Goal: Task Accomplishment & Management: Use online tool/utility

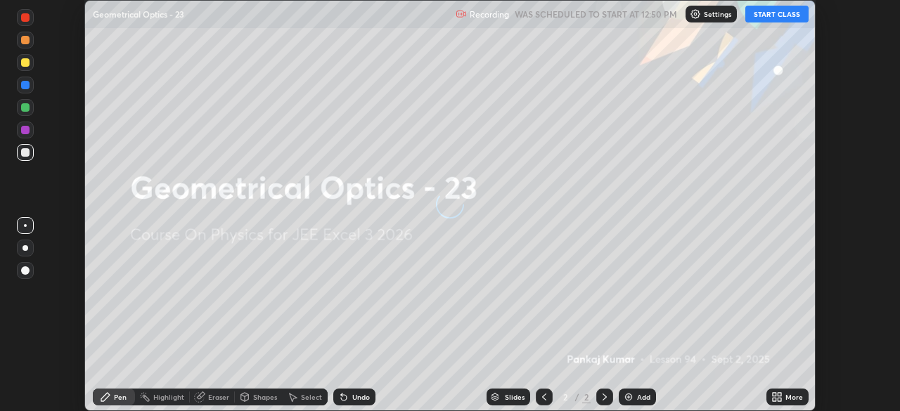
scroll to position [411, 900]
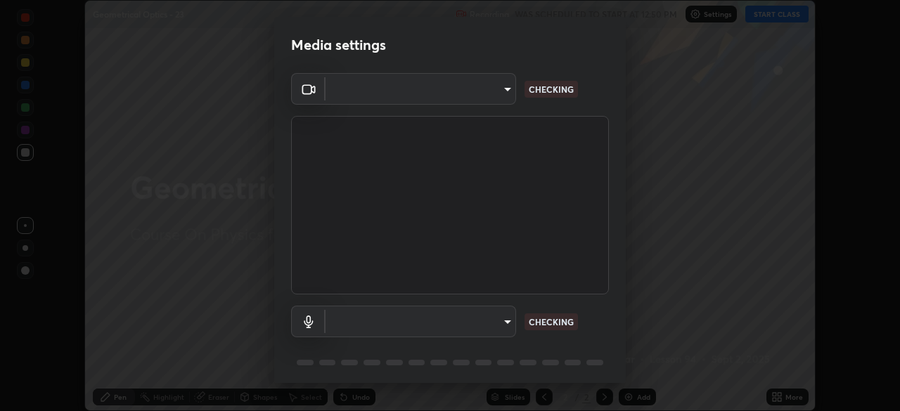
type input "ab575cb34c87f85e5516d662d1ce61e9bdcdf9427f029c366d32db6494063bf2"
click at [497, 321] on body "Erase all Geometrical Optics - 23 Recording WAS SCHEDULED TO START AT 12:50 PM …" at bounding box center [450, 205] width 900 height 411
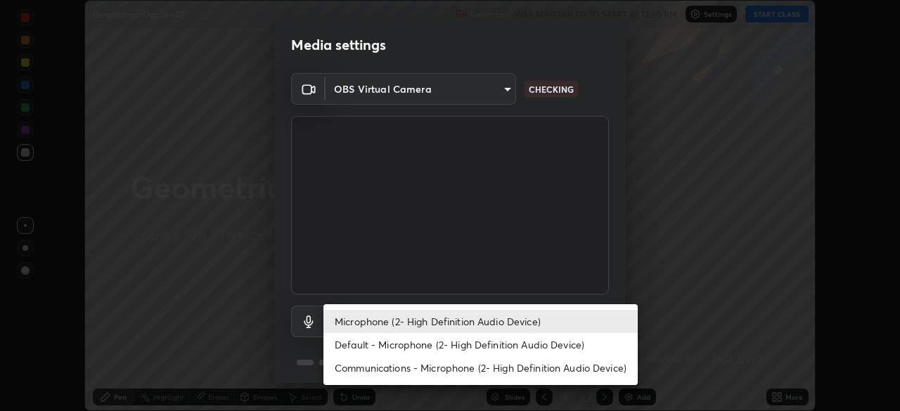
click at [491, 348] on li "Default - Microphone (2- High Definition Audio Device)" at bounding box center [481, 344] width 314 height 23
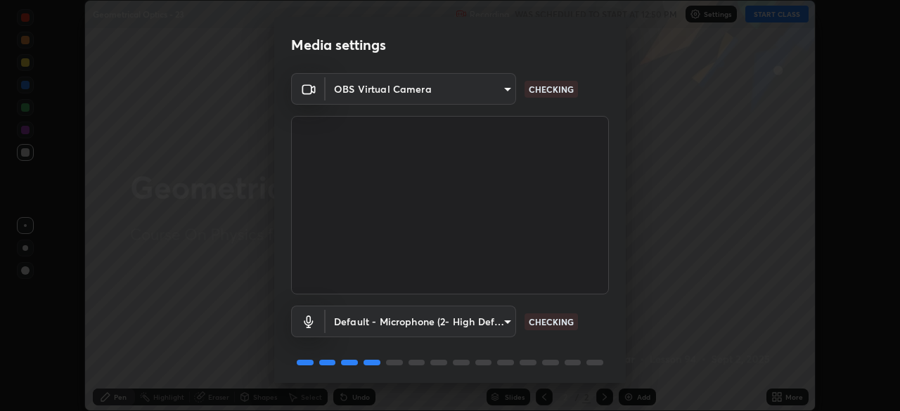
click at [492, 321] on body "Erase all Geometrical Optics - 23 Recording WAS SCHEDULED TO START AT 12:50 PM …" at bounding box center [450, 205] width 900 height 411
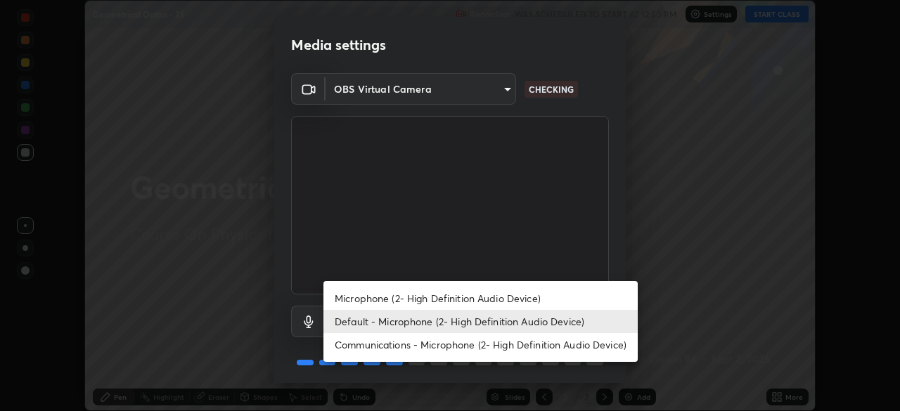
click at [494, 302] on li "Microphone (2- High Definition Audio Device)" at bounding box center [481, 298] width 314 height 23
type input "ed763d68ec3e2e3c9c4a715b2cda8bbe32e246cc1b8ba6137e6a4bc4c77b2f2c"
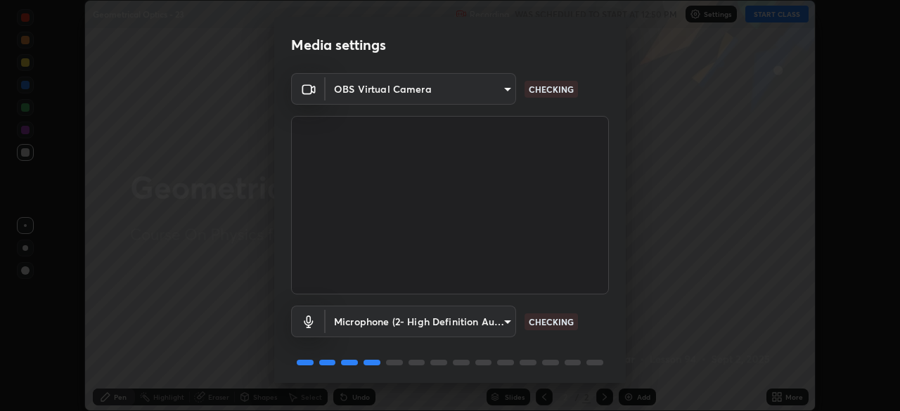
scroll to position [50, 0]
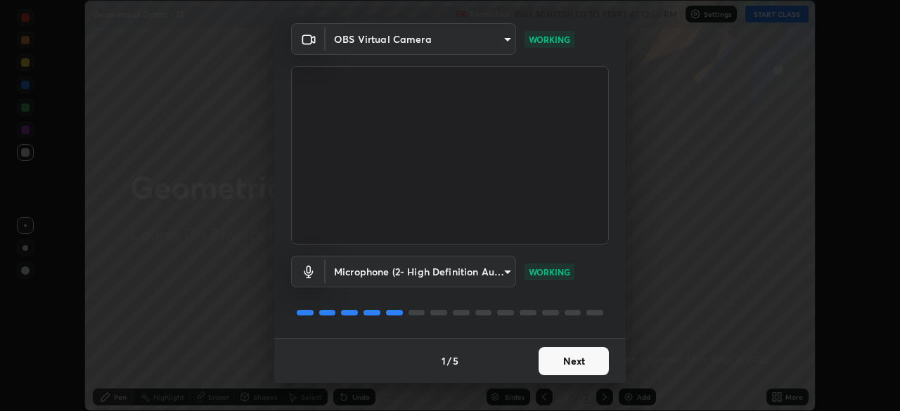
click at [572, 360] on button "Next" at bounding box center [574, 361] width 70 height 28
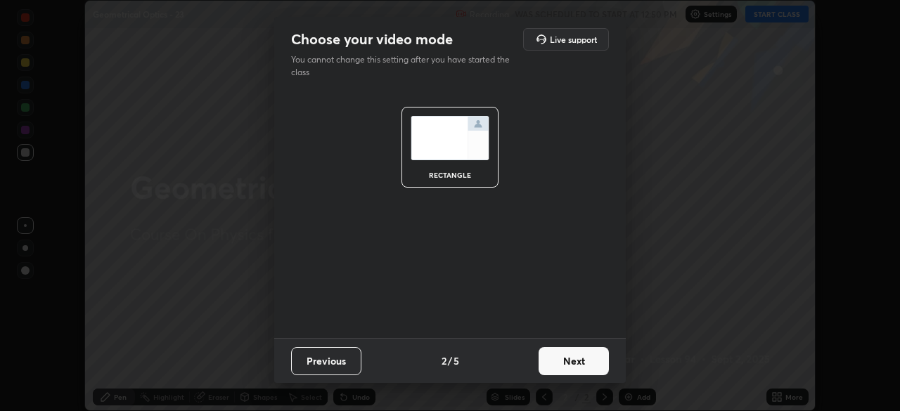
click at [579, 355] on button "Next" at bounding box center [574, 361] width 70 height 28
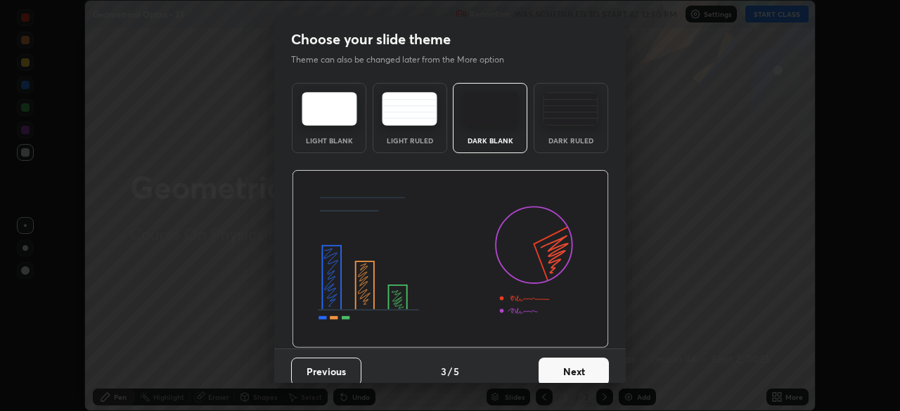
click at [577, 360] on button "Next" at bounding box center [574, 372] width 70 height 28
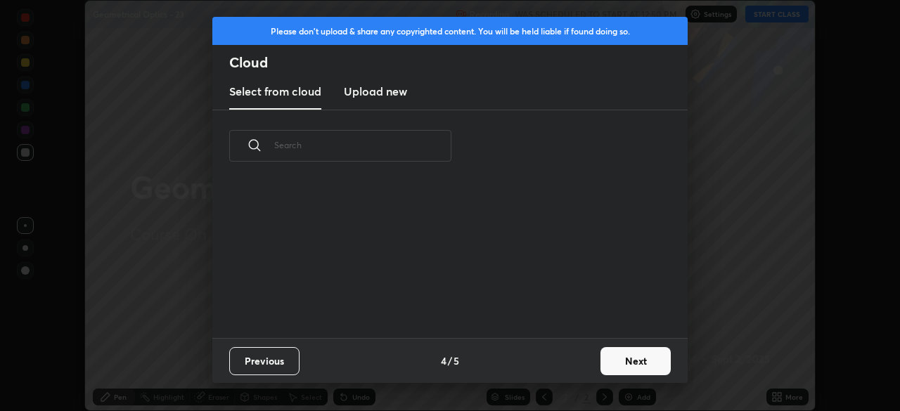
click at [580, 369] on div "Previous 4 / 5 Next" at bounding box center [449, 360] width 475 height 45
click at [627, 357] on button "Next" at bounding box center [636, 361] width 70 height 28
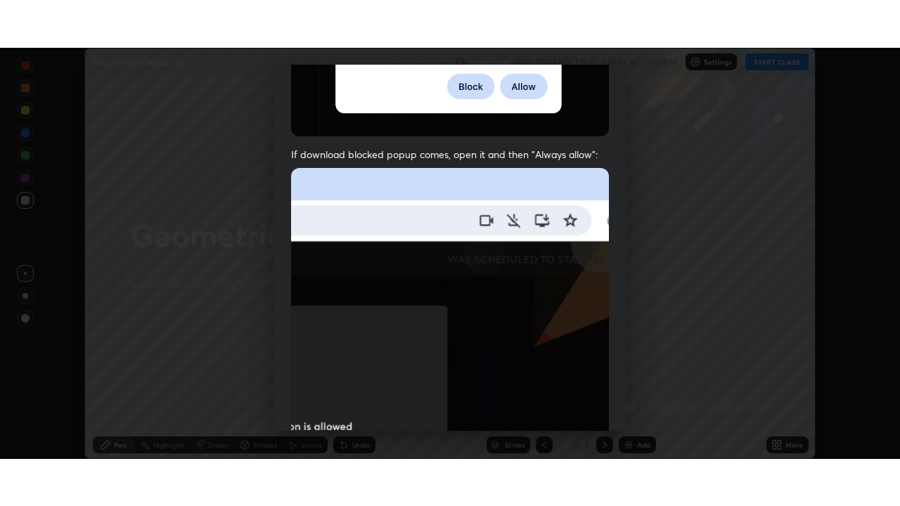
scroll to position [337, 0]
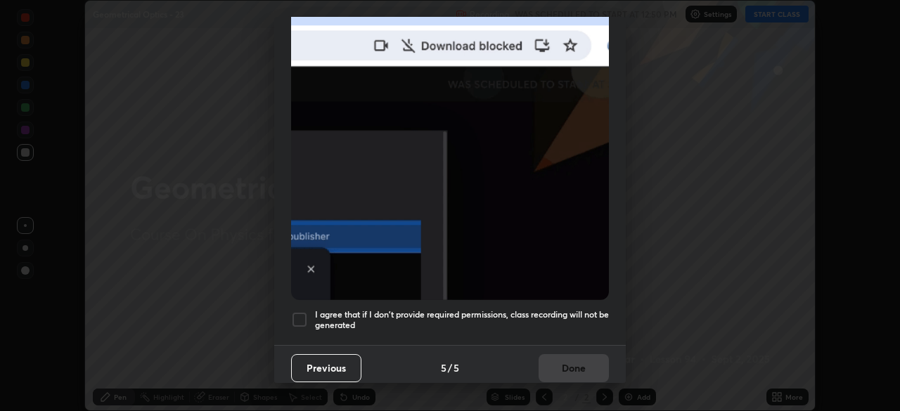
click at [577, 316] on h5 "I agree that if I don't provide required permissions, class recording will not …" at bounding box center [462, 320] width 294 height 22
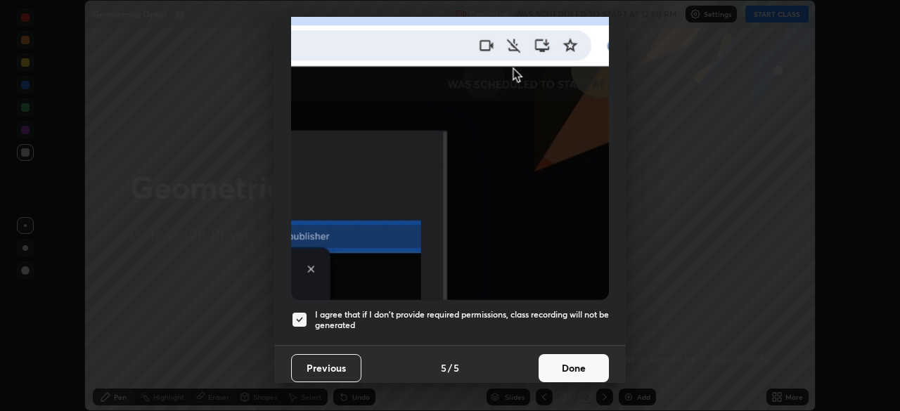
click at [583, 358] on button "Done" at bounding box center [574, 369] width 70 height 28
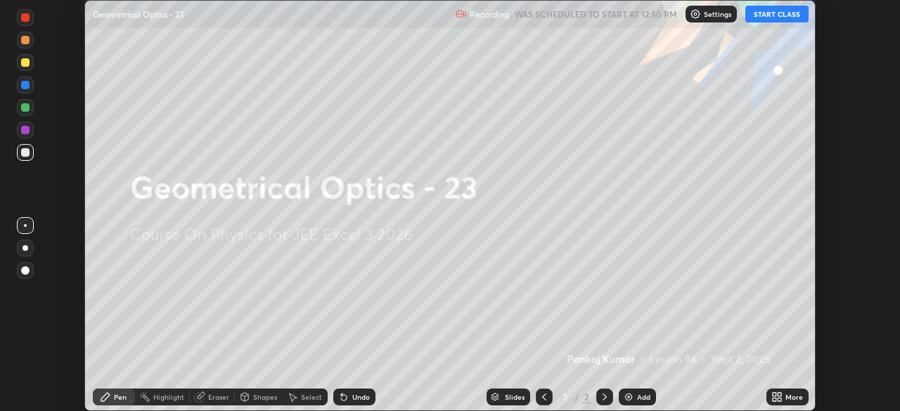
click at [786, 395] on div "More" at bounding box center [795, 397] width 18 height 7
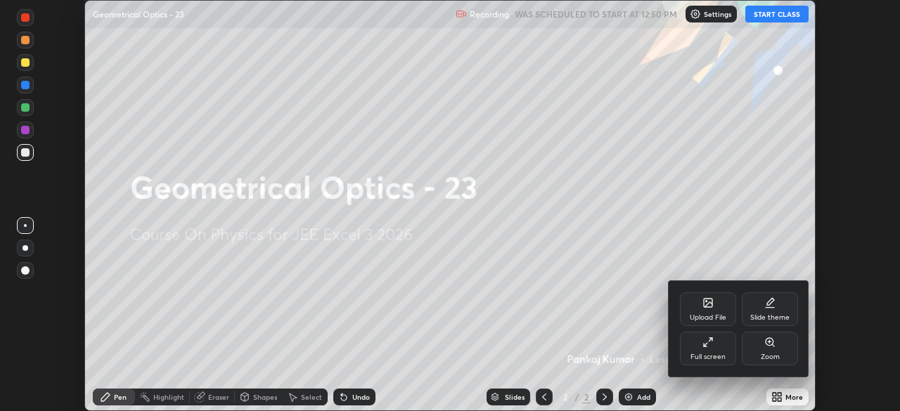
click at [712, 347] on icon at bounding box center [708, 342] width 11 height 11
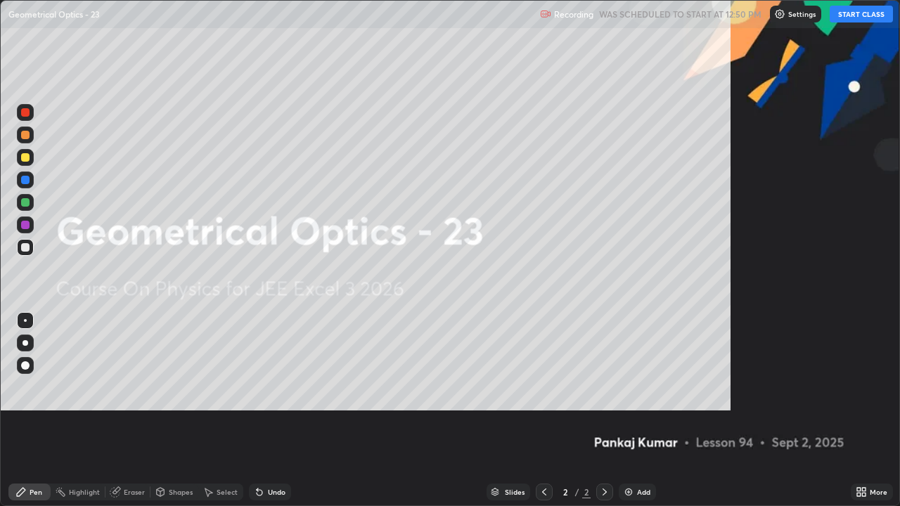
scroll to position [506, 900]
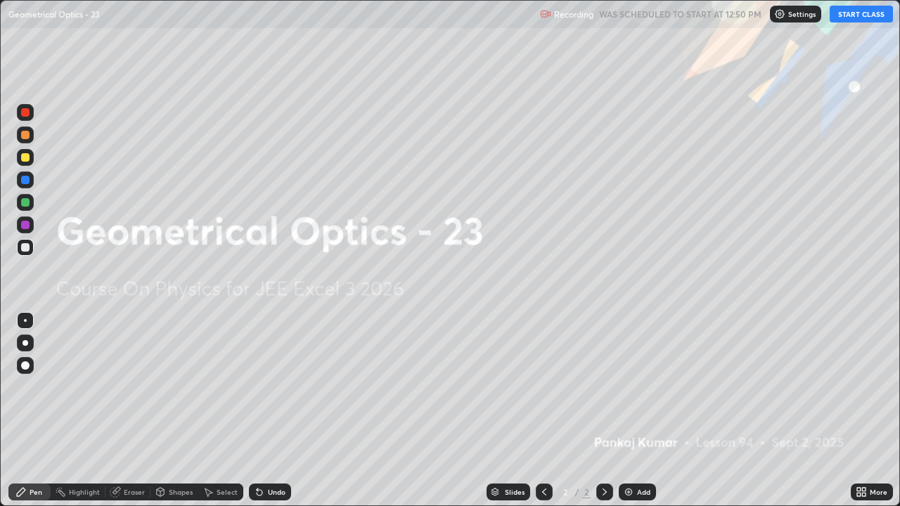
click at [857, 17] on button "START CLASS" at bounding box center [861, 14] width 63 height 17
click at [632, 411] on div "Add" at bounding box center [637, 492] width 37 height 17
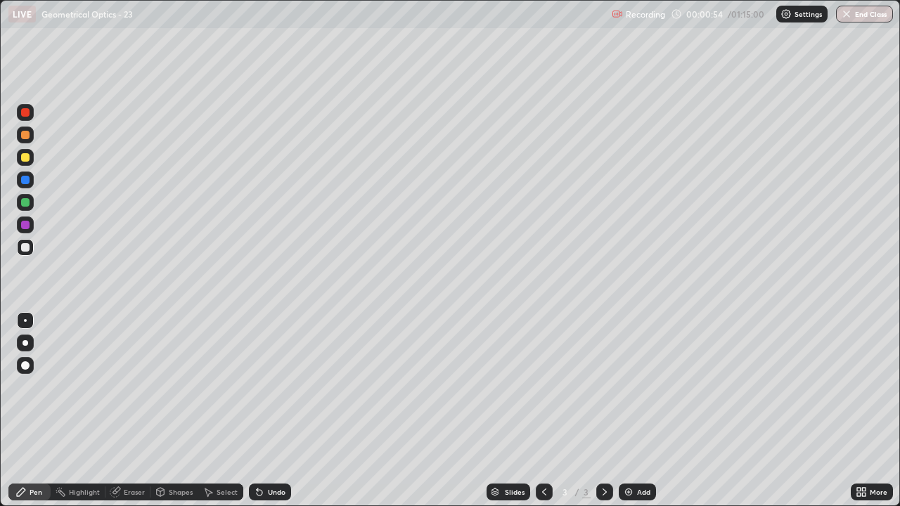
click at [30, 411] on div "Pen" at bounding box center [36, 492] width 13 height 7
click at [28, 251] on div at bounding box center [25, 247] width 8 height 8
click at [177, 411] on div "Shapes" at bounding box center [181, 492] width 24 height 7
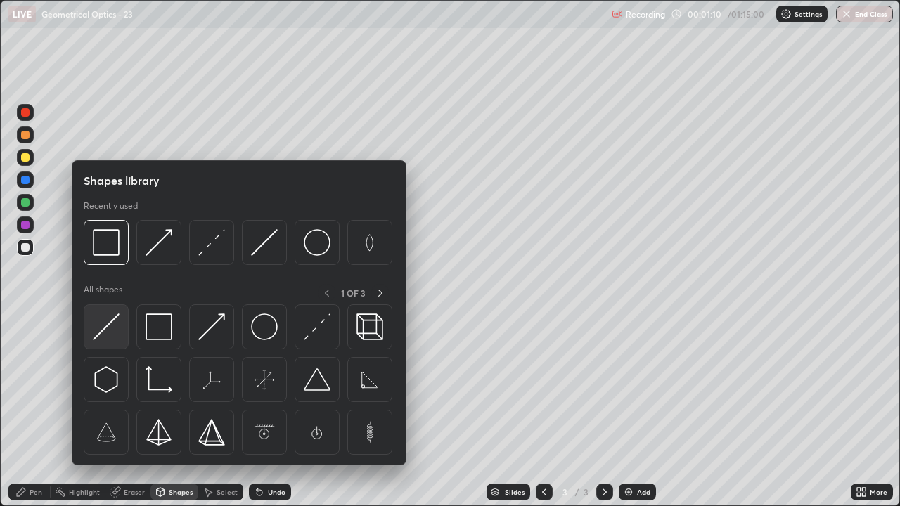
click at [110, 329] on img at bounding box center [106, 327] width 27 height 27
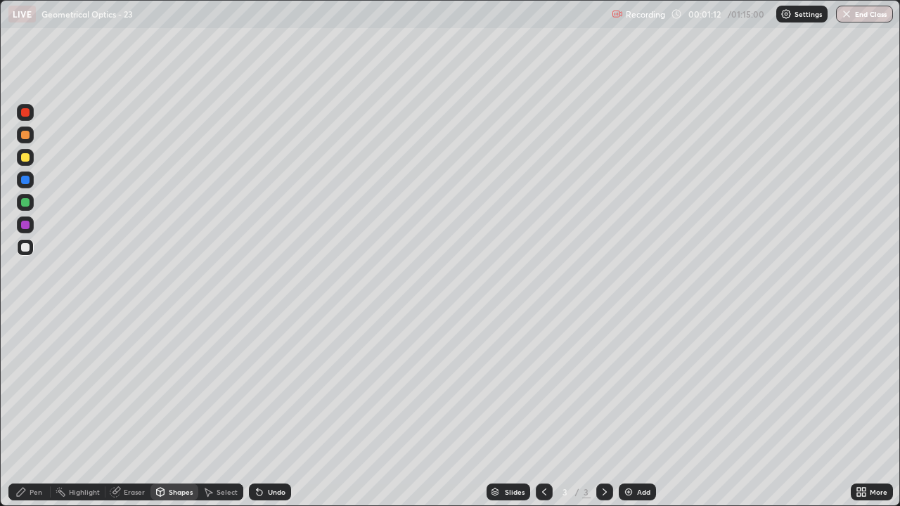
click at [174, 411] on div "Shapes" at bounding box center [181, 492] width 24 height 7
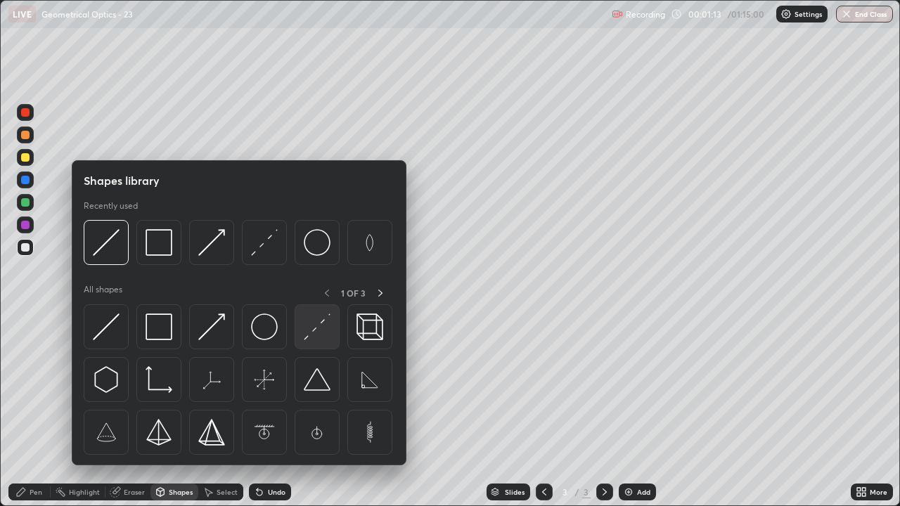
click at [331, 326] on div at bounding box center [317, 327] width 45 height 45
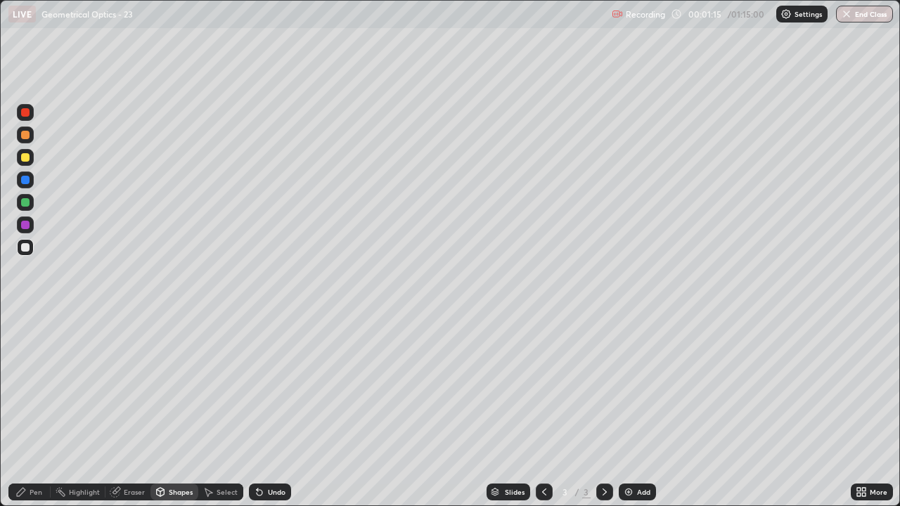
click at [274, 411] on div "Undo" at bounding box center [277, 492] width 18 height 7
click at [283, 411] on div "Undo" at bounding box center [277, 492] width 18 height 7
click at [270, 411] on div "Undo" at bounding box center [277, 492] width 18 height 7
click at [174, 411] on div "Shapes" at bounding box center [181, 492] width 24 height 7
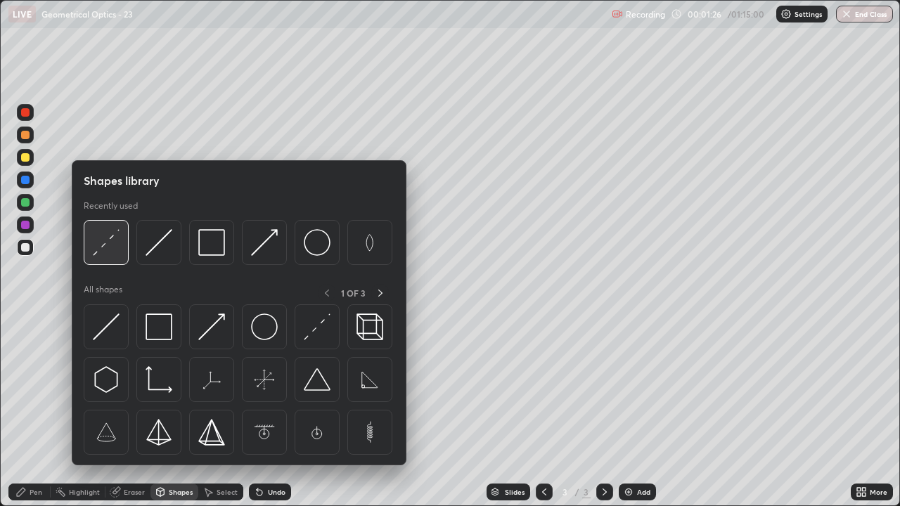
click at [107, 244] on img at bounding box center [106, 242] width 27 height 27
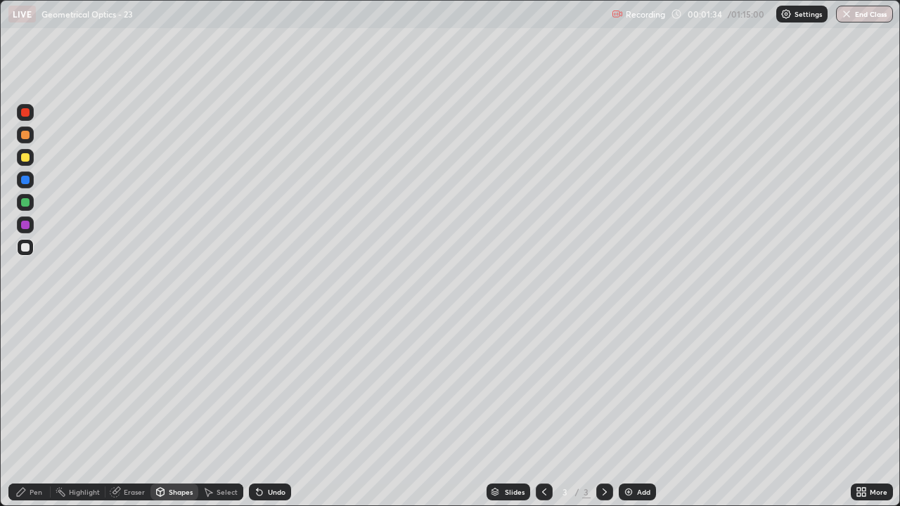
click at [179, 411] on div "Shapes" at bounding box center [181, 492] width 24 height 7
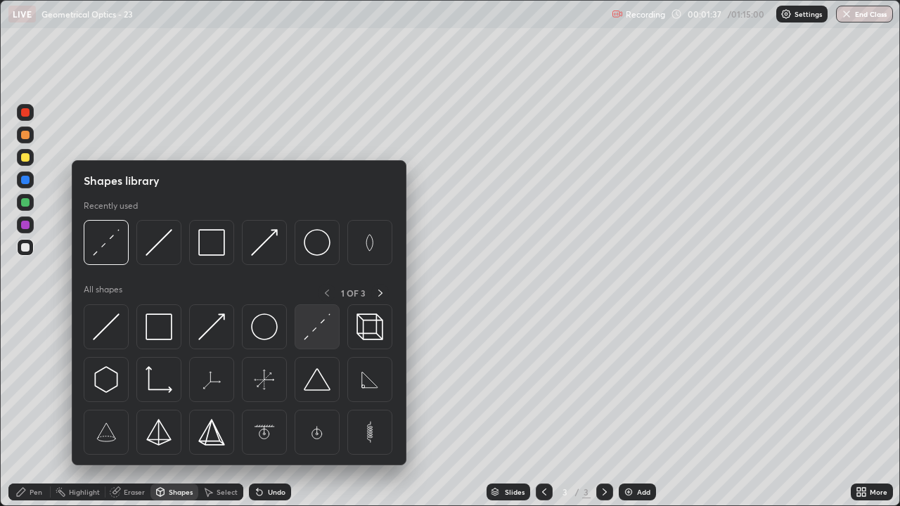
click at [319, 333] on img at bounding box center [317, 327] width 27 height 27
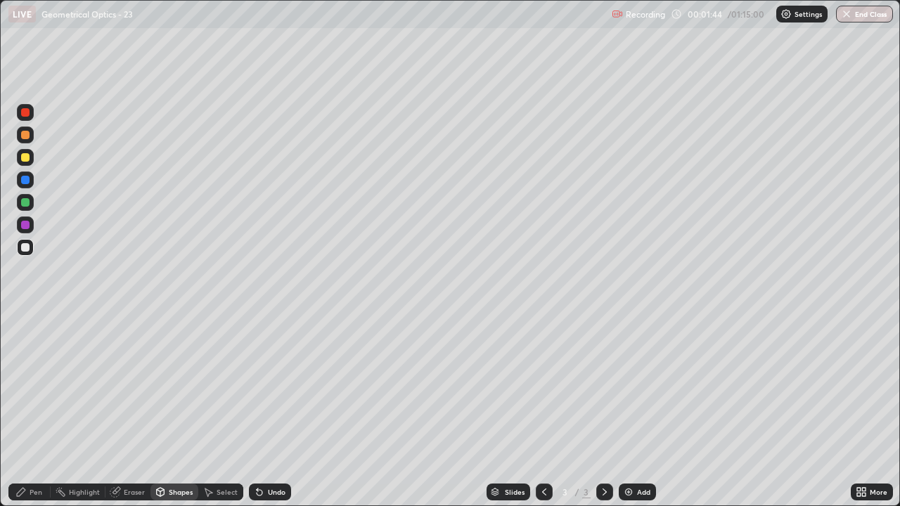
click at [179, 411] on div "Shapes" at bounding box center [181, 492] width 24 height 7
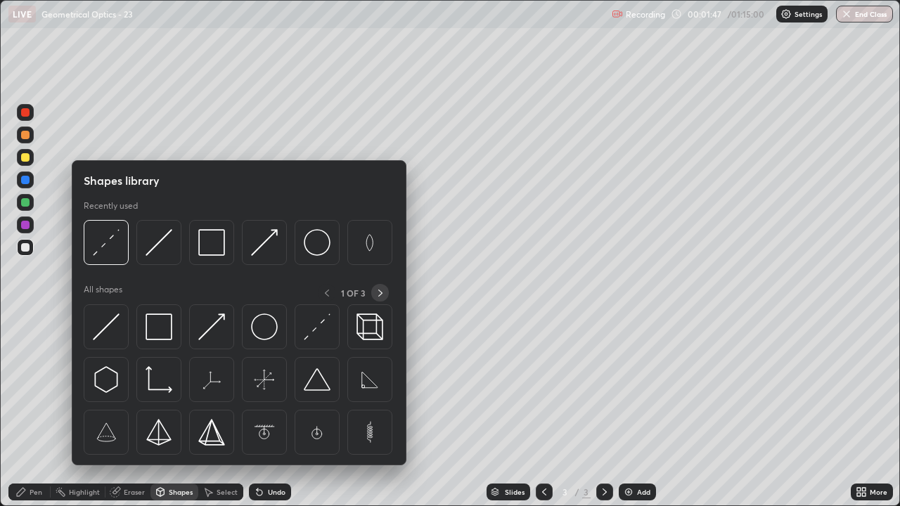
click at [379, 294] on icon at bounding box center [380, 293] width 11 height 11
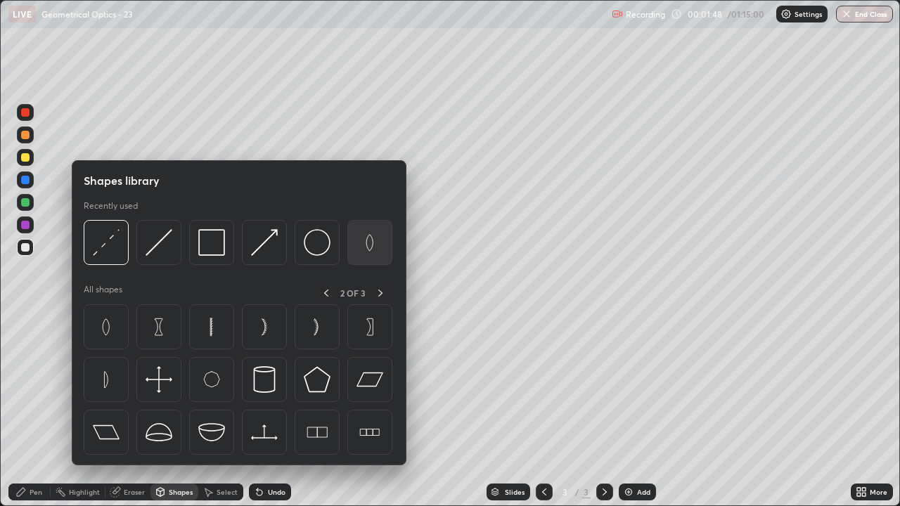
click at [371, 242] on img at bounding box center [370, 242] width 27 height 27
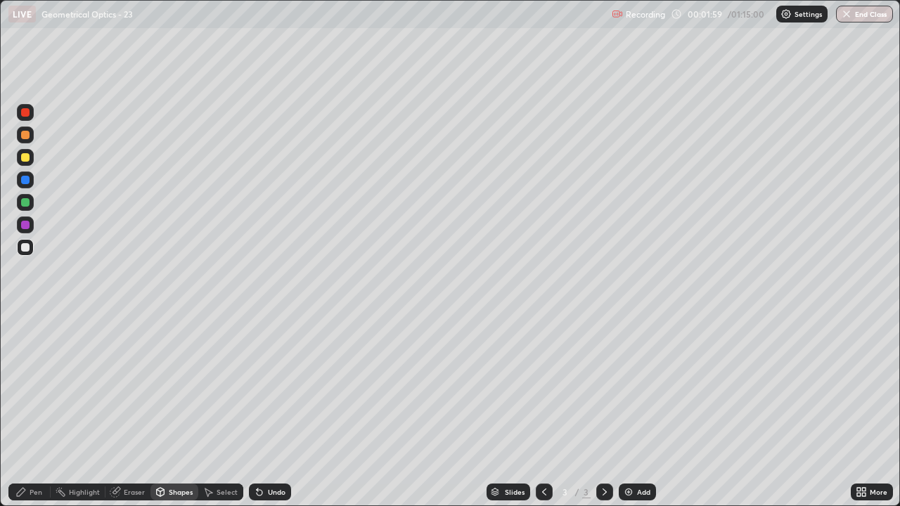
click at [182, 411] on div "Shapes" at bounding box center [181, 492] width 24 height 7
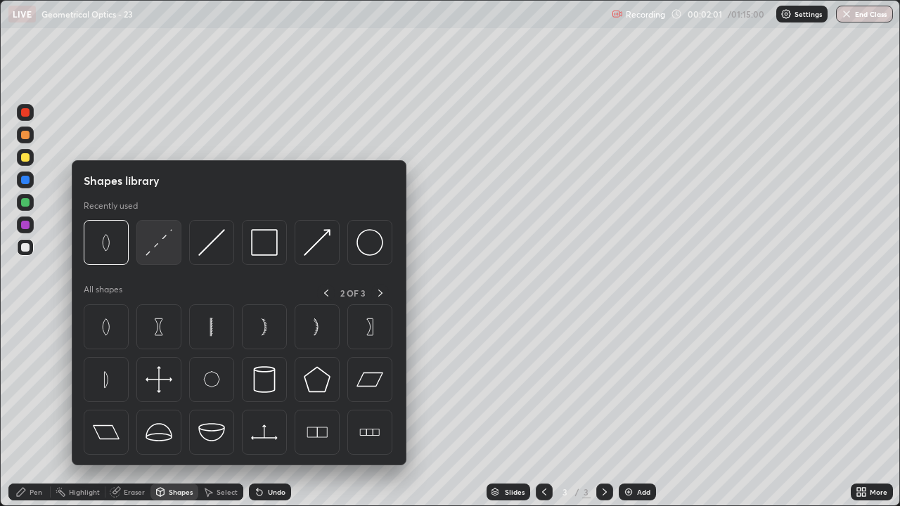
click at [158, 243] on img at bounding box center [159, 242] width 27 height 27
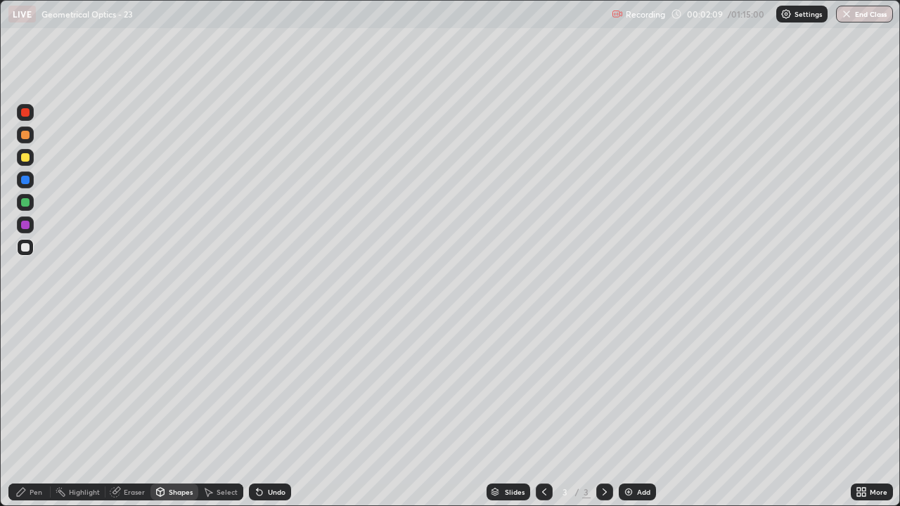
click at [179, 411] on div "Shapes" at bounding box center [181, 492] width 24 height 7
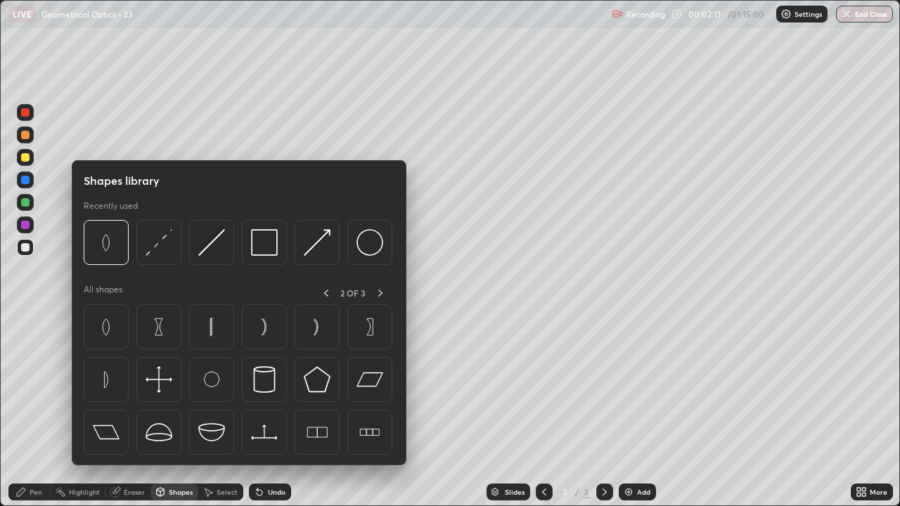
click at [178, 411] on div "Shapes" at bounding box center [181, 492] width 24 height 7
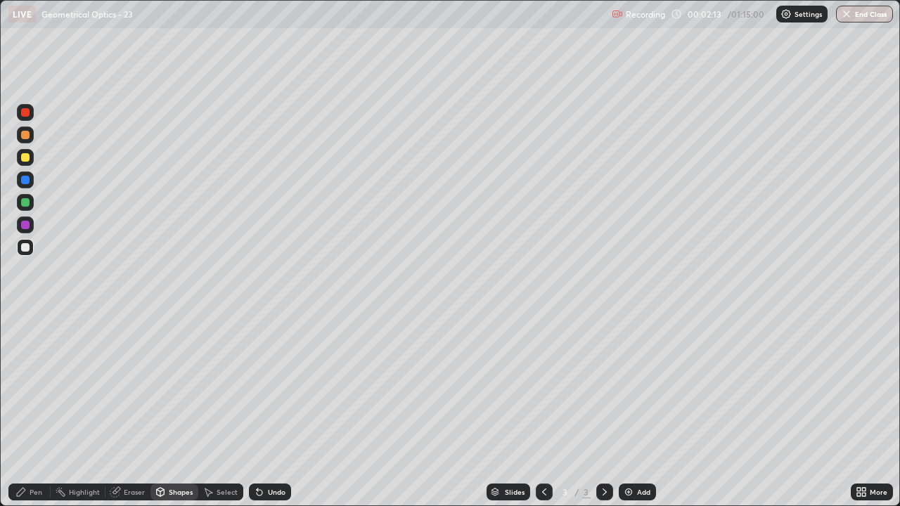
click at [174, 411] on div "Shapes" at bounding box center [181, 492] width 24 height 7
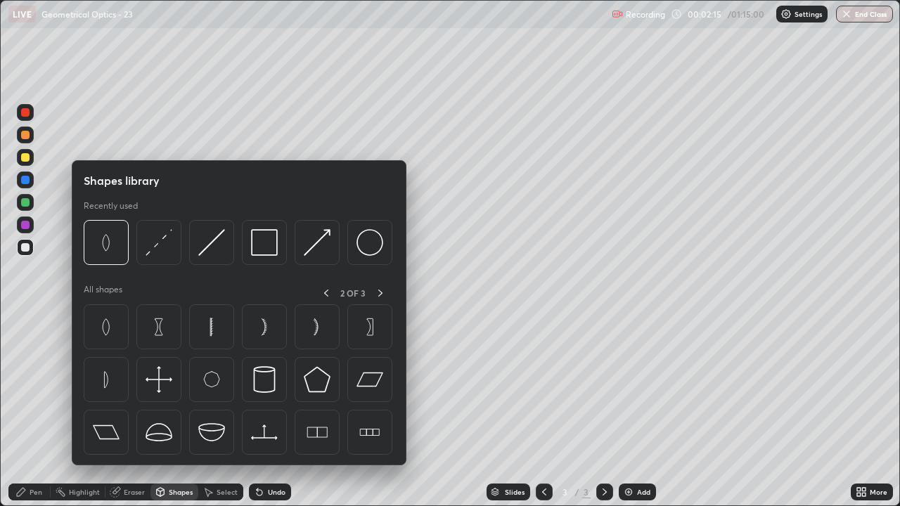
click at [271, 411] on div "Undo" at bounding box center [277, 492] width 18 height 7
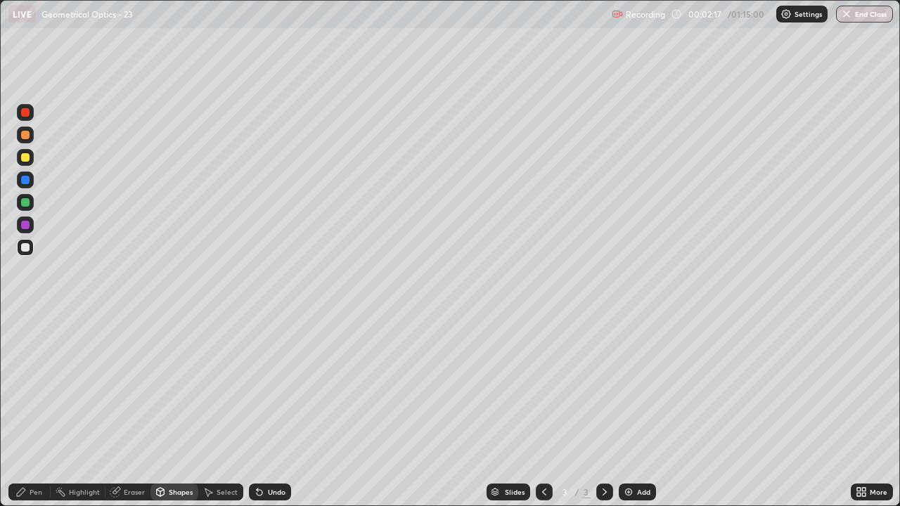
click at [179, 411] on div "Shapes" at bounding box center [181, 492] width 24 height 7
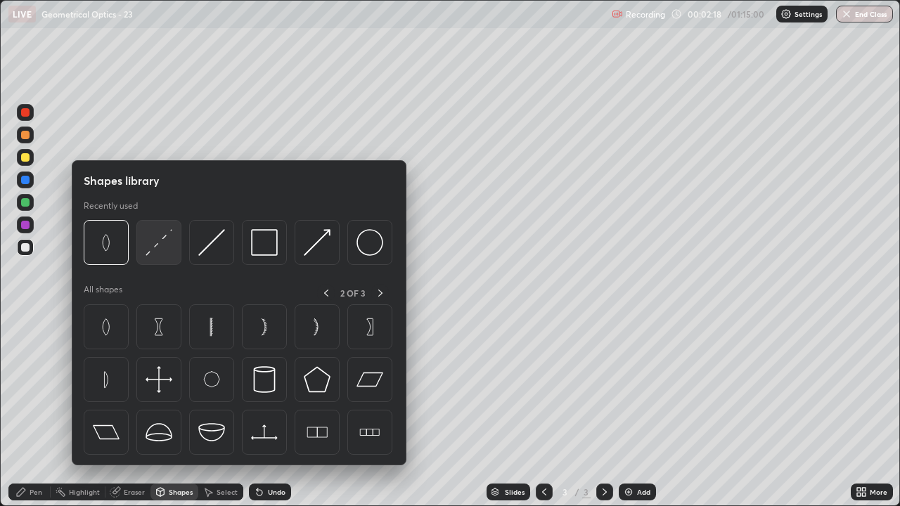
click at [164, 248] on img at bounding box center [159, 242] width 27 height 27
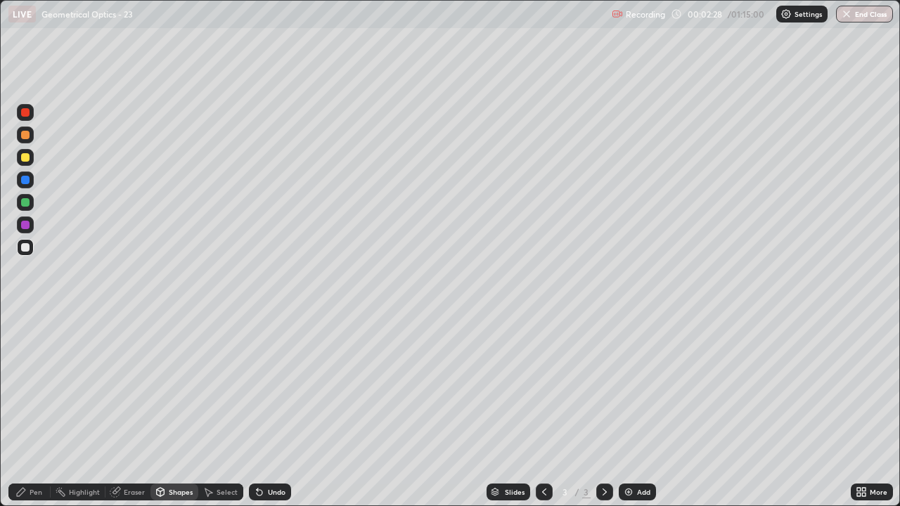
click at [179, 411] on div "Shapes" at bounding box center [181, 492] width 24 height 7
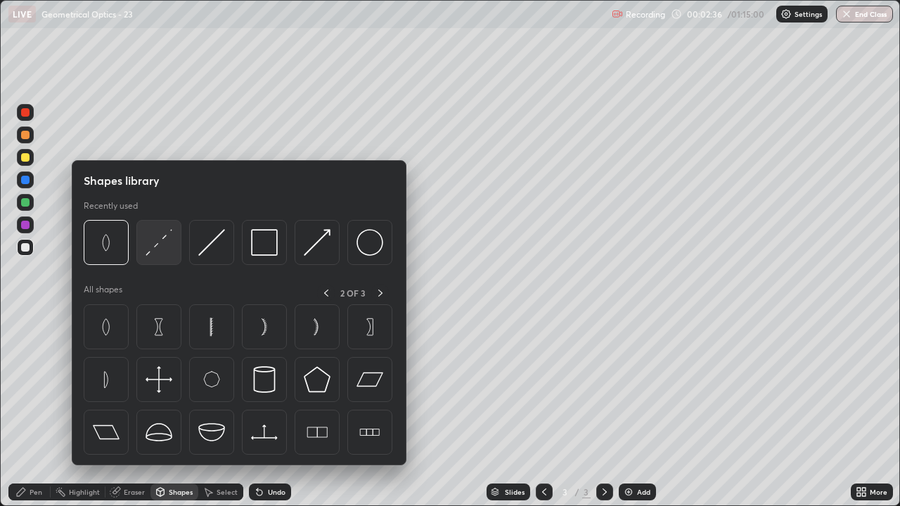
click at [155, 252] on img at bounding box center [159, 242] width 27 height 27
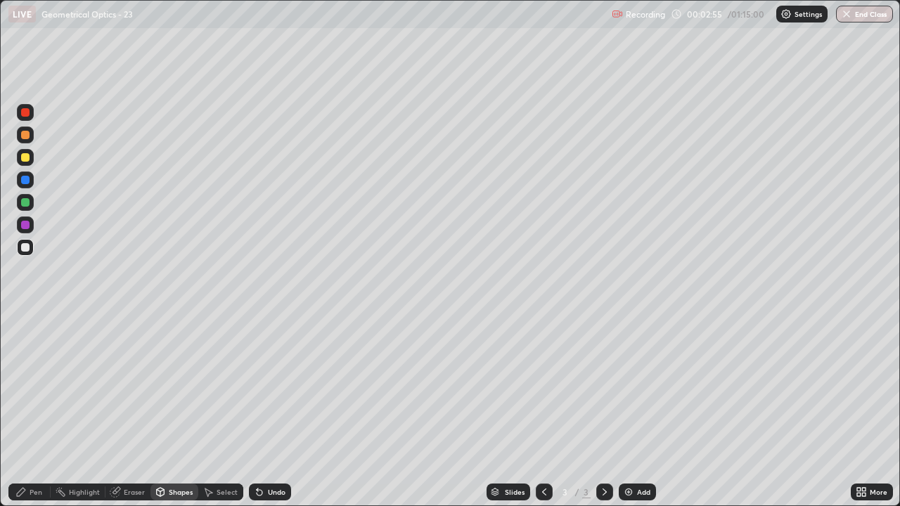
click at [178, 411] on div "Shapes" at bounding box center [175, 492] width 48 height 17
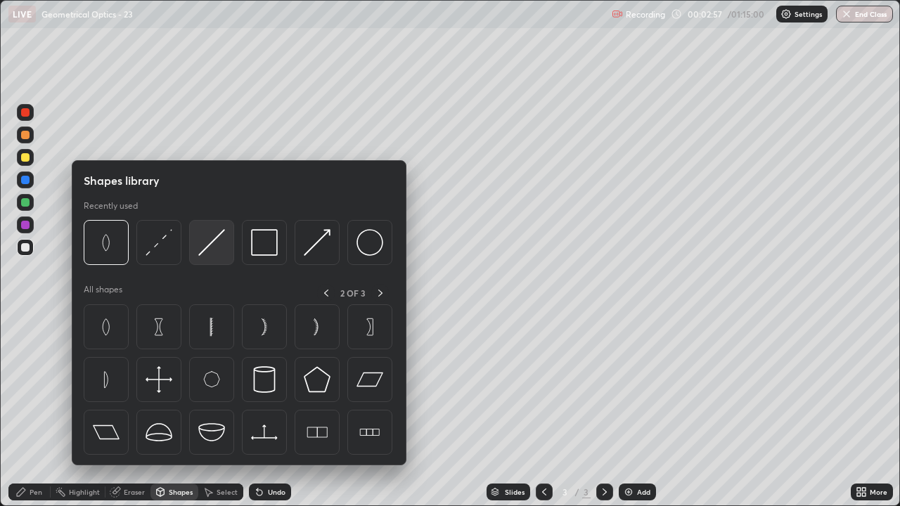
click at [213, 249] on img at bounding box center [211, 242] width 27 height 27
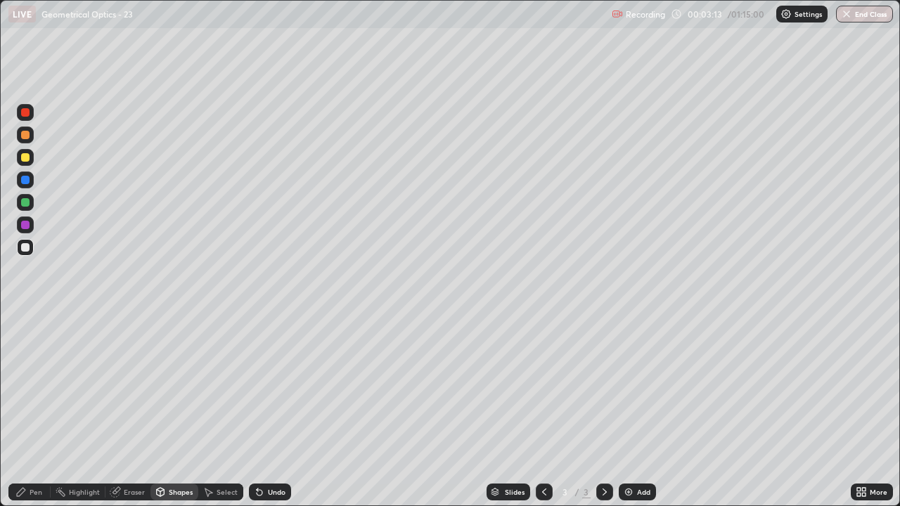
click at [180, 411] on div "Shapes" at bounding box center [181, 492] width 24 height 7
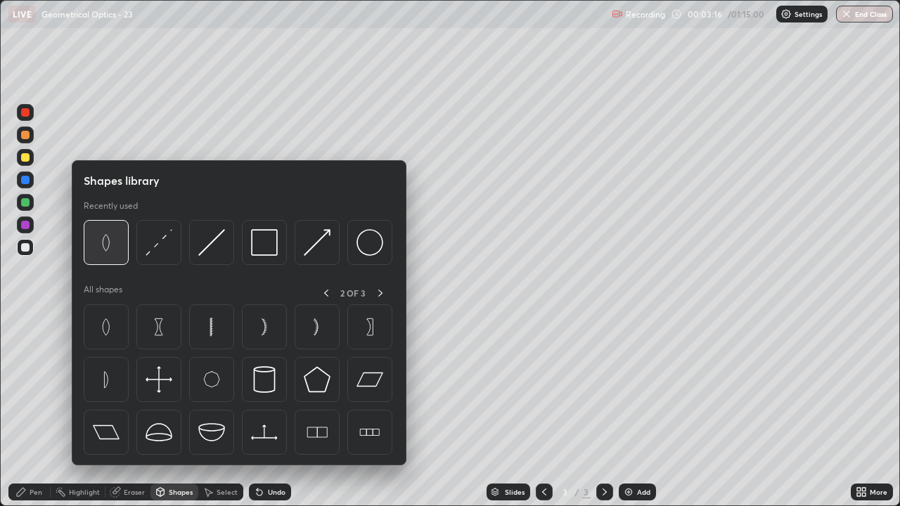
click at [112, 250] on img at bounding box center [106, 242] width 27 height 27
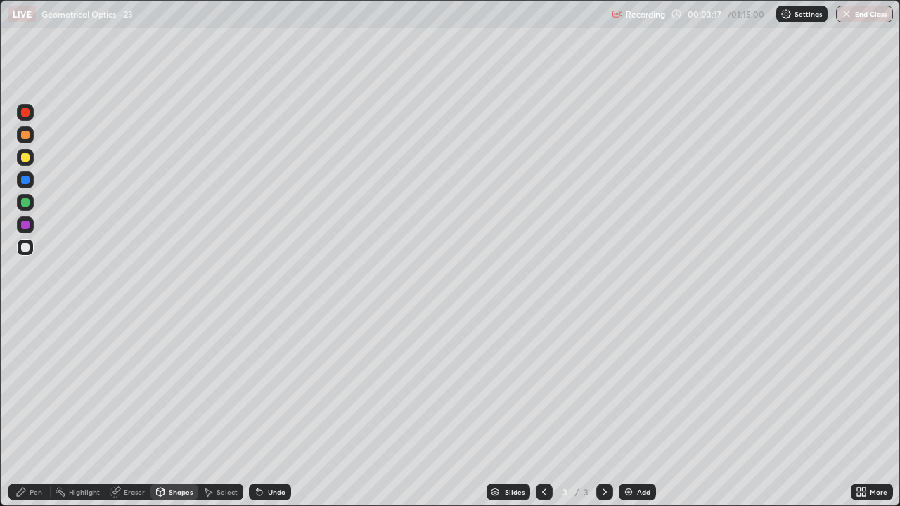
click at [177, 411] on div "Shapes" at bounding box center [181, 492] width 24 height 7
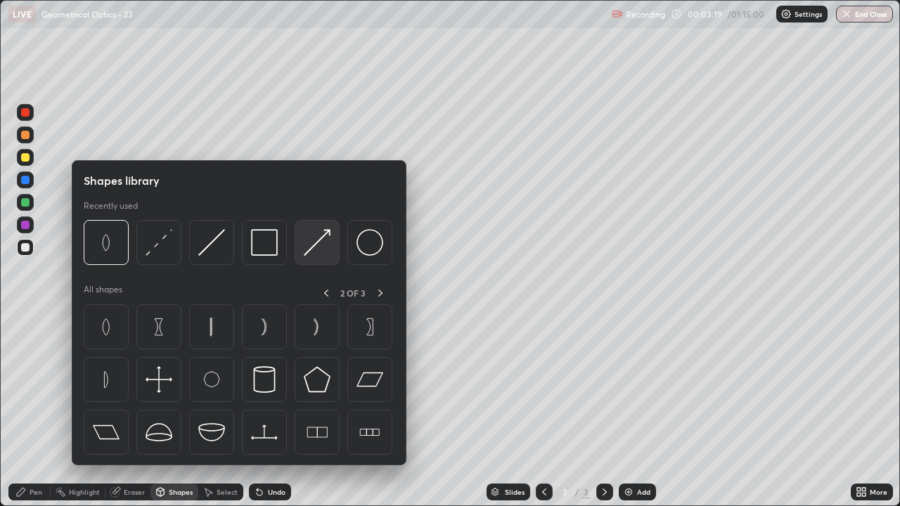
click at [322, 248] on img at bounding box center [317, 242] width 27 height 27
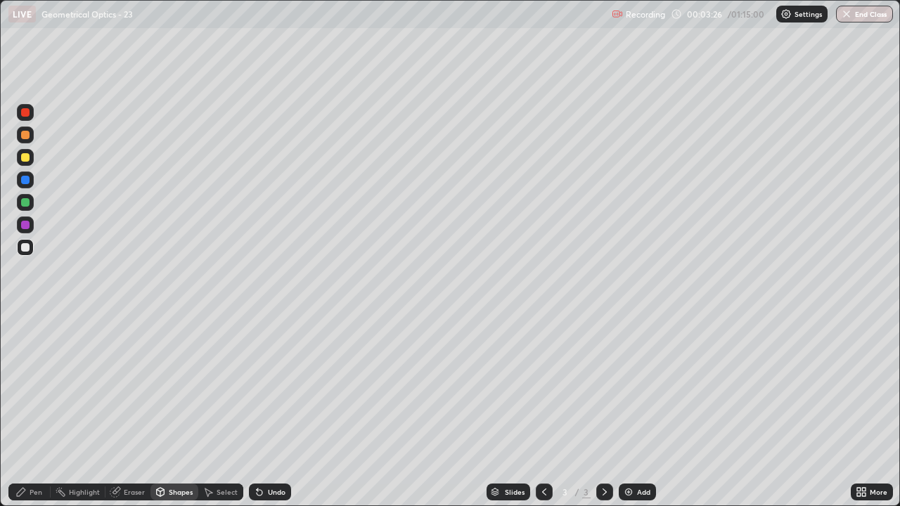
click at [276, 411] on div "Undo" at bounding box center [270, 492] width 42 height 17
click at [177, 411] on div "Shapes" at bounding box center [175, 492] width 48 height 17
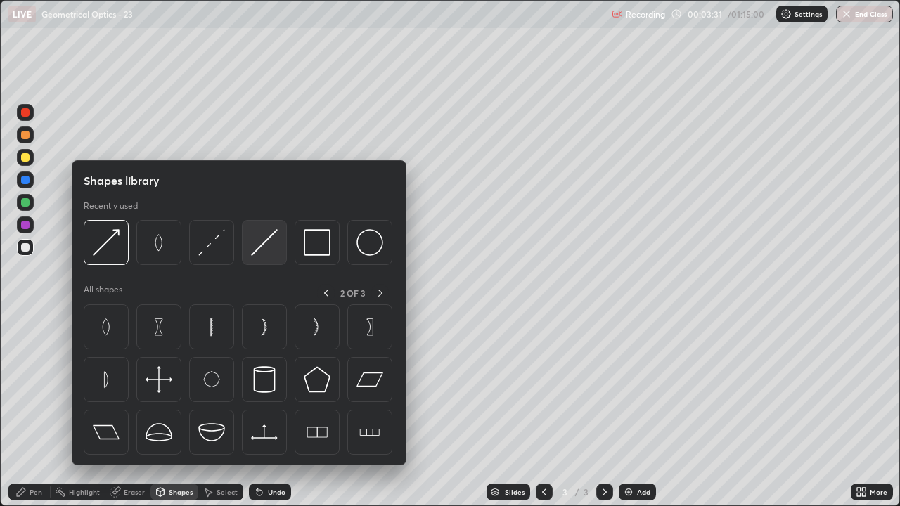
click at [272, 243] on img at bounding box center [264, 242] width 27 height 27
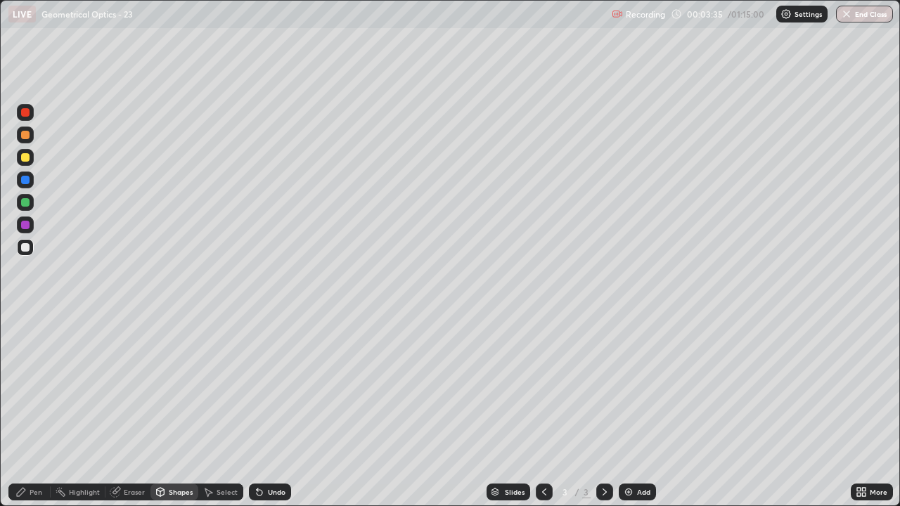
click at [177, 411] on div "Shapes" at bounding box center [181, 492] width 24 height 7
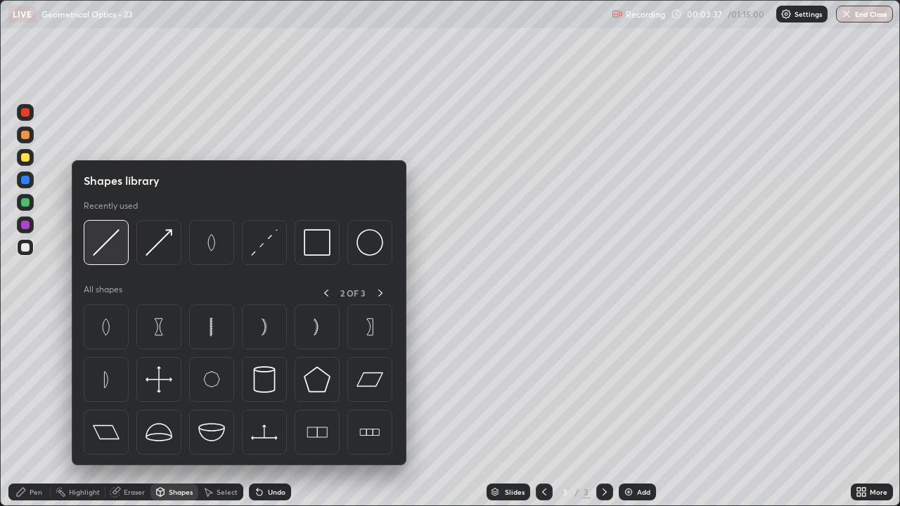
click at [113, 244] on img at bounding box center [106, 242] width 27 height 27
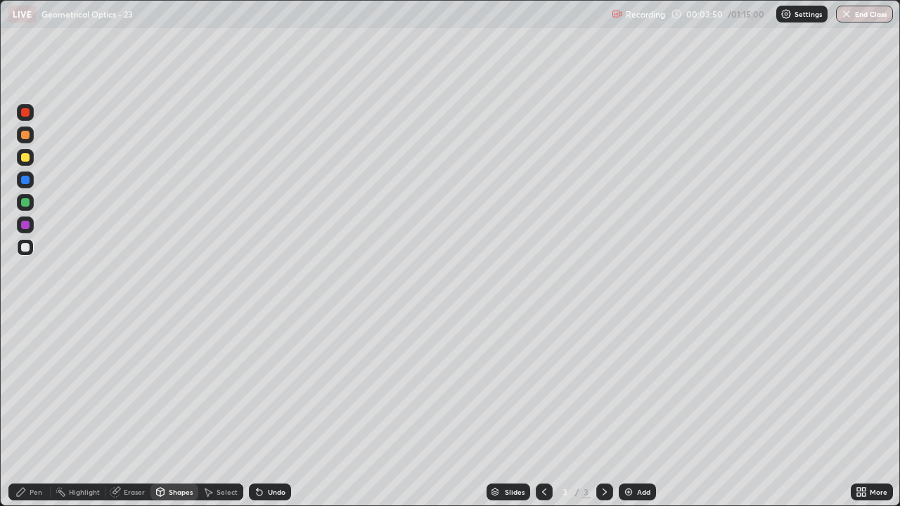
click at [280, 411] on div "Undo" at bounding box center [277, 492] width 18 height 7
click at [179, 411] on div "Shapes" at bounding box center [181, 492] width 24 height 7
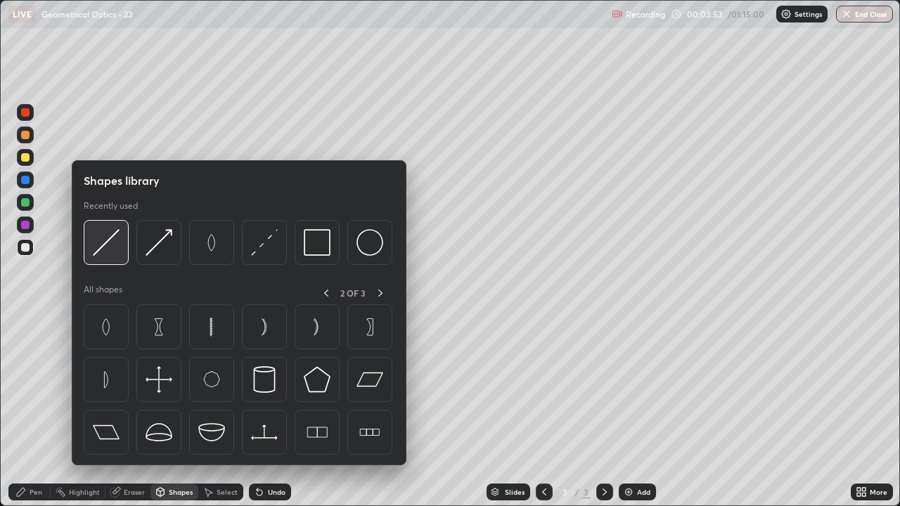
click at [111, 247] on img at bounding box center [106, 242] width 27 height 27
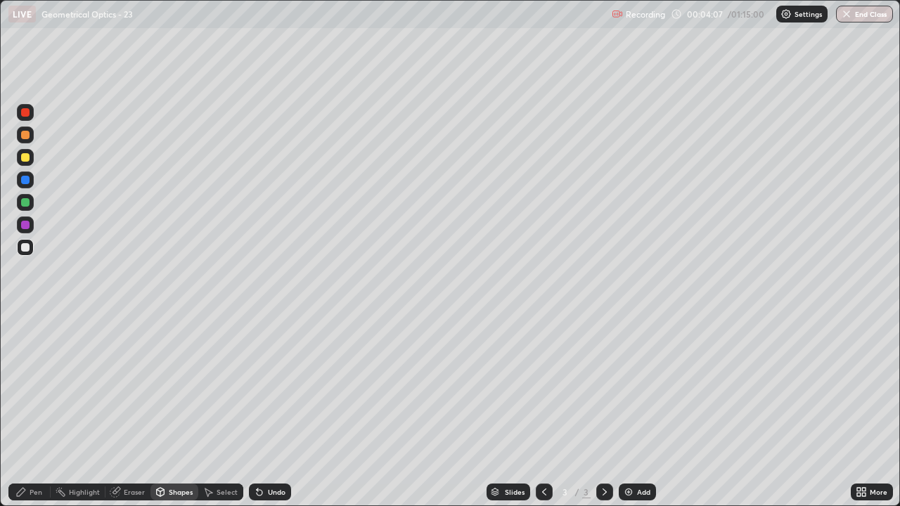
click at [175, 411] on div "Shapes" at bounding box center [181, 492] width 24 height 7
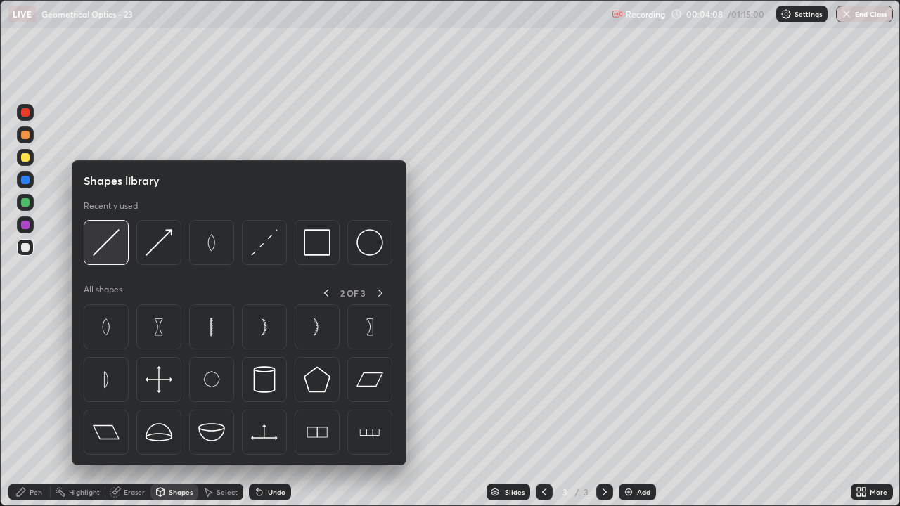
click at [110, 243] on img at bounding box center [106, 242] width 27 height 27
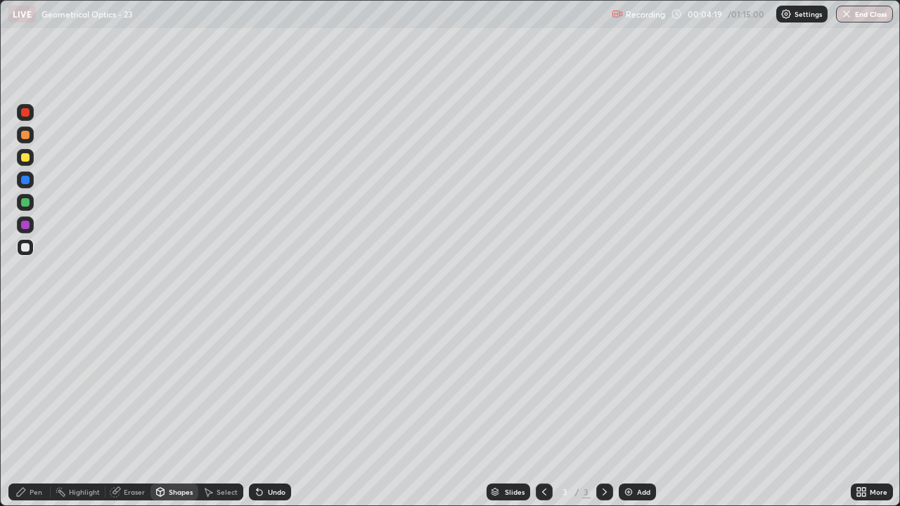
click at [174, 411] on div "Shapes" at bounding box center [175, 492] width 48 height 17
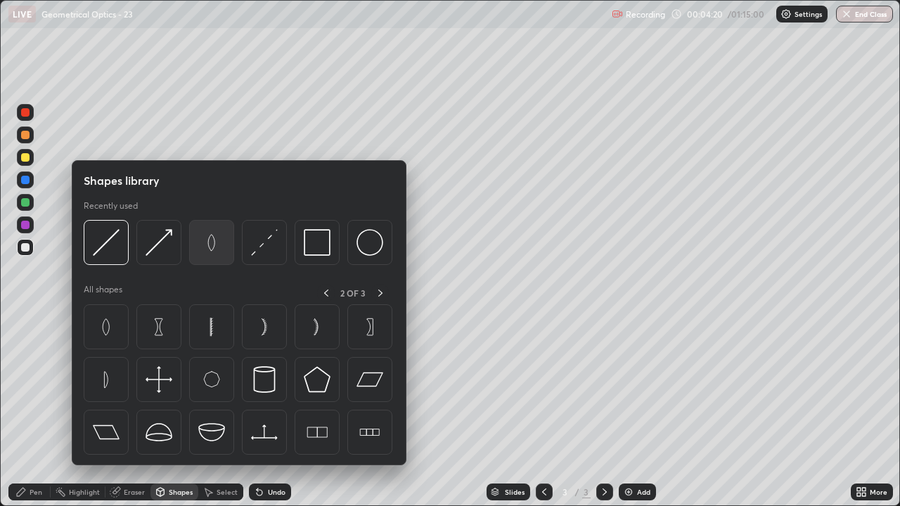
click at [214, 246] on img at bounding box center [211, 242] width 27 height 27
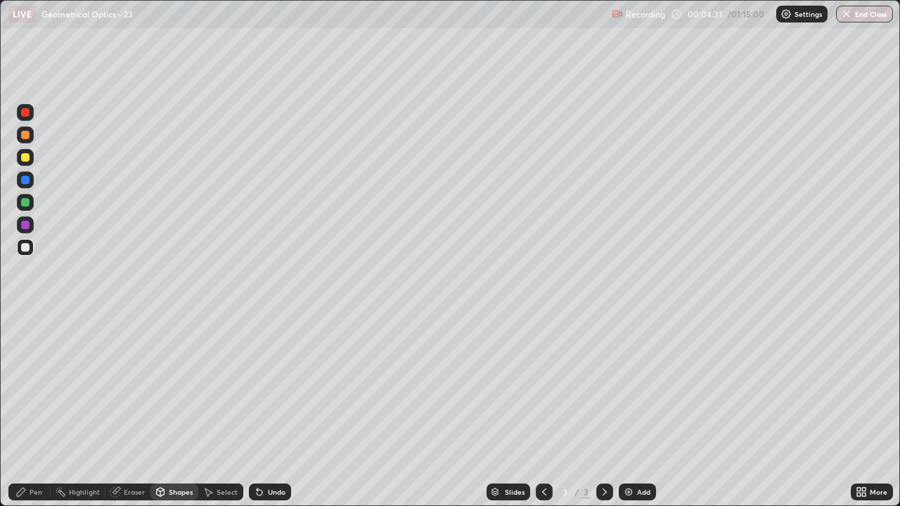
click at [177, 411] on div "Shapes" at bounding box center [181, 492] width 24 height 7
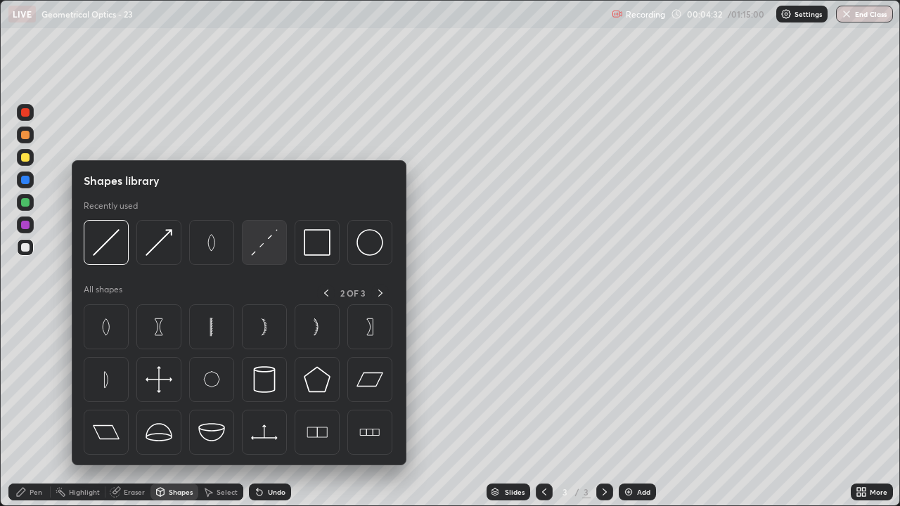
click at [272, 245] on img at bounding box center [264, 242] width 27 height 27
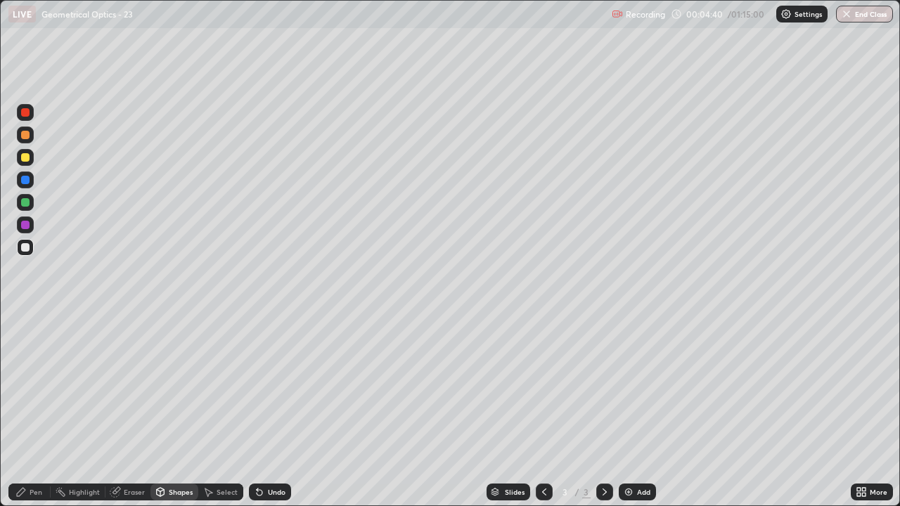
click at [271, 411] on div "Undo" at bounding box center [277, 492] width 18 height 7
click at [120, 411] on icon at bounding box center [115, 492] width 11 height 11
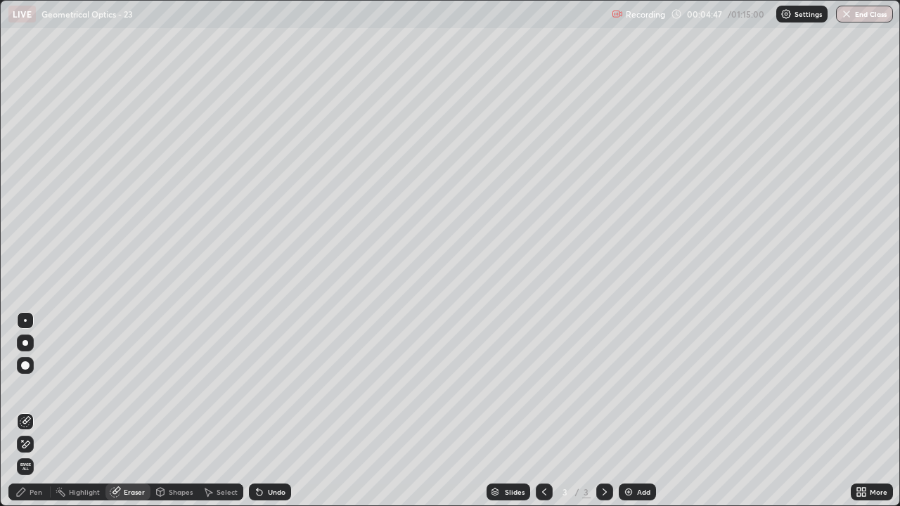
click at [24, 411] on icon at bounding box center [25, 445] width 11 height 12
click at [184, 411] on div "Shapes" at bounding box center [181, 492] width 24 height 7
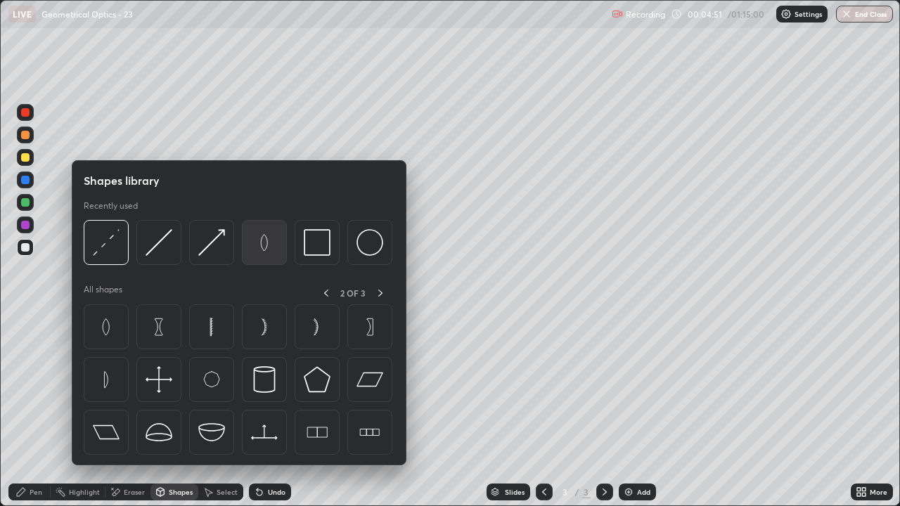
click at [267, 248] on img at bounding box center [264, 242] width 27 height 27
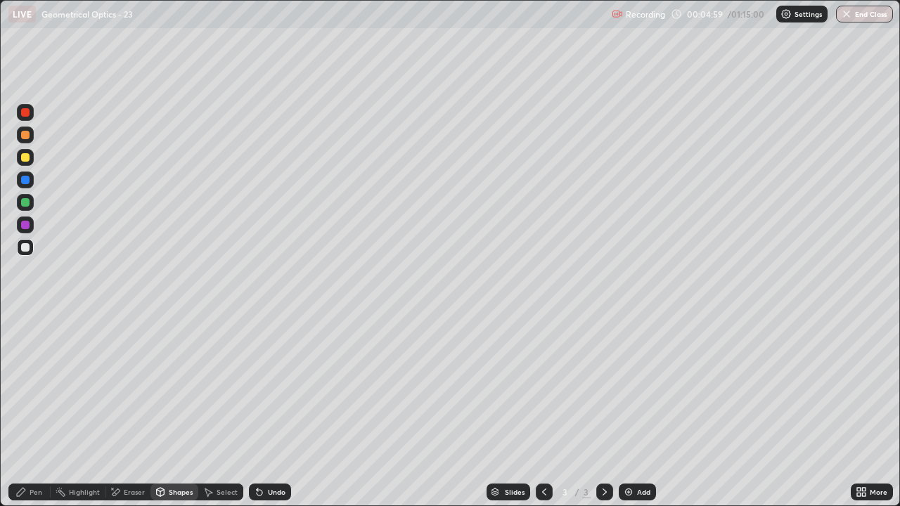
click at [175, 411] on div "Shapes" at bounding box center [181, 492] width 24 height 7
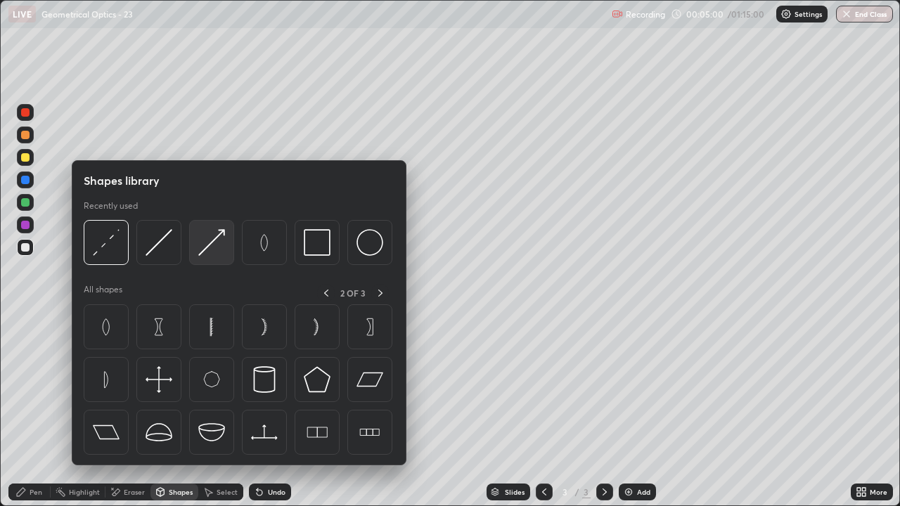
click at [216, 246] on img at bounding box center [211, 242] width 27 height 27
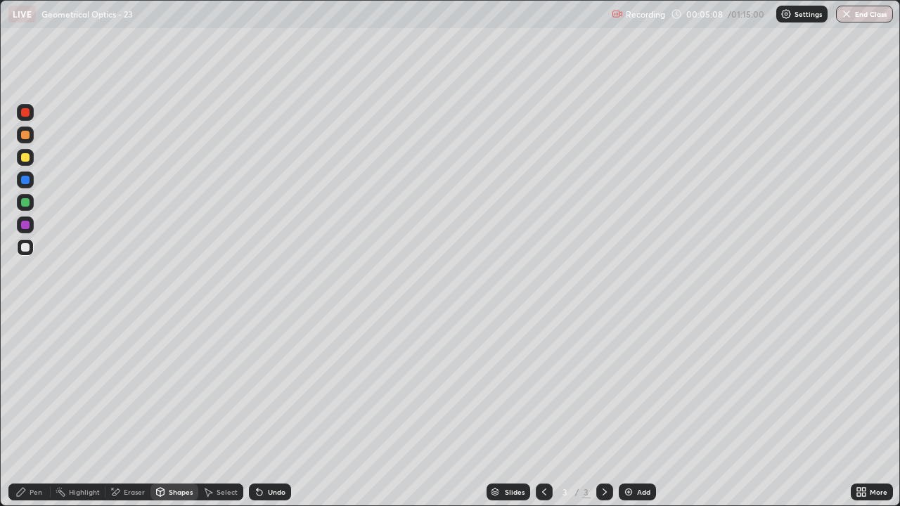
click at [177, 411] on div "Shapes" at bounding box center [181, 492] width 24 height 7
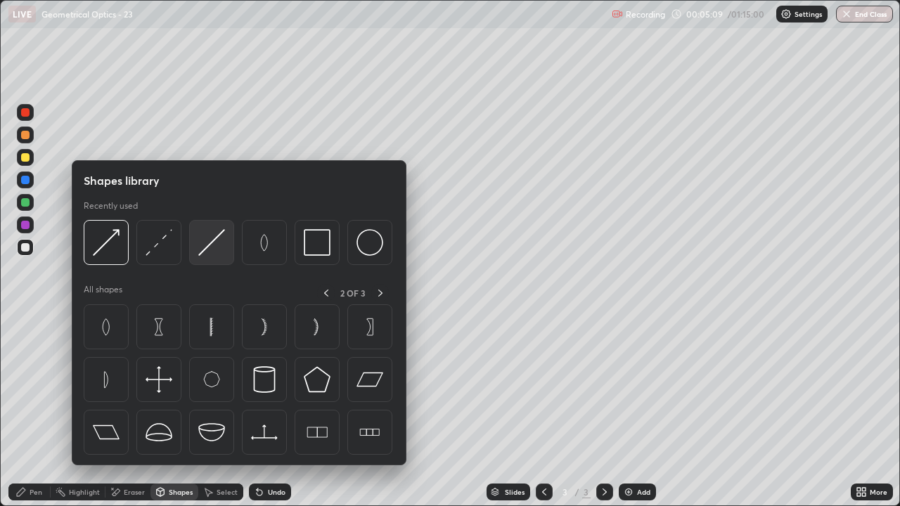
click at [219, 245] on img at bounding box center [211, 242] width 27 height 27
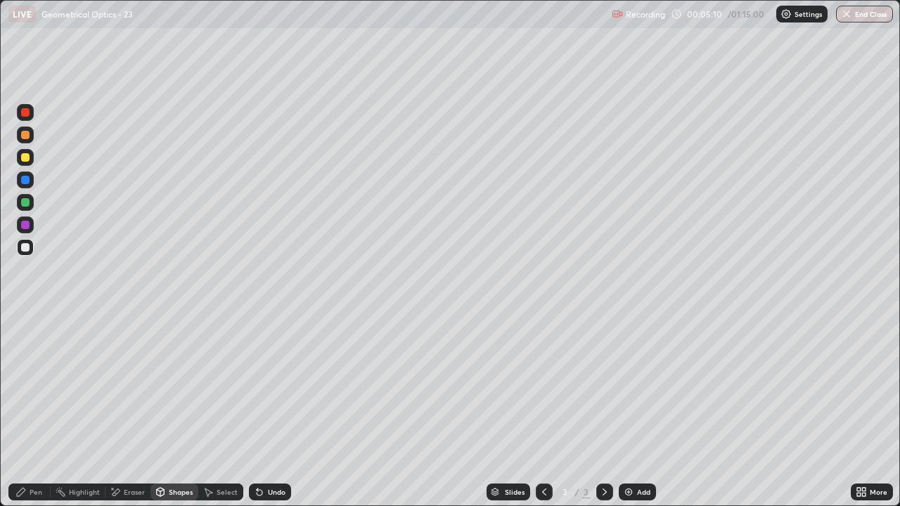
click at [24, 203] on div at bounding box center [25, 202] width 8 height 8
click at [172, 411] on div "Shapes" at bounding box center [181, 492] width 24 height 7
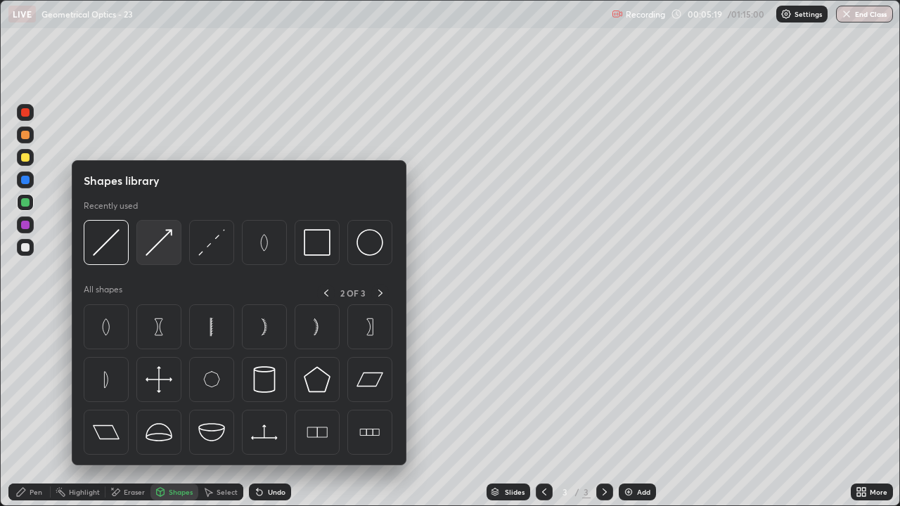
click at [161, 244] on img at bounding box center [159, 242] width 27 height 27
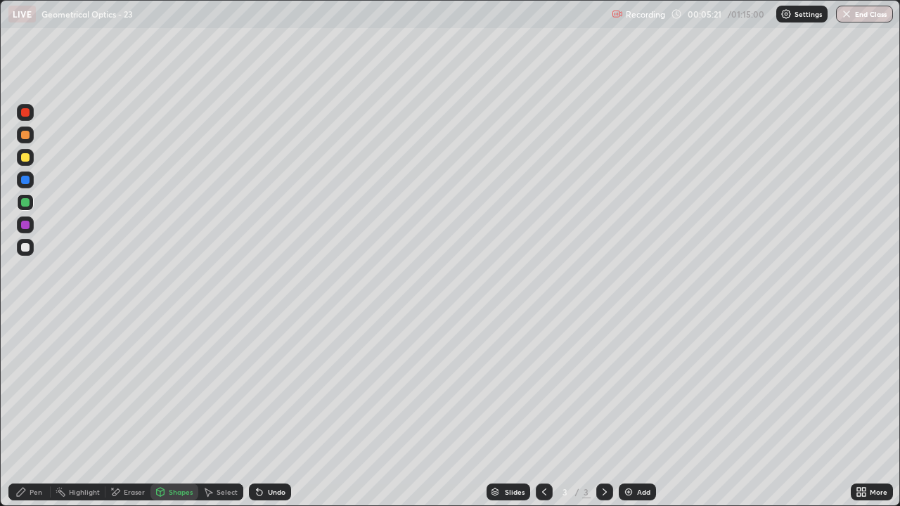
click at [179, 411] on div "Shapes" at bounding box center [181, 492] width 24 height 7
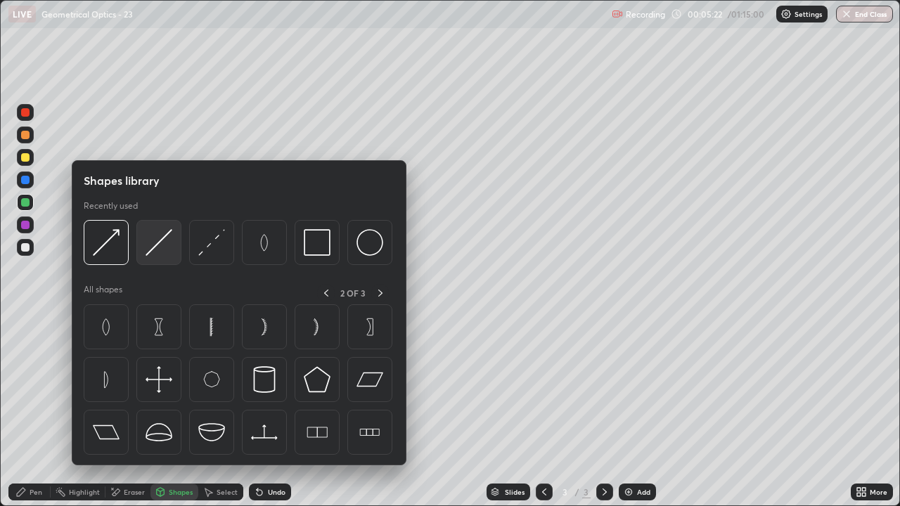
click at [160, 246] on img at bounding box center [159, 242] width 27 height 27
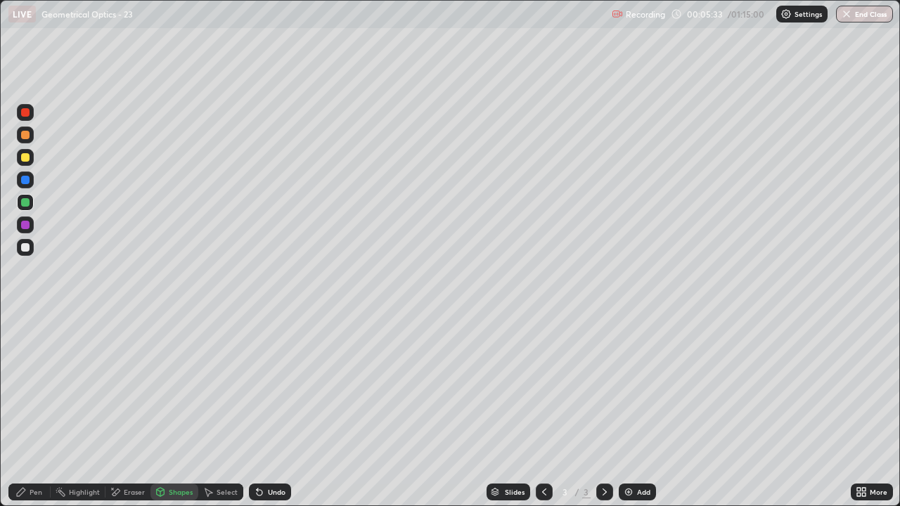
click at [27, 411] on div "Pen" at bounding box center [29, 492] width 42 height 17
click at [28, 243] on div at bounding box center [25, 247] width 8 height 8
click at [172, 411] on div "Shapes" at bounding box center [175, 492] width 48 height 17
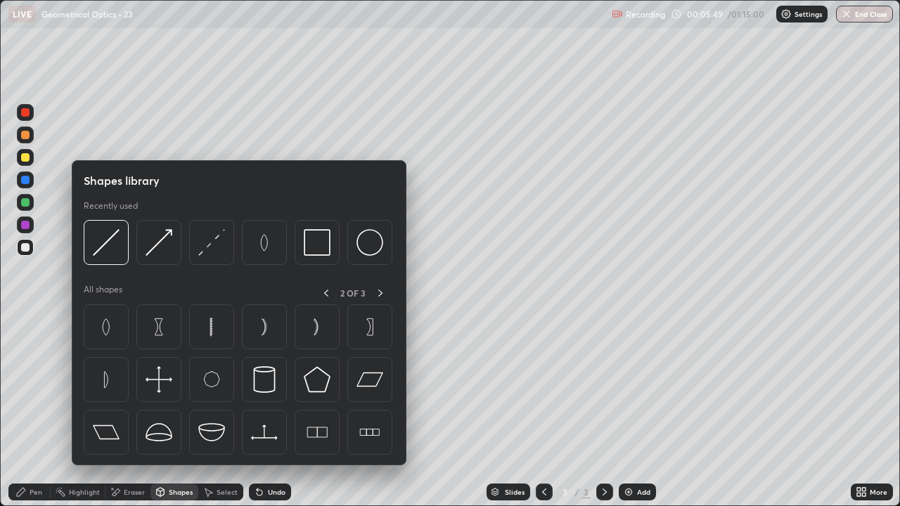
click at [29, 411] on div "Pen" at bounding box center [29, 492] width 42 height 17
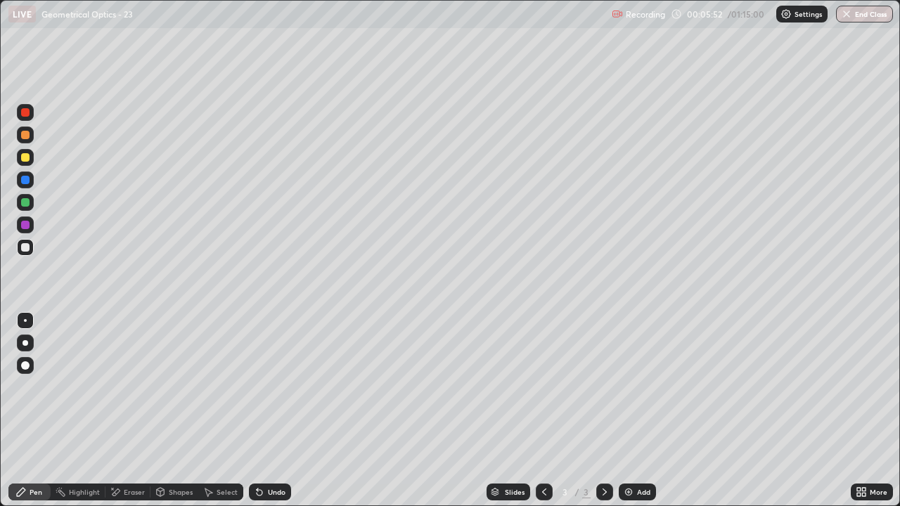
click at [26, 243] on div at bounding box center [25, 247] width 17 height 17
click at [32, 411] on div "Pen" at bounding box center [29, 492] width 42 height 17
click at [26, 156] on div at bounding box center [25, 157] width 8 height 8
click at [134, 411] on div "Eraser" at bounding box center [134, 492] width 21 height 7
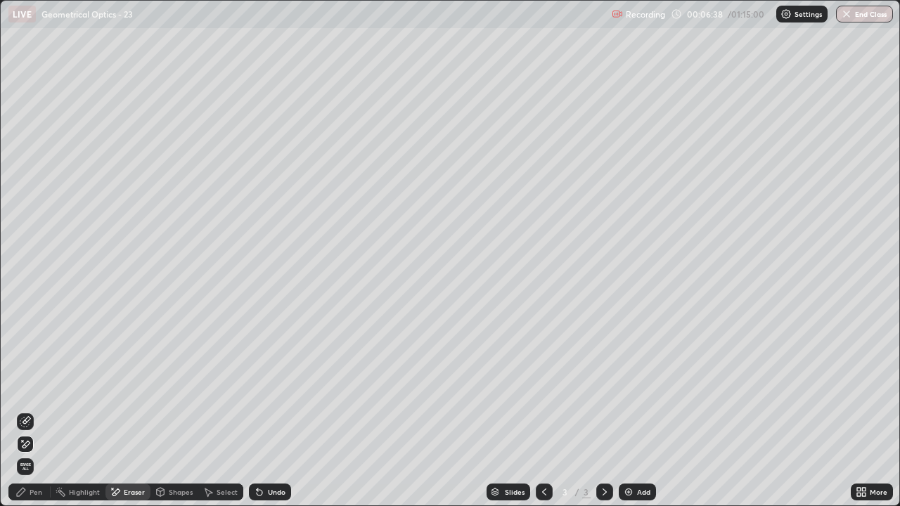
click at [26, 411] on icon at bounding box center [20, 492] width 11 height 11
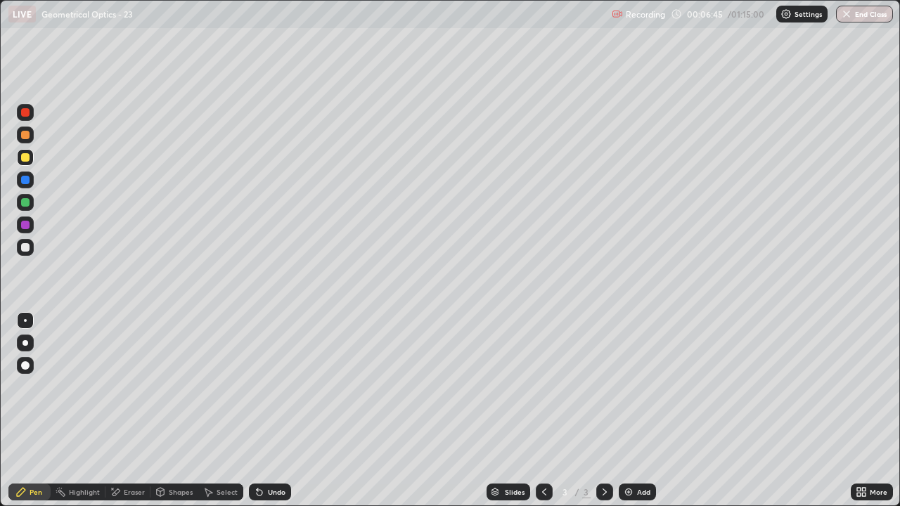
click at [27, 411] on div "Pen" at bounding box center [29, 492] width 42 height 17
click at [25, 248] on div at bounding box center [25, 247] width 8 height 8
click at [276, 411] on div "Undo" at bounding box center [277, 492] width 18 height 7
click at [184, 411] on div "Shapes" at bounding box center [175, 492] width 48 height 17
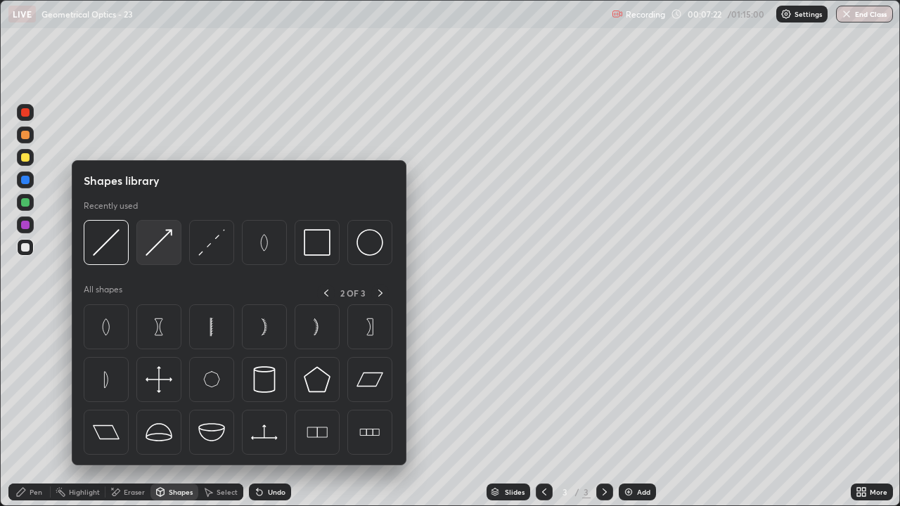
click at [162, 250] on img at bounding box center [159, 242] width 27 height 27
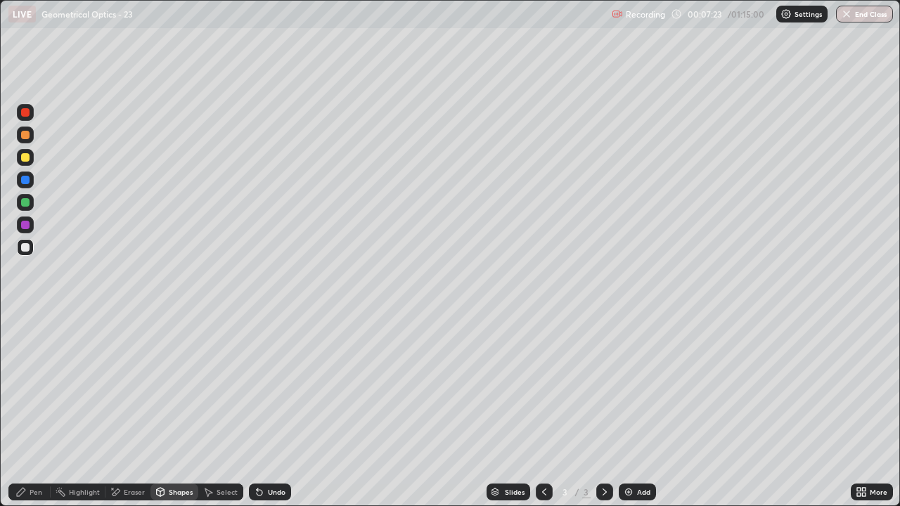
click at [26, 158] on div at bounding box center [25, 157] width 8 height 8
click at [20, 411] on icon at bounding box center [21, 492] width 8 height 8
click at [126, 411] on div "Eraser" at bounding box center [134, 492] width 21 height 7
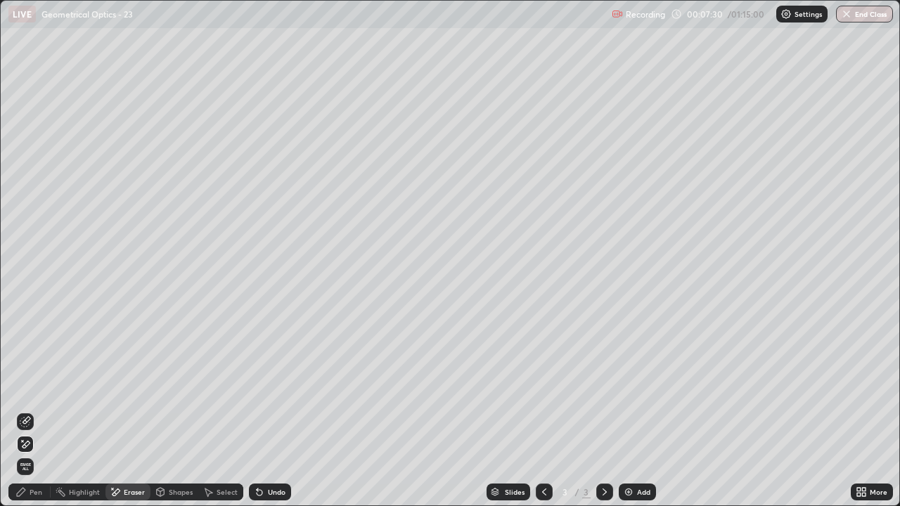
click at [28, 411] on icon at bounding box center [25, 421] width 11 height 11
click at [14, 411] on div "Pen" at bounding box center [29, 492] width 42 height 17
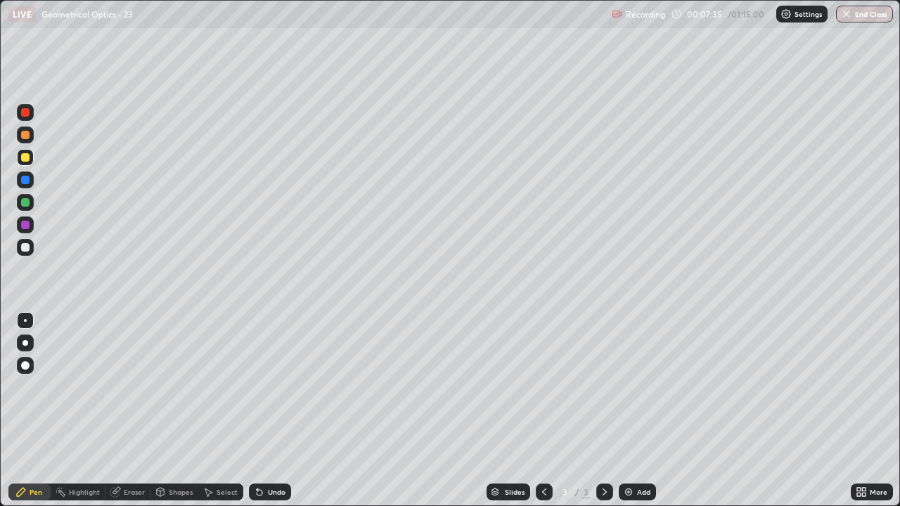
click at [175, 411] on div "Shapes" at bounding box center [181, 492] width 24 height 7
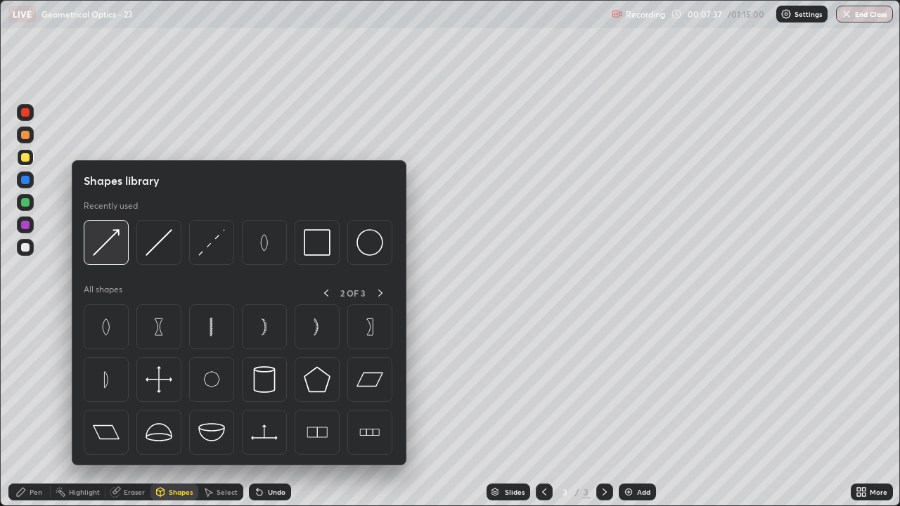
click at [110, 241] on img at bounding box center [106, 242] width 27 height 27
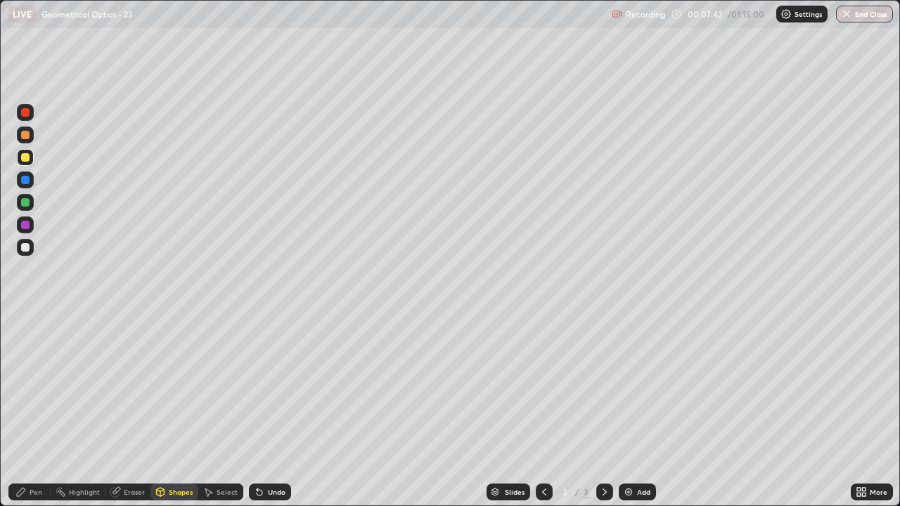
click at [270, 411] on div "Undo" at bounding box center [277, 492] width 18 height 7
click at [269, 411] on div "Undo" at bounding box center [277, 492] width 18 height 7
click at [274, 411] on div "Undo" at bounding box center [277, 492] width 18 height 7
click at [128, 411] on div "Eraser" at bounding box center [134, 492] width 21 height 7
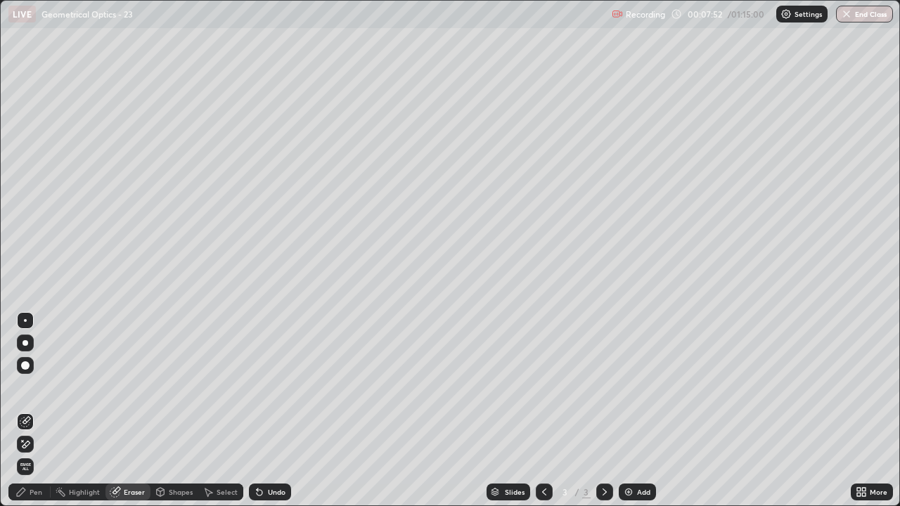
click at [32, 411] on div "Pen" at bounding box center [36, 492] width 13 height 7
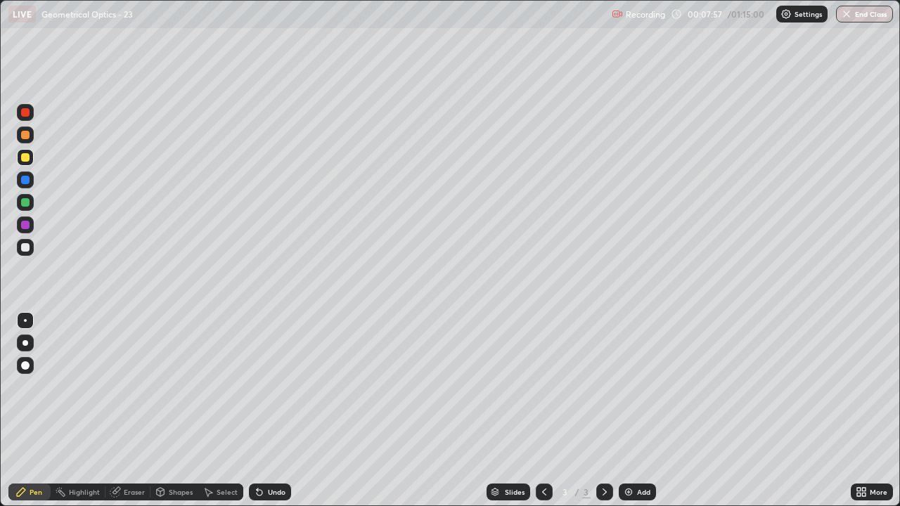
click at [177, 411] on div "Shapes" at bounding box center [181, 492] width 24 height 7
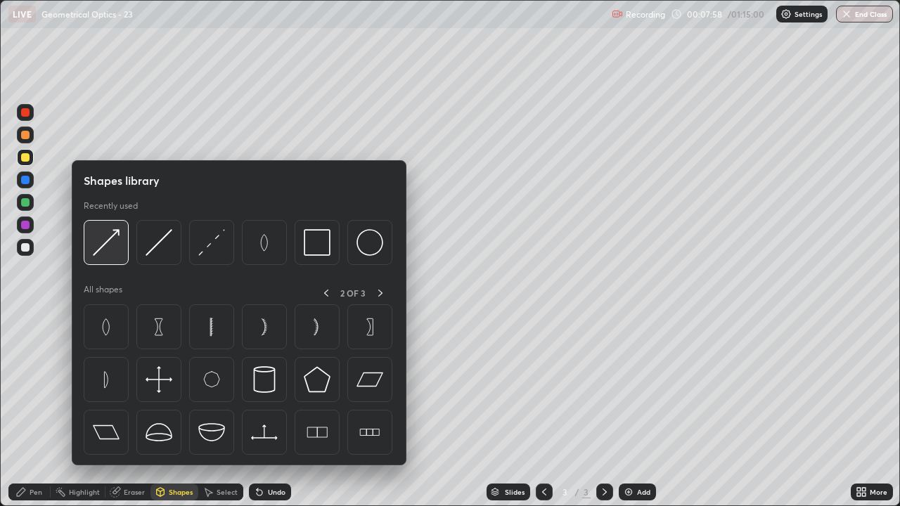
click at [111, 241] on img at bounding box center [106, 242] width 27 height 27
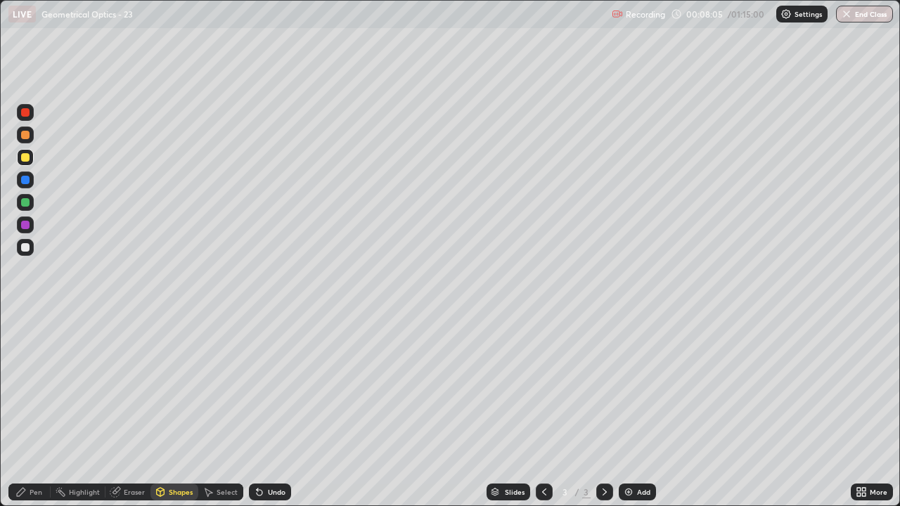
click at [133, 411] on div "Eraser" at bounding box center [128, 492] width 45 height 17
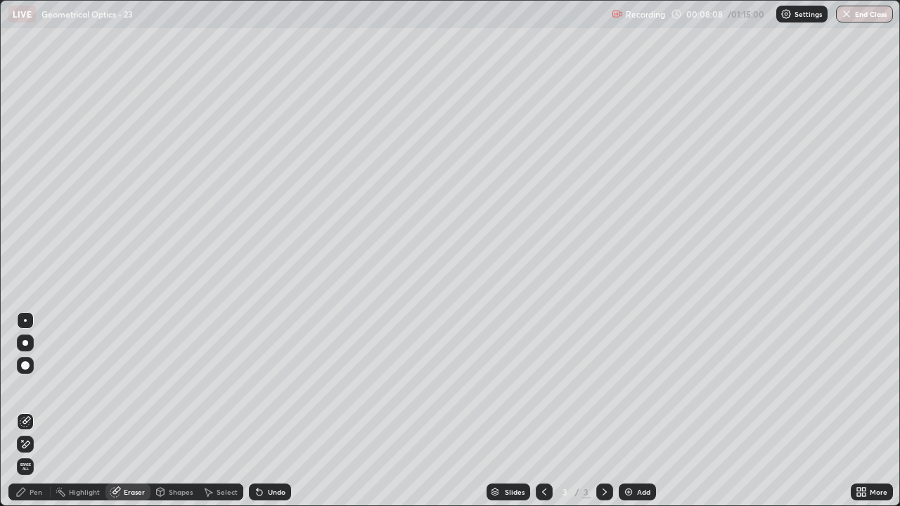
click at [34, 411] on div "Pen" at bounding box center [36, 492] width 13 height 7
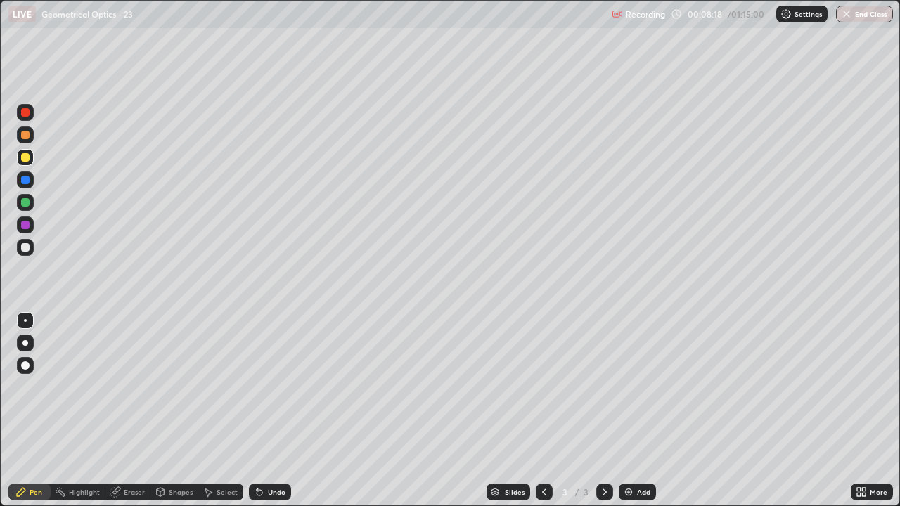
click at [174, 411] on div "Shapes" at bounding box center [181, 492] width 24 height 7
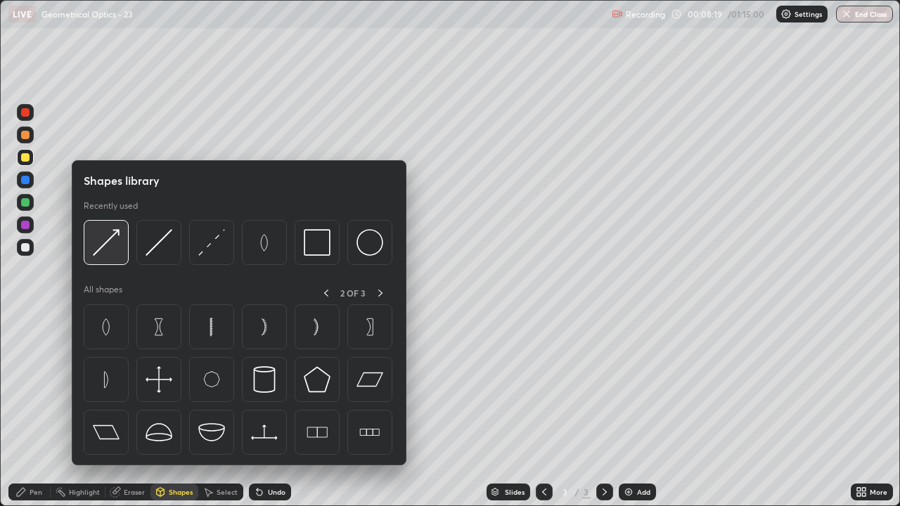
click at [111, 243] on img at bounding box center [106, 242] width 27 height 27
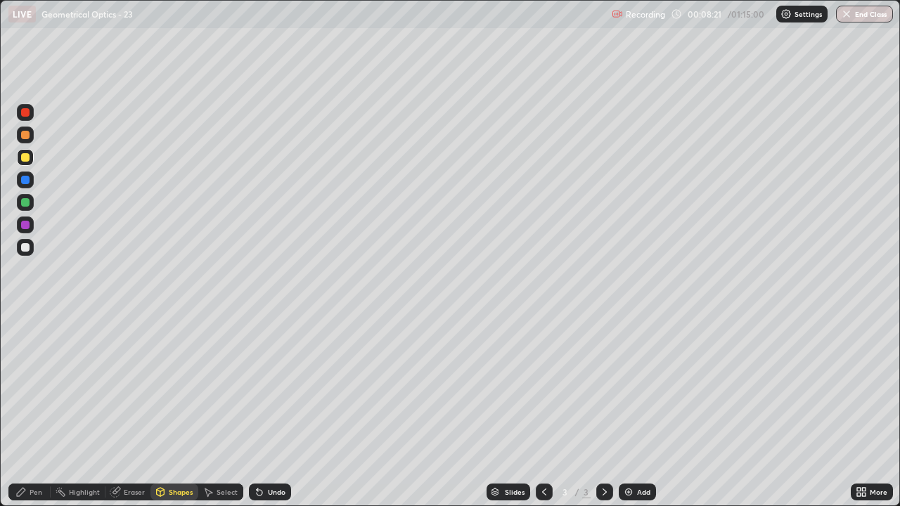
click at [28, 224] on div at bounding box center [25, 225] width 8 height 8
click at [172, 411] on div "Shapes" at bounding box center [181, 492] width 24 height 7
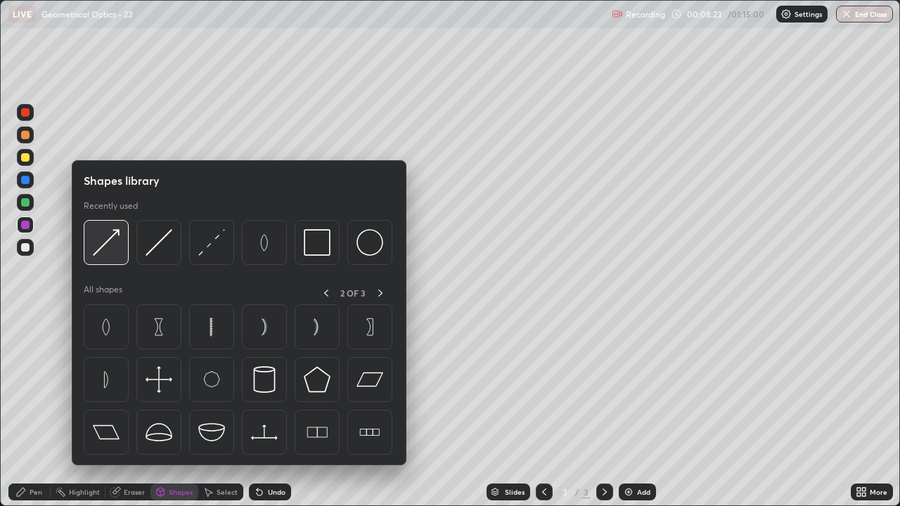
click at [112, 245] on img at bounding box center [106, 242] width 27 height 27
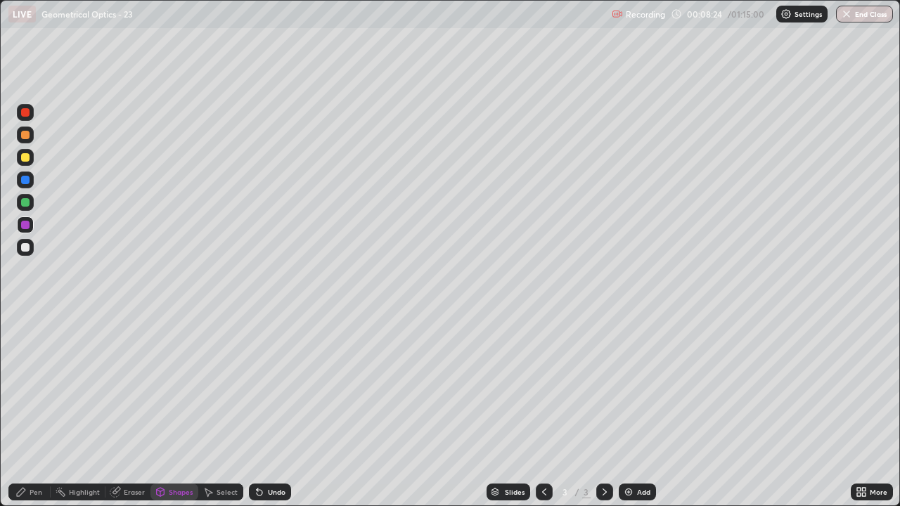
click at [27, 158] on div at bounding box center [25, 157] width 8 height 8
click at [26, 411] on icon at bounding box center [20, 492] width 11 height 11
click at [23, 245] on div at bounding box center [25, 247] width 8 height 8
click at [631, 411] on img at bounding box center [628, 492] width 11 height 11
click at [24, 411] on icon at bounding box center [21, 492] width 8 height 8
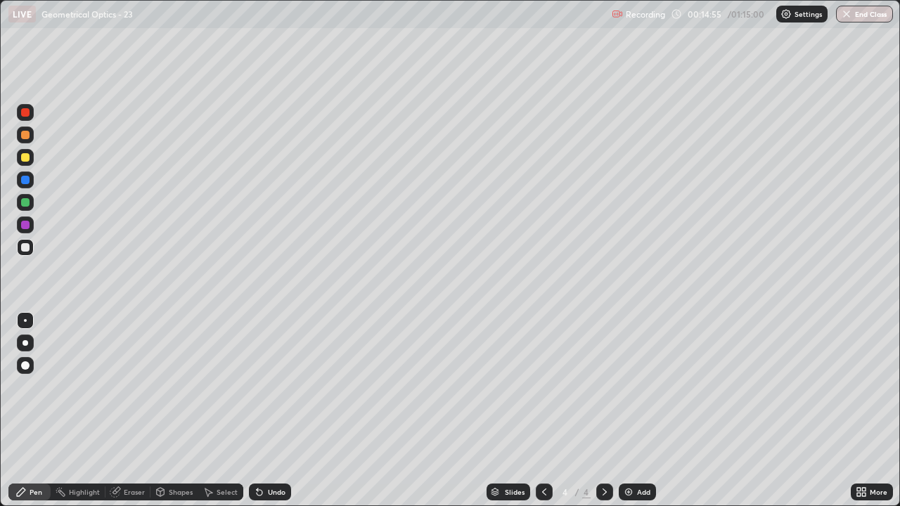
click at [27, 242] on div at bounding box center [25, 247] width 17 height 17
click at [543, 411] on icon at bounding box center [544, 492] width 11 height 11
click at [604, 411] on icon at bounding box center [605, 492] width 4 height 7
click at [543, 411] on icon at bounding box center [544, 492] width 11 height 11
click at [600, 411] on div at bounding box center [604, 492] width 17 height 17
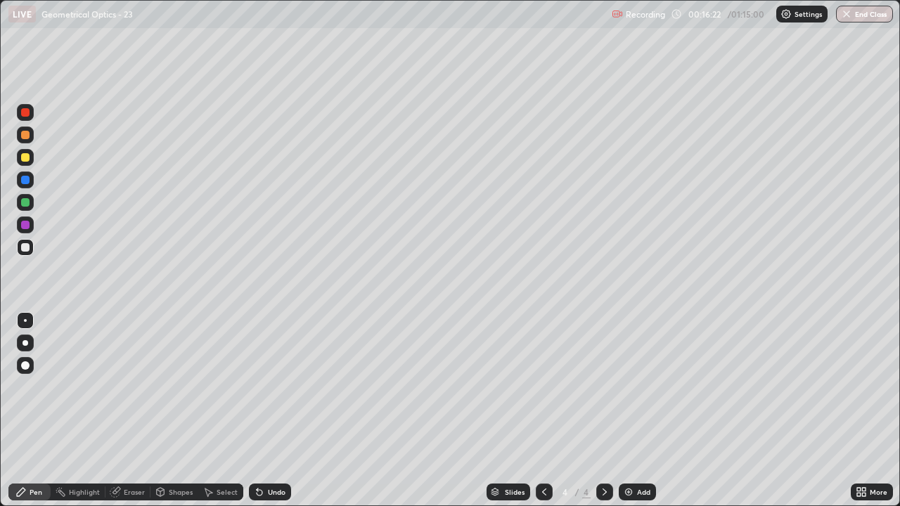
click at [169, 411] on div "Shapes" at bounding box center [181, 492] width 24 height 7
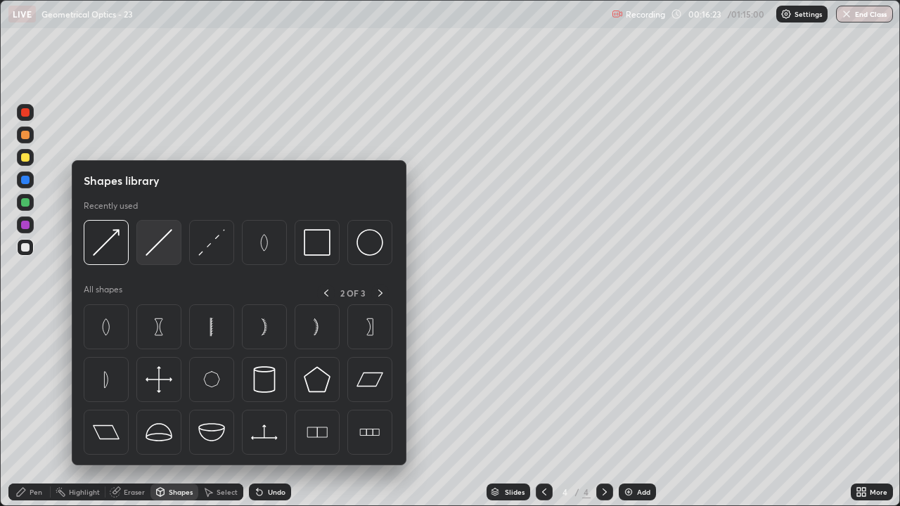
click at [165, 245] on img at bounding box center [159, 242] width 27 height 27
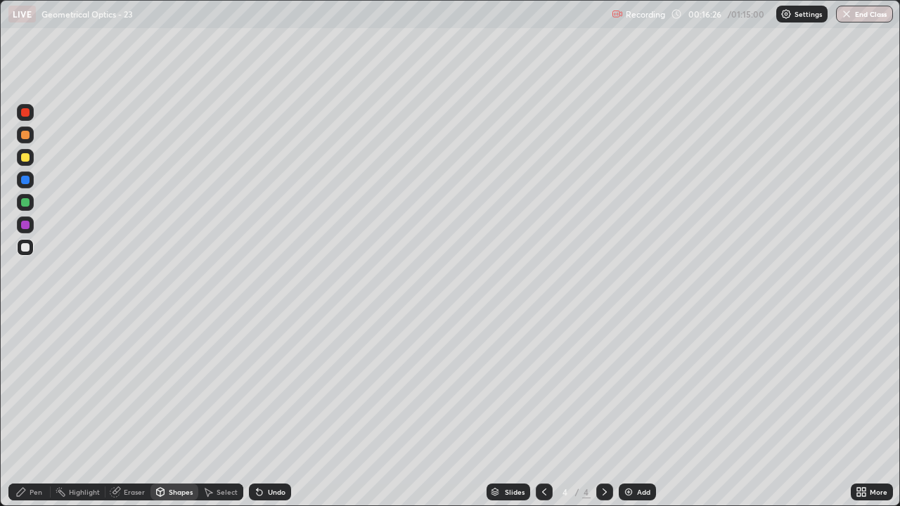
click at [39, 411] on div "Pen" at bounding box center [36, 492] width 13 height 7
click at [543, 411] on icon at bounding box center [544, 492] width 11 height 11
click at [604, 411] on icon at bounding box center [605, 492] width 4 height 7
click at [276, 411] on div "Undo" at bounding box center [270, 492] width 42 height 17
click at [542, 411] on icon at bounding box center [544, 492] width 11 height 11
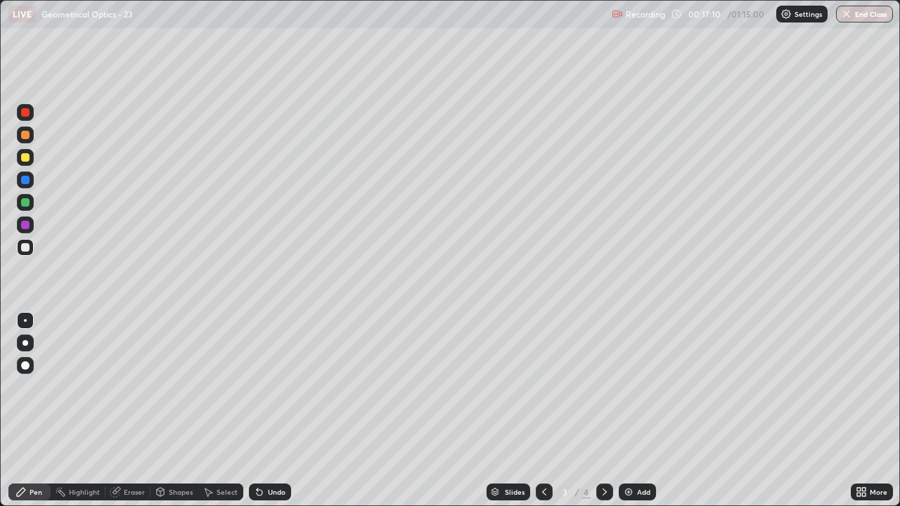
click at [603, 411] on icon at bounding box center [605, 492] width 4 height 7
click at [543, 411] on icon at bounding box center [544, 492] width 11 height 11
click at [604, 411] on icon at bounding box center [604, 492] width 11 height 11
click at [31, 411] on div "Pen" at bounding box center [29, 492] width 42 height 17
click at [25, 248] on div at bounding box center [25, 247] width 8 height 8
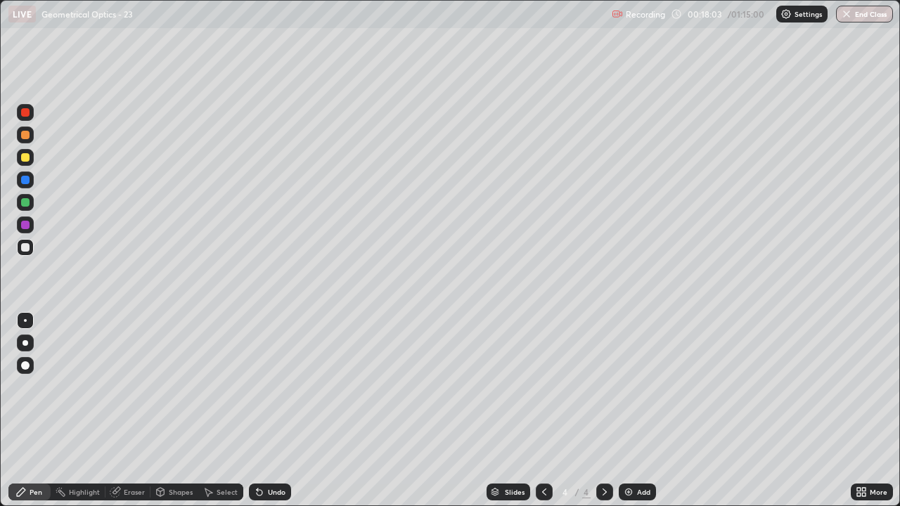
click at [27, 158] on div at bounding box center [25, 157] width 8 height 8
click at [169, 411] on div "Shapes" at bounding box center [181, 492] width 24 height 7
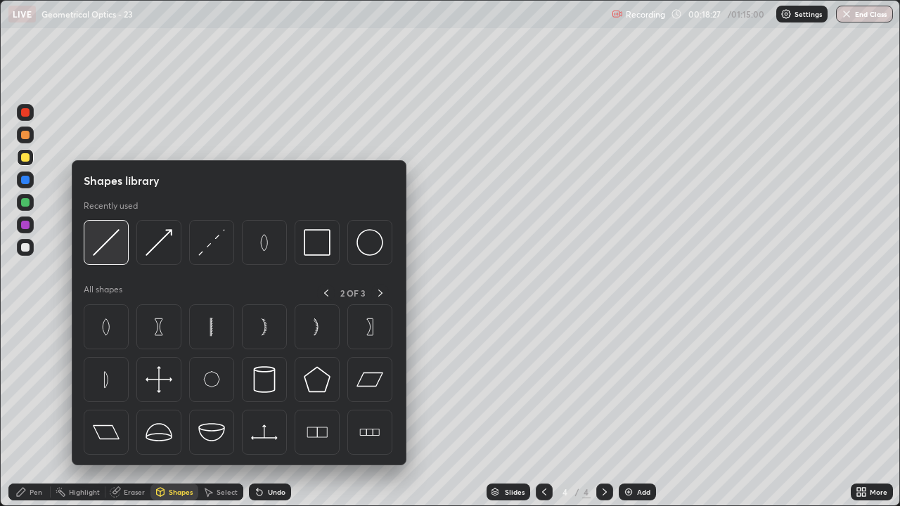
click at [108, 240] on img at bounding box center [106, 242] width 27 height 27
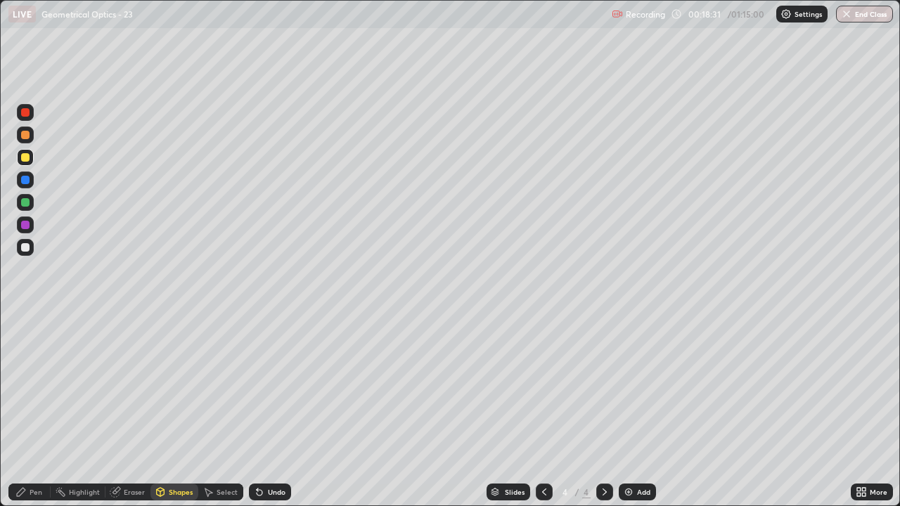
click at [174, 411] on div "Shapes" at bounding box center [175, 492] width 48 height 17
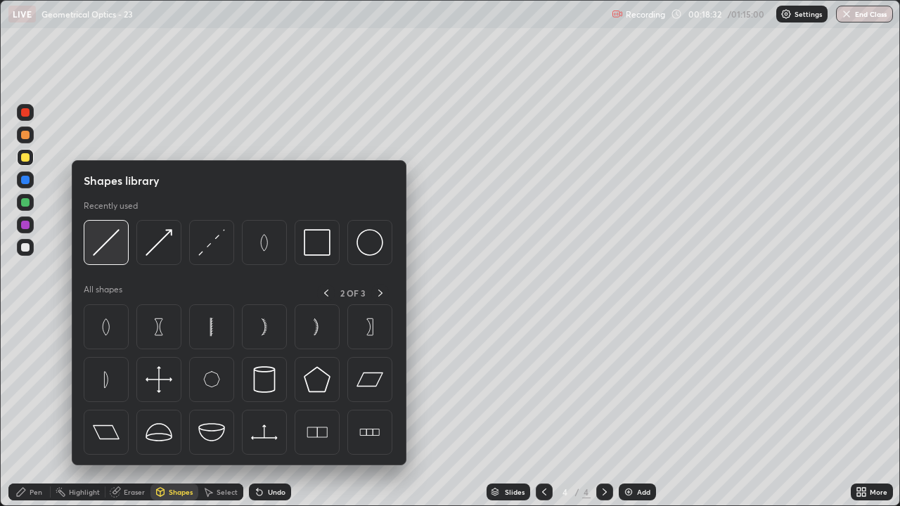
click at [109, 245] on img at bounding box center [106, 242] width 27 height 27
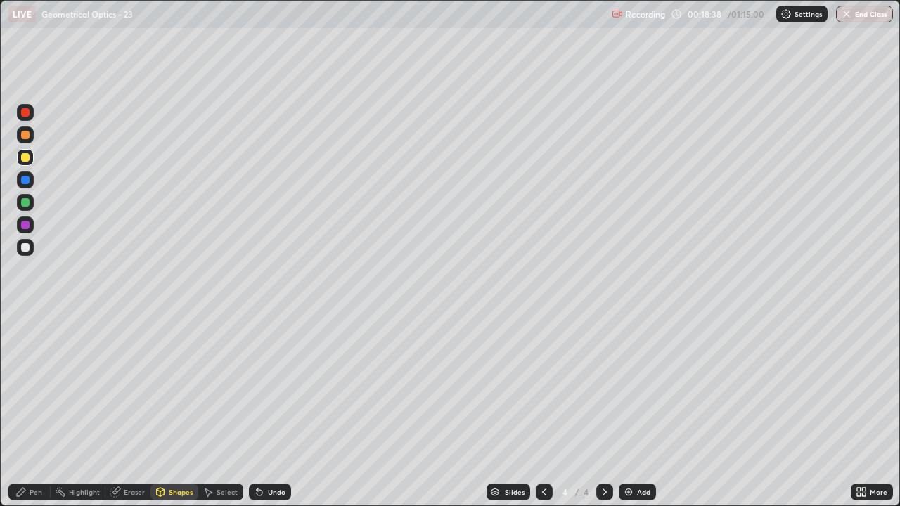
click at [177, 411] on div "Shapes" at bounding box center [181, 492] width 24 height 7
click at [174, 411] on div "Shapes" at bounding box center [181, 492] width 24 height 7
click at [32, 411] on div "Pen" at bounding box center [36, 492] width 13 height 7
click at [176, 411] on div "Shapes" at bounding box center [181, 492] width 24 height 7
click at [169, 411] on div "Shapes" at bounding box center [181, 492] width 24 height 7
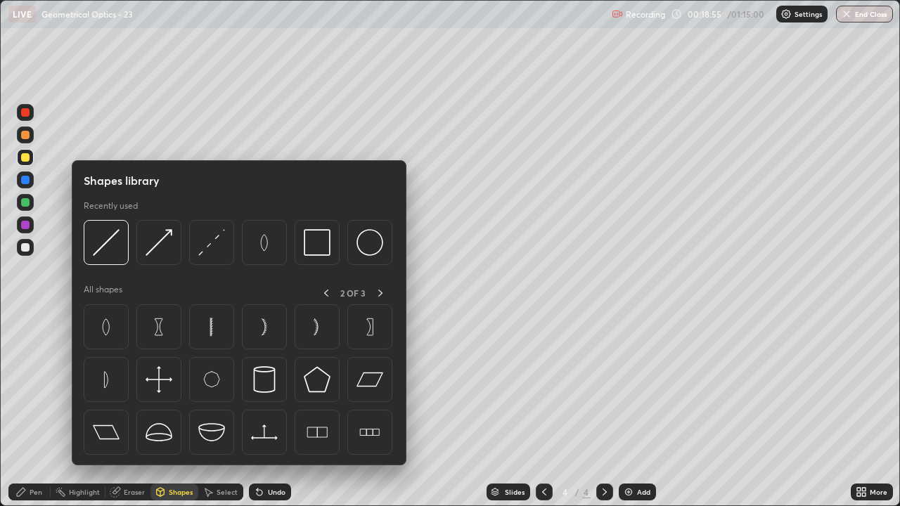
click at [172, 411] on div "Shapes" at bounding box center [181, 492] width 24 height 7
click at [169, 411] on div "Shapes" at bounding box center [181, 492] width 24 height 7
click at [174, 411] on div "Shapes" at bounding box center [181, 492] width 24 height 7
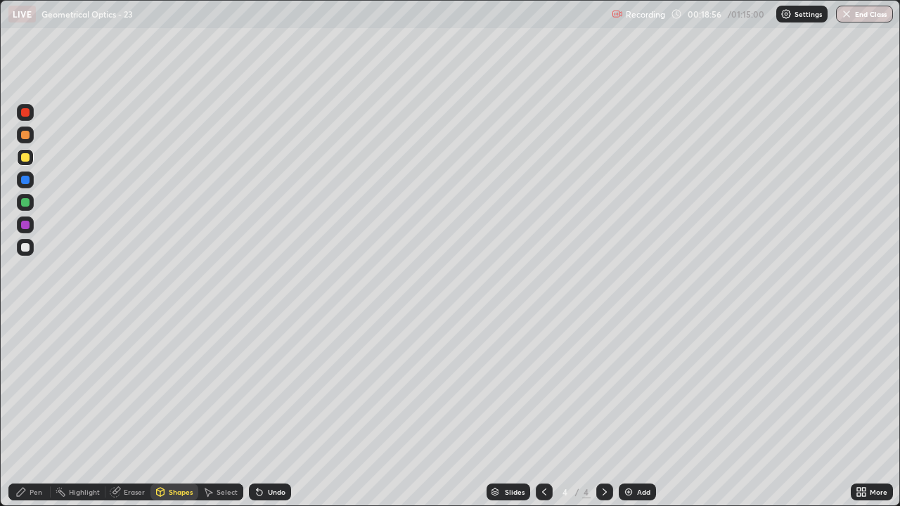
click at [173, 411] on div "Shapes" at bounding box center [181, 492] width 24 height 7
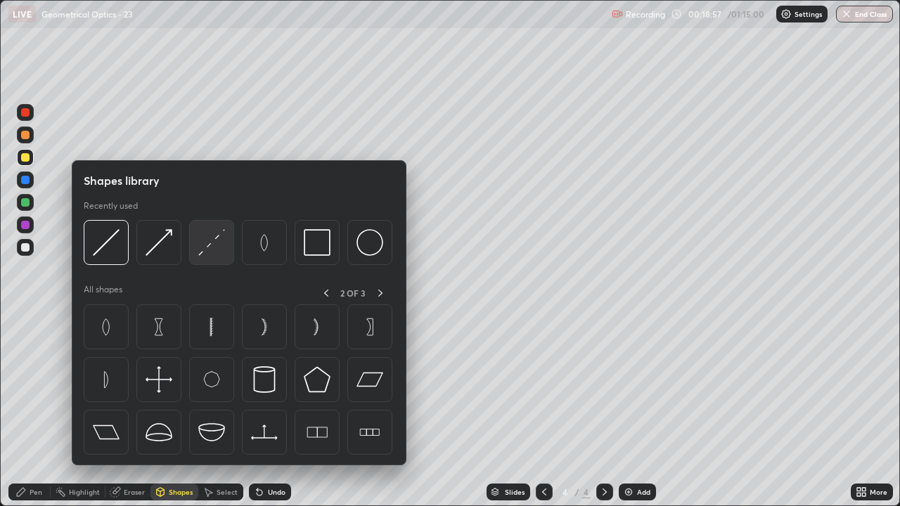
click at [215, 246] on img at bounding box center [211, 242] width 27 height 27
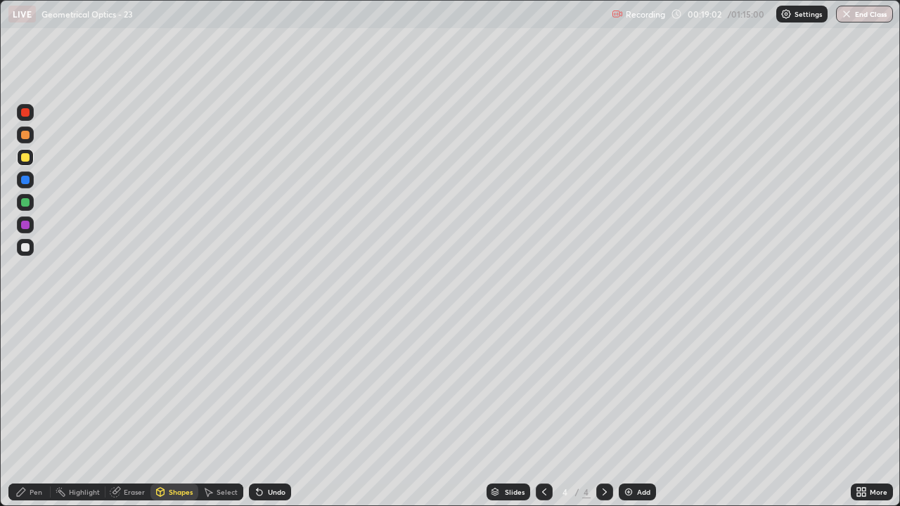
click at [177, 411] on div "Shapes" at bounding box center [181, 492] width 24 height 7
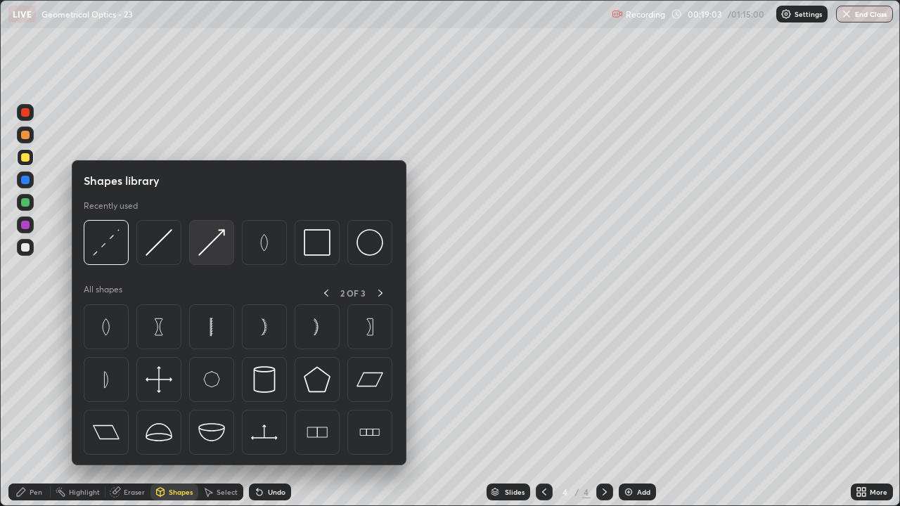
click at [214, 240] on img at bounding box center [211, 242] width 27 height 27
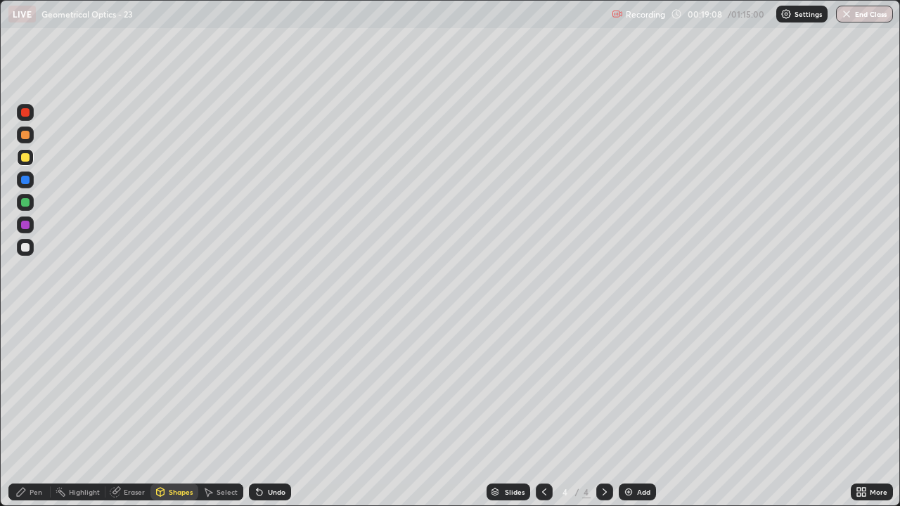
click at [33, 411] on div "Pen" at bounding box center [36, 492] width 13 height 7
click at [31, 244] on div at bounding box center [25, 247] width 17 height 17
click at [184, 411] on div "Shapes" at bounding box center [181, 492] width 24 height 7
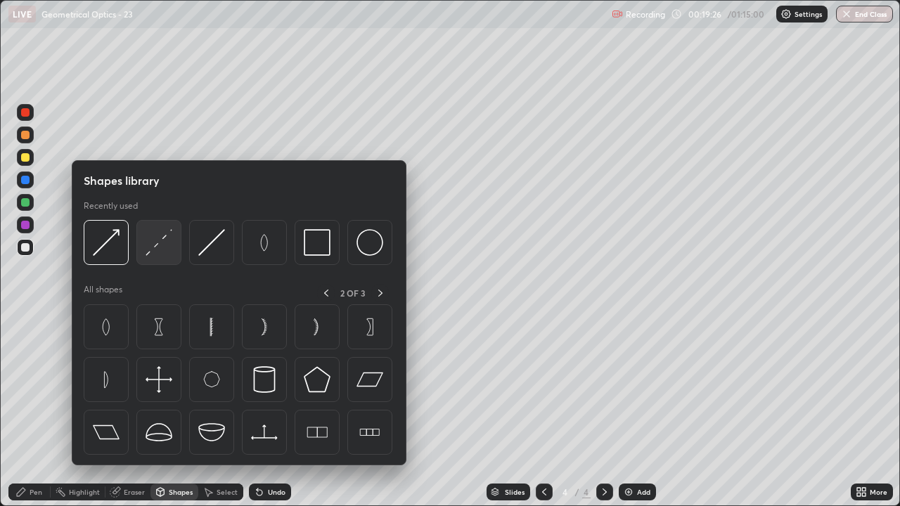
click at [156, 244] on img at bounding box center [159, 242] width 27 height 27
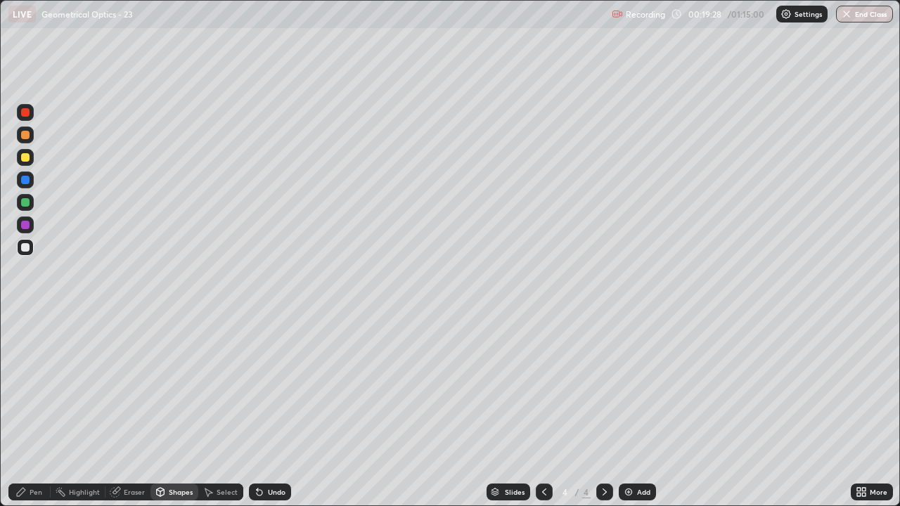
click at [176, 411] on div "Shapes" at bounding box center [181, 492] width 24 height 7
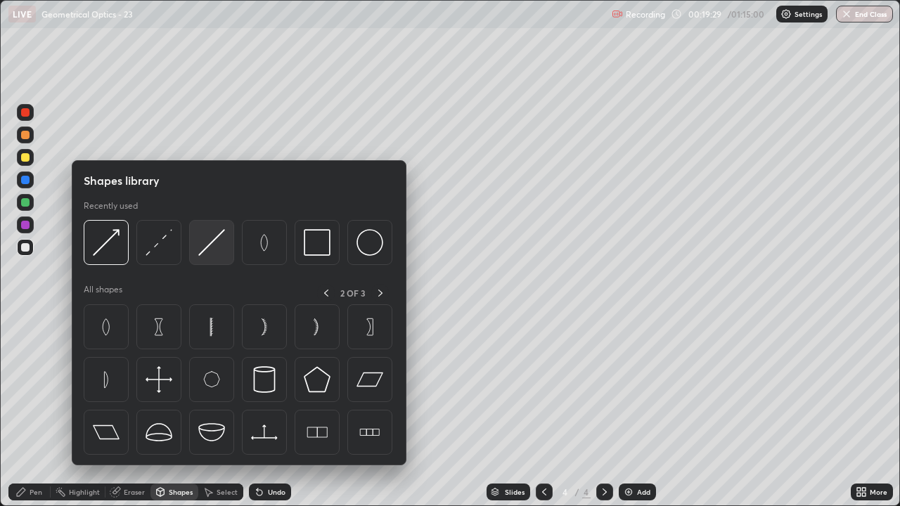
click at [216, 249] on img at bounding box center [211, 242] width 27 height 27
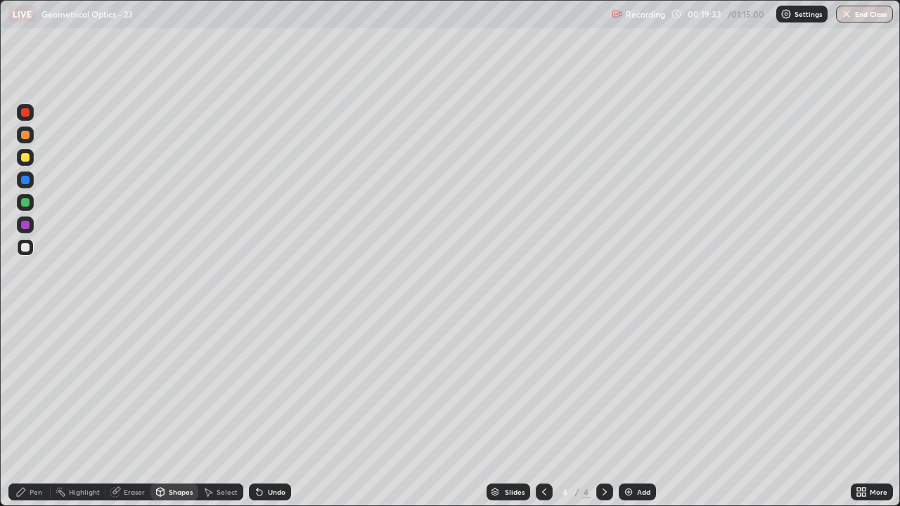
click at [37, 411] on div "Pen" at bounding box center [36, 492] width 13 height 7
click at [167, 411] on div "Shapes" at bounding box center [175, 492] width 48 height 17
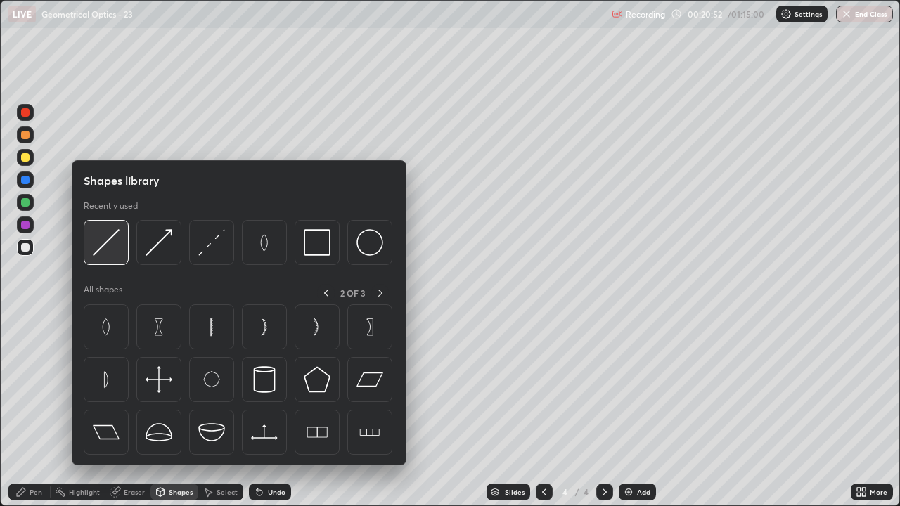
click at [109, 245] on img at bounding box center [106, 242] width 27 height 27
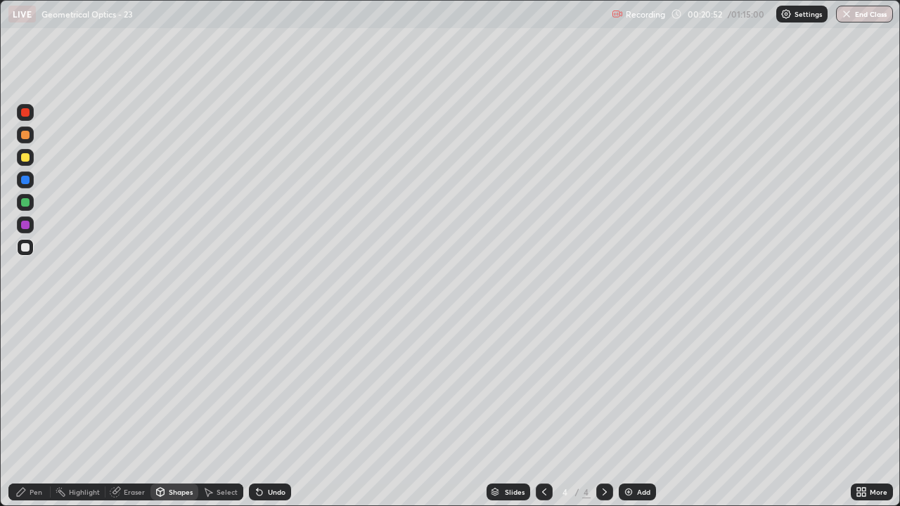
click at [27, 225] on div at bounding box center [25, 225] width 8 height 8
click at [36, 411] on div "Pen" at bounding box center [36, 492] width 13 height 7
click at [25, 243] on div at bounding box center [25, 247] width 17 height 17
click at [129, 411] on div "Eraser" at bounding box center [128, 492] width 45 height 17
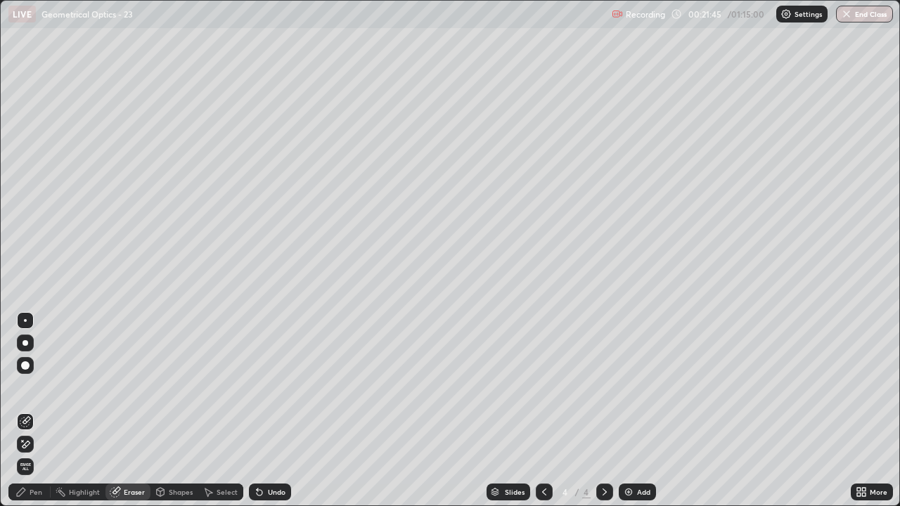
click at [33, 411] on div "Pen" at bounding box center [36, 492] width 13 height 7
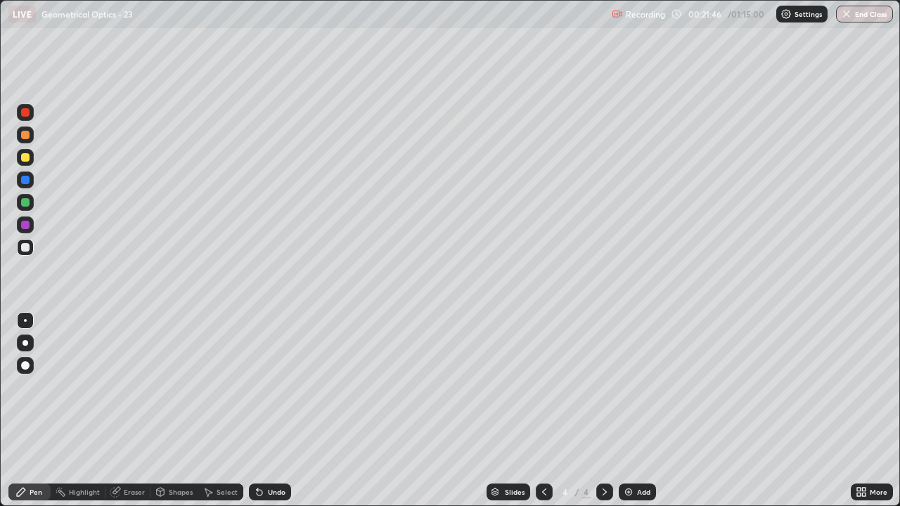
click at [27, 157] on div at bounding box center [25, 157] width 8 height 8
click at [171, 411] on div "Shapes" at bounding box center [181, 492] width 24 height 7
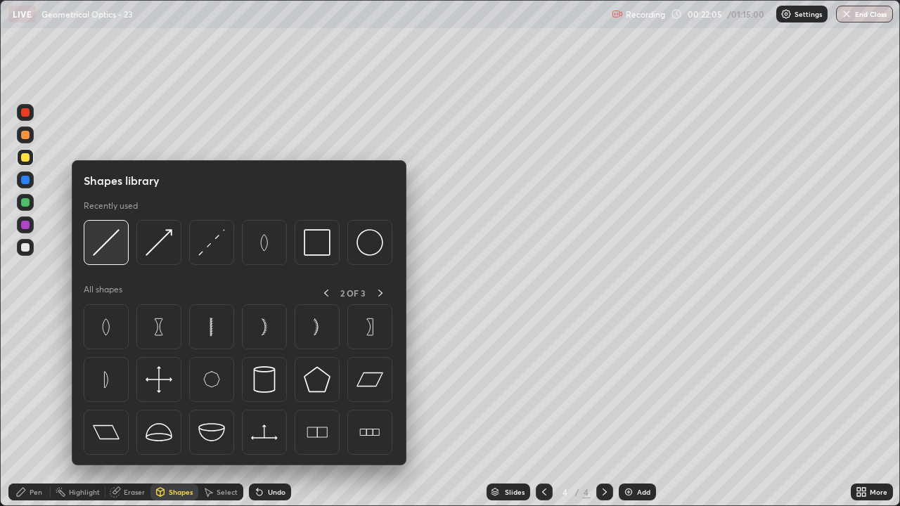
click at [108, 243] on img at bounding box center [106, 242] width 27 height 27
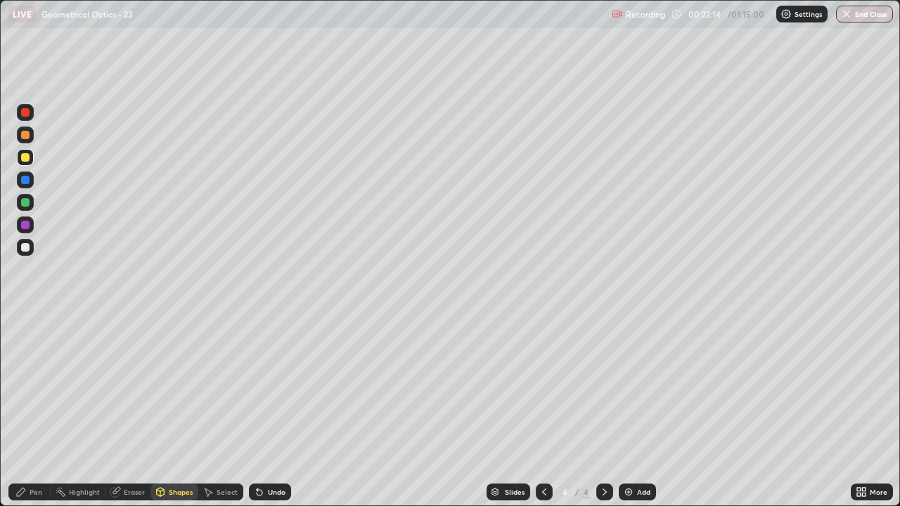
click at [26, 411] on div "Pen" at bounding box center [29, 492] width 42 height 17
click at [268, 411] on div "Undo" at bounding box center [277, 492] width 18 height 7
click at [543, 411] on icon at bounding box center [544, 492] width 11 height 11
click at [603, 411] on icon at bounding box center [604, 492] width 11 height 11
click at [25, 245] on div at bounding box center [25, 247] width 8 height 8
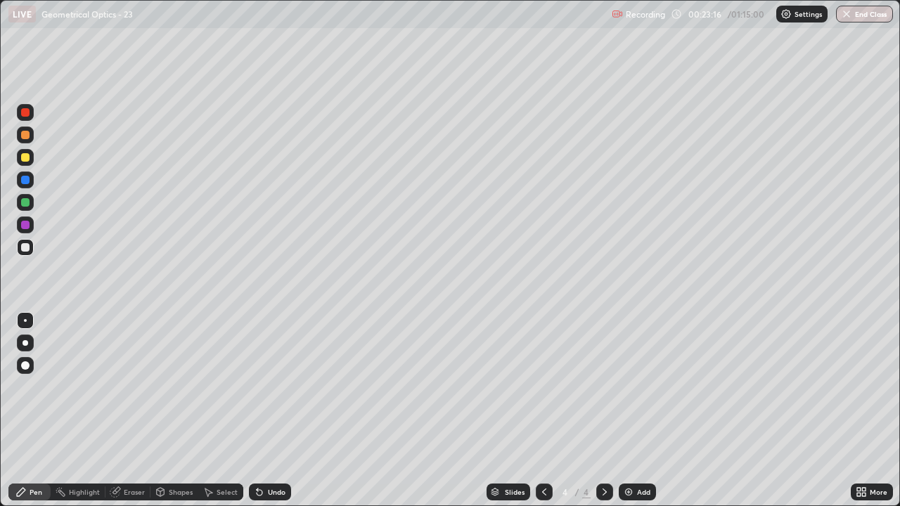
click at [27, 204] on div at bounding box center [25, 202] width 8 height 8
click at [542, 411] on icon at bounding box center [544, 492] width 4 height 7
click at [25, 224] on div at bounding box center [25, 225] width 8 height 8
click at [599, 411] on icon at bounding box center [604, 492] width 11 height 11
click at [543, 411] on icon at bounding box center [544, 492] width 11 height 11
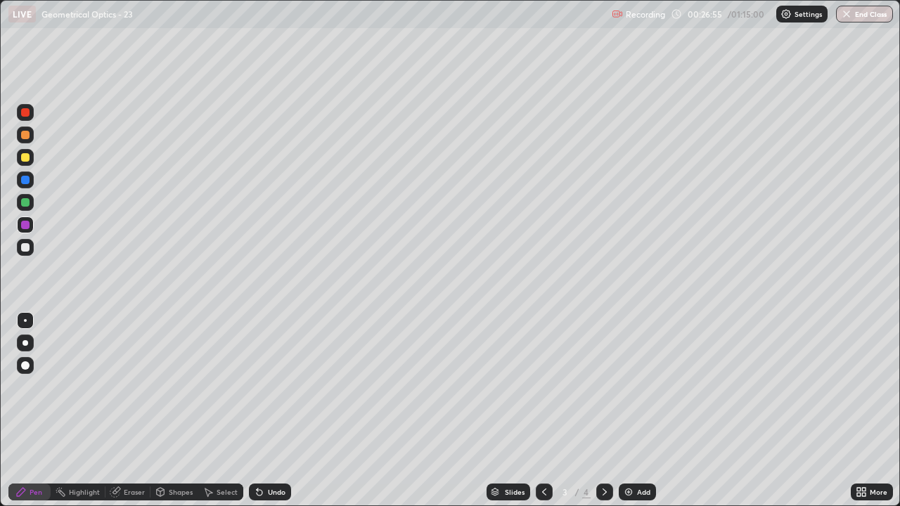
click at [603, 411] on icon at bounding box center [604, 492] width 11 height 11
click at [172, 411] on div "Shapes" at bounding box center [181, 492] width 24 height 7
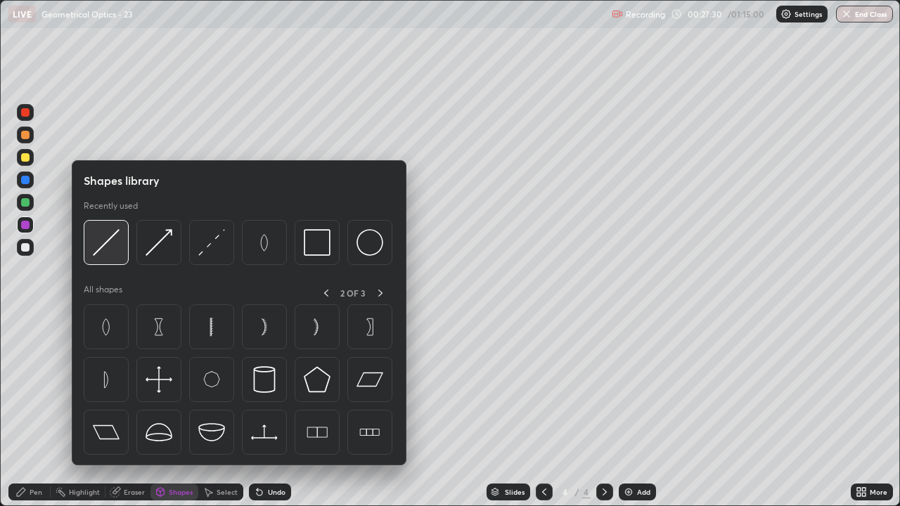
click at [103, 249] on img at bounding box center [106, 242] width 27 height 27
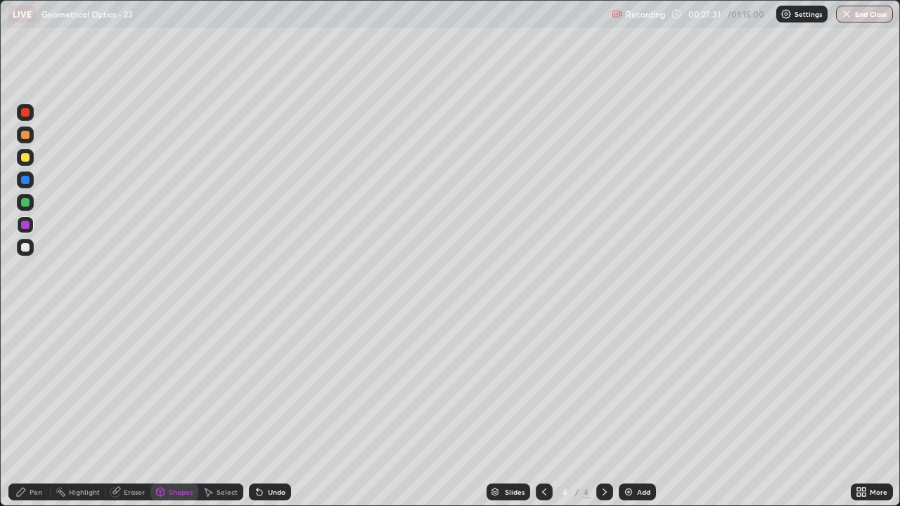
click at [24, 226] on div at bounding box center [25, 225] width 8 height 8
click at [28, 411] on div "Pen" at bounding box center [29, 492] width 42 height 17
click at [32, 242] on div at bounding box center [25, 247] width 17 height 17
click at [639, 411] on div "Add" at bounding box center [643, 492] width 13 height 7
click at [27, 411] on div "Pen" at bounding box center [29, 492] width 42 height 17
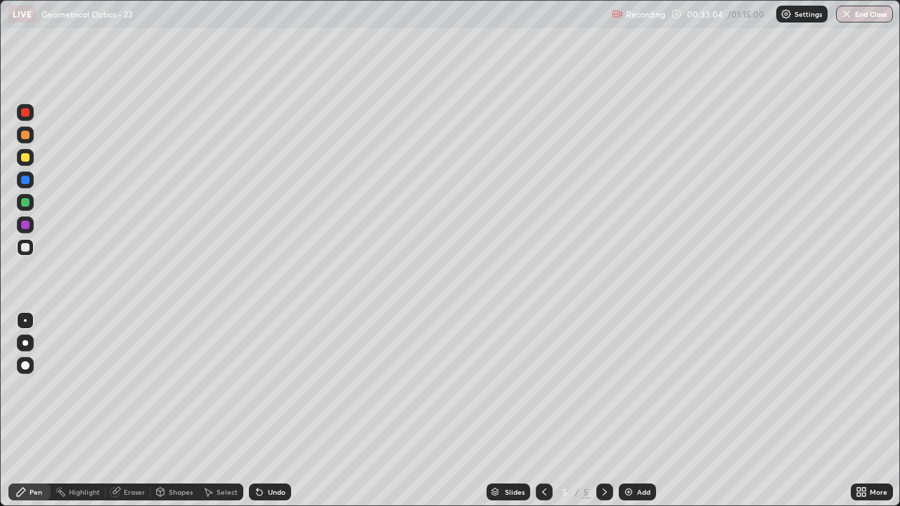
click at [25, 245] on div at bounding box center [25, 247] width 8 height 8
click at [172, 411] on div "Shapes" at bounding box center [181, 492] width 24 height 7
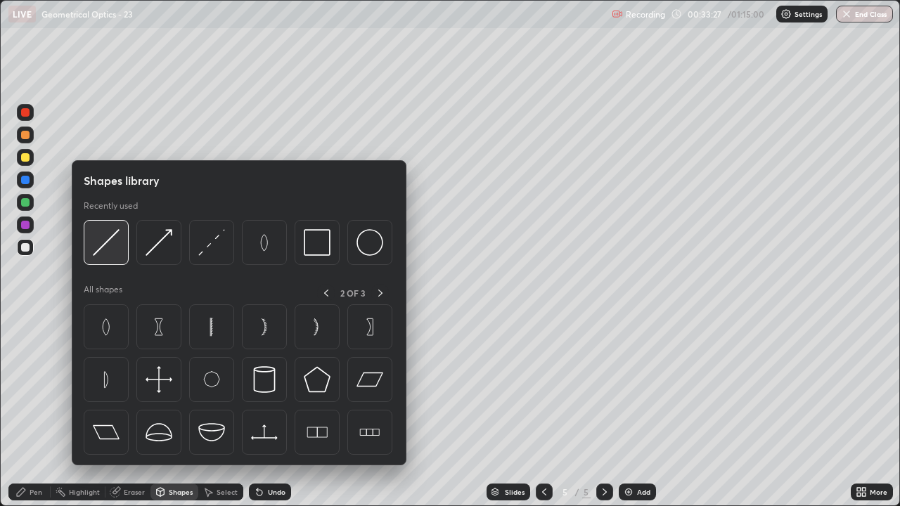
click at [104, 246] on img at bounding box center [106, 242] width 27 height 27
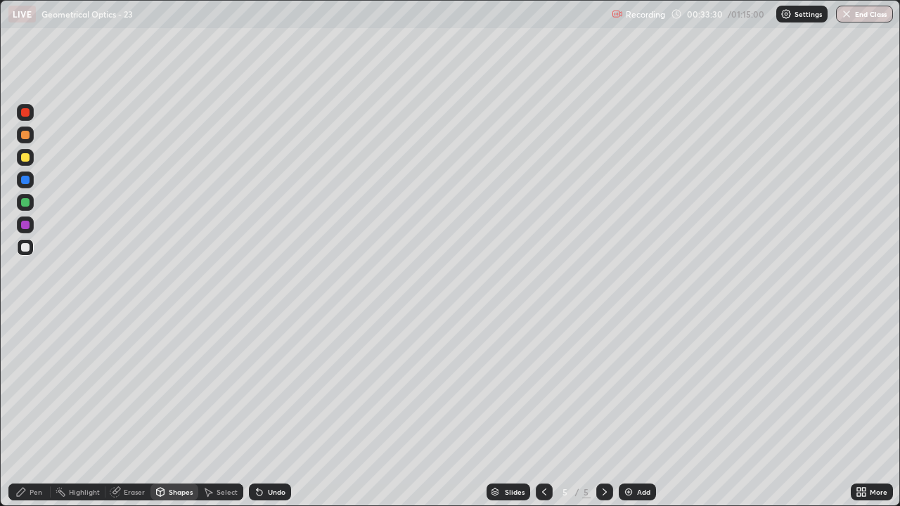
click at [27, 411] on icon at bounding box center [20, 492] width 11 height 11
click at [542, 411] on icon at bounding box center [544, 492] width 11 height 11
click at [536, 411] on div at bounding box center [544, 492] width 17 height 17
click at [604, 411] on icon at bounding box center [604, 492] width 11 height 11
click at [603, 411] on icon at bounding box center [604, 492] width 11 height 11
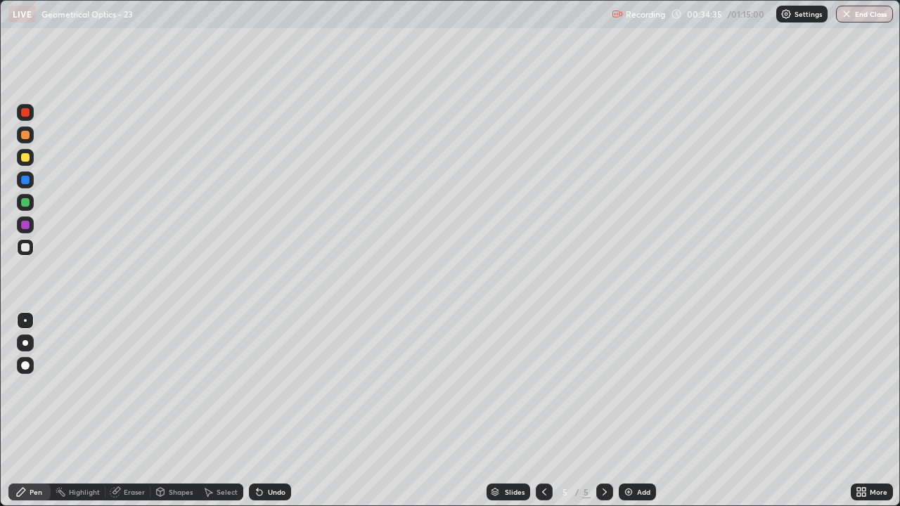
click at [127, 411] on div "Eraser" at bounding box center [134, 492] width 21 height 7
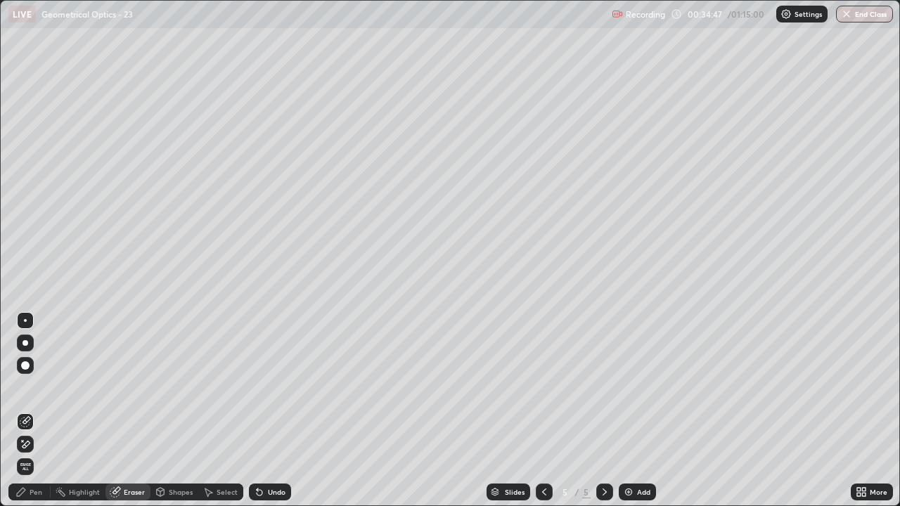
click at [32, 411] on div "Pen" at bounding box center [36, 492] width 13 height 7
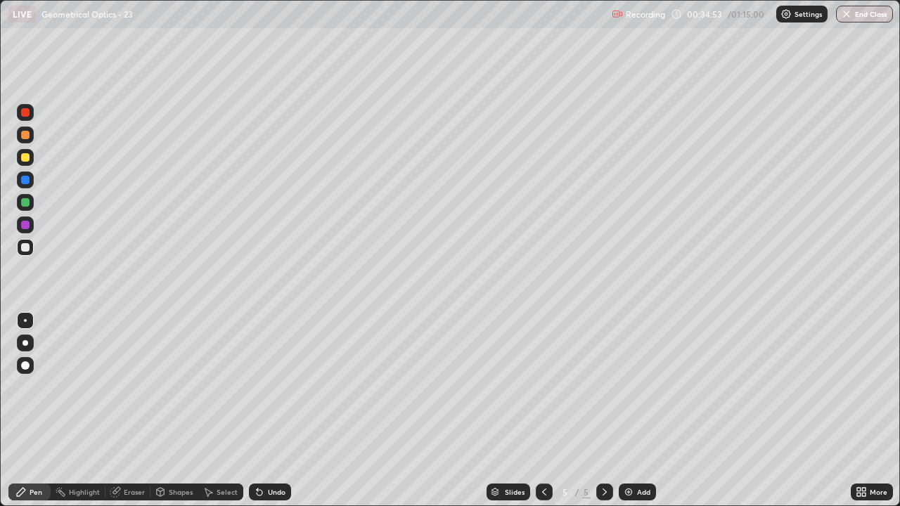
click at [131, 411] on div "Eraser" at bounding box center [128, 492] width 45 height 17
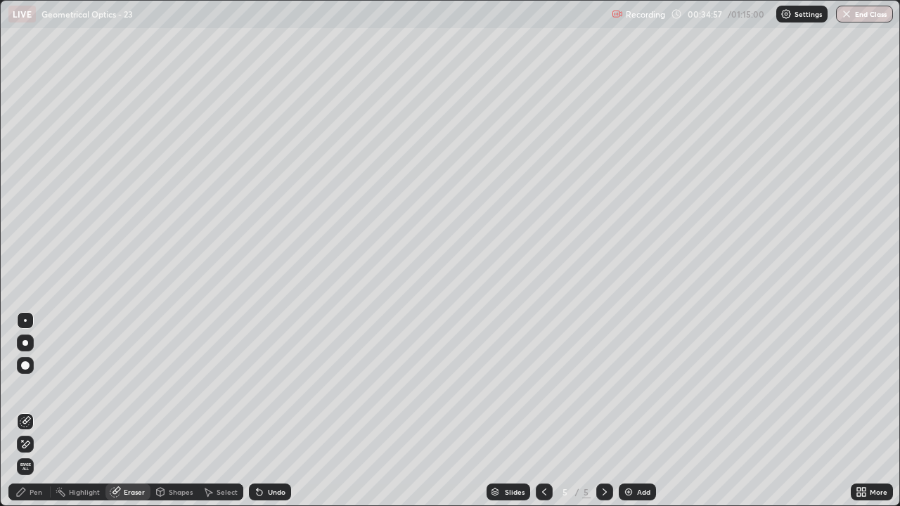
click at [25, 411] on icon at bounding box center [20, 492] width 11 height 11
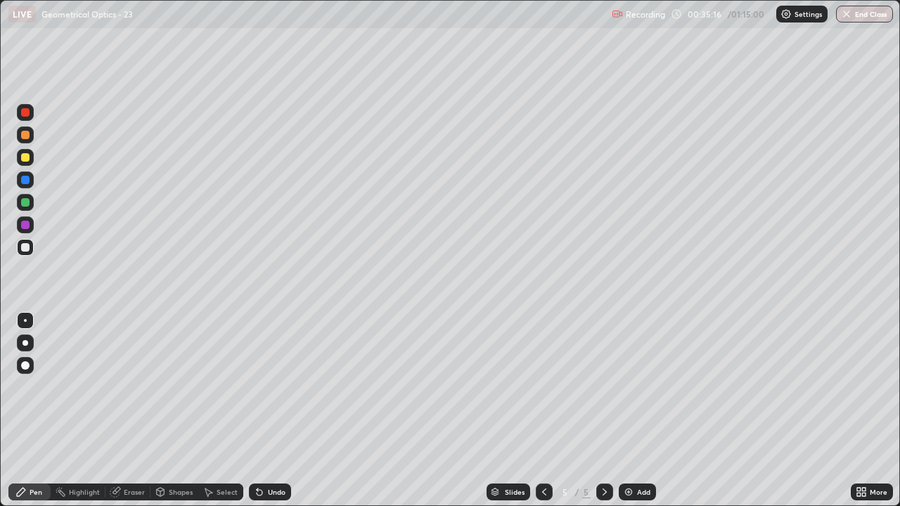
click at [26, 157] on div at bounding box center [25, 157] width 8 height 8
click at [275, 411] on div "Undo" at bounding box center [270, 492] width 42 height 17
click at [279, 411] on div "Undo" at bounding box center [270, 492] width 42 height 17
click at [281, 411] on div "Undo" at bounding box center [270, 492] width 42 height 17
click at [172, 411] on div "Shapes" at bounding box center [181, 492] width 24 height 7
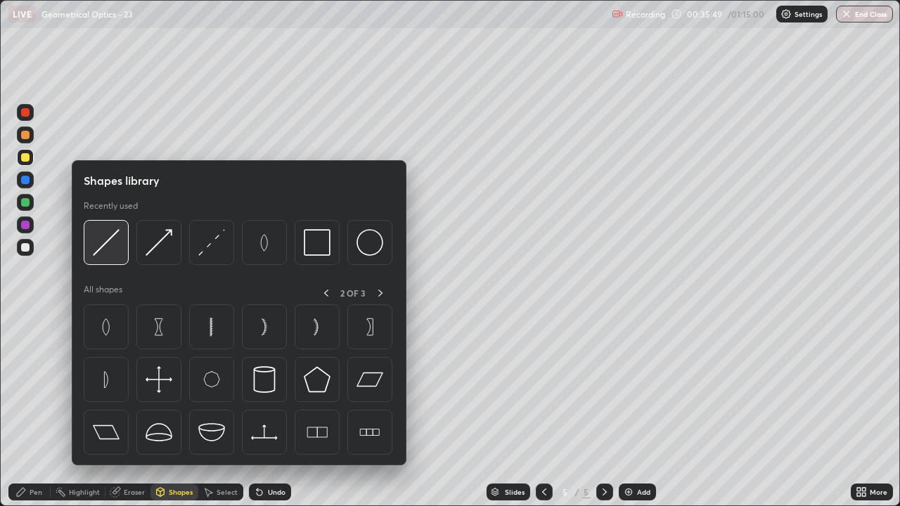
click at [109, 245] on img at bounding box center [106, 242] width 27 height 27
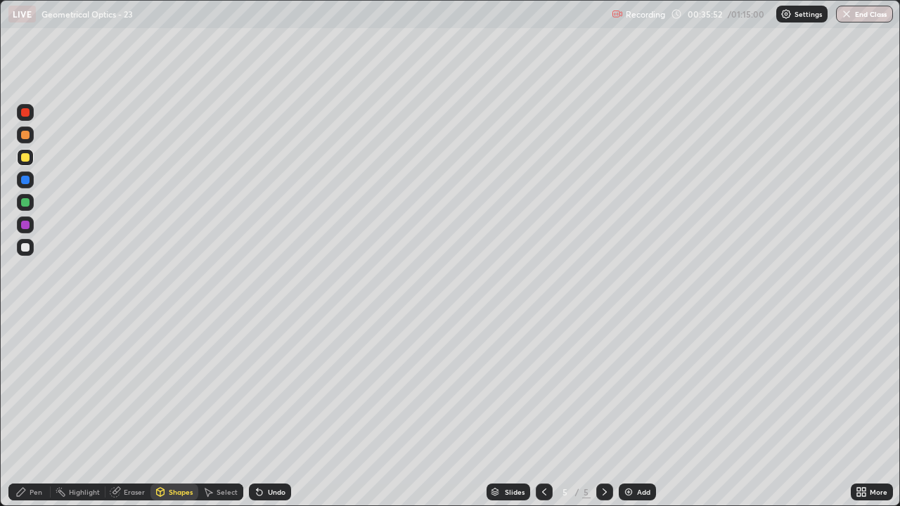
click at [27, 411] on div "Pen" at bounding box center [29, 492] width 42 height 17
click at [172, 411] on div "Shapes" at bounding box center [175, 492] width 48 height 17
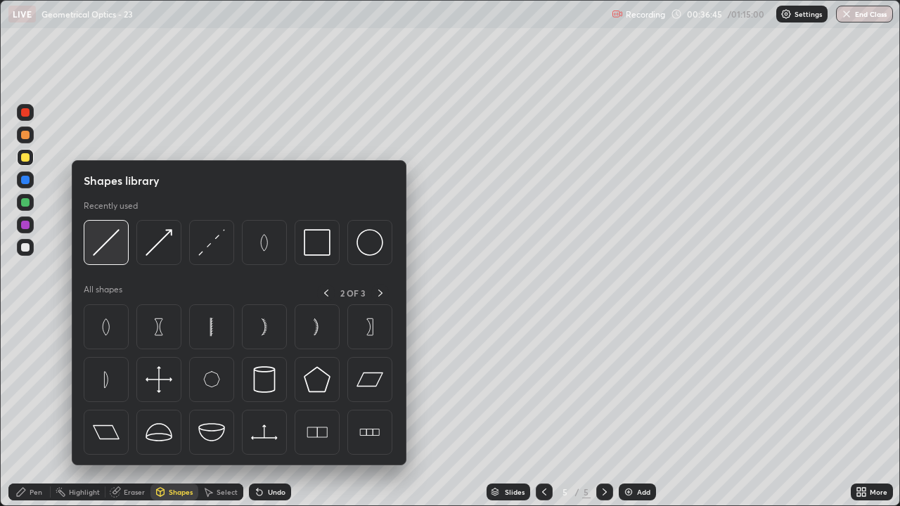
click at [110, 243] on img at bounding box center [106, 242] width 27 height 27
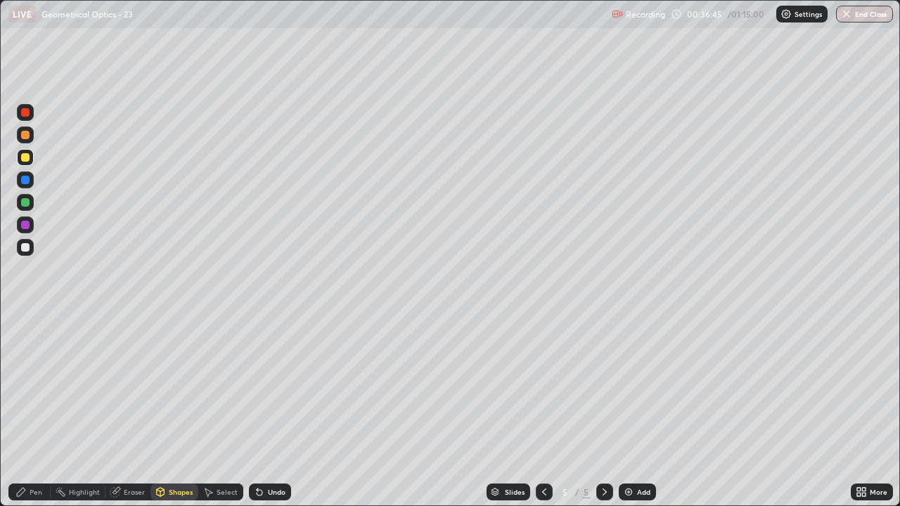
click at [25, 204] on div at bounding box center [25, 202] width 8 height 8
click at [176, 411] on div "Shapes" at bounding box center [181, 492] width 24 height 7
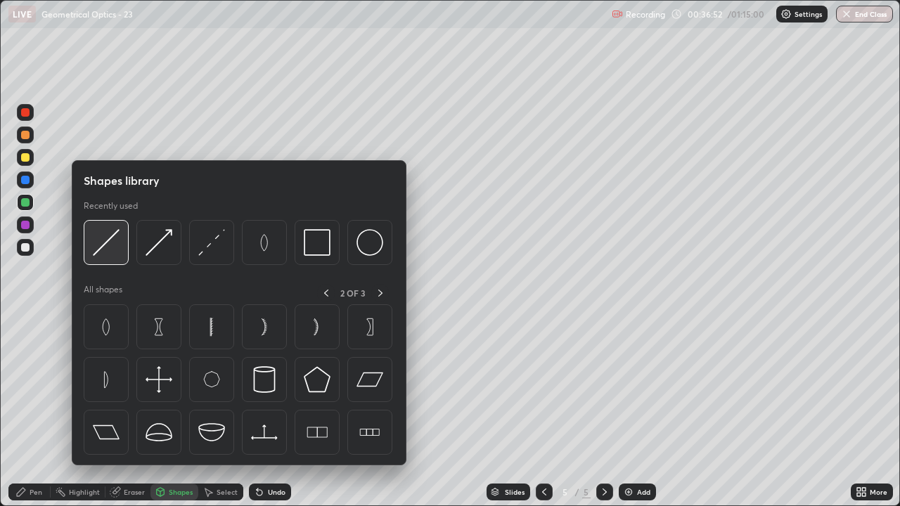
click at [106, 248] on img at bounding box center [106, 242] width 27 height 27
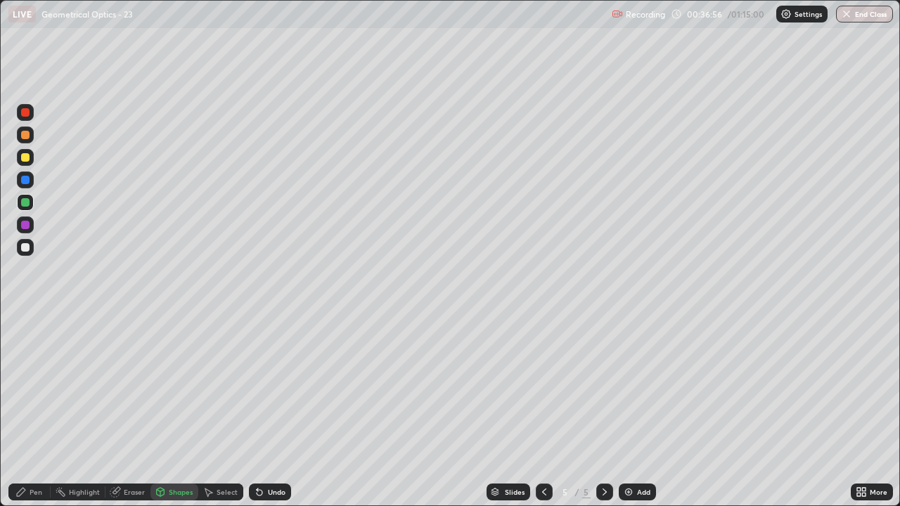
click at [32, 411] on div "Pen" at bounding box center [36, 492] width 13 height 7
click at [26, 158] on div at bounding box center [25, 157] width 8 height 8
click at [27, 246] on div at bounding box center [25, 247] width 8 height 8
click at [274, 411] on div "Undo" at bounding box center [270, 492] width 42 height 17
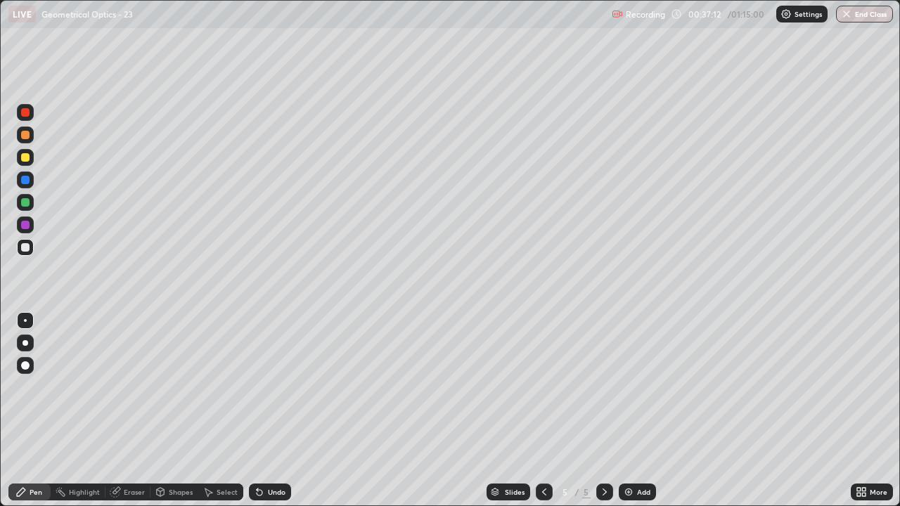
click at [266, 411] on div "Undo" at bounding box center [270, 492] width 42 height 17
click at [275, 411] on div "Undo" at bounding box center [277, 492] width 18 height 7
click at [269, 411] on div "Undo" at bounding box center [277, 492] width 18 height 7
click at [268, 411] on div "Undo" at bounding box center [277, 492] width 18 height 7
click at [269, 411] on div "Undo" at bounding box center [277, 492] width 18 height 7
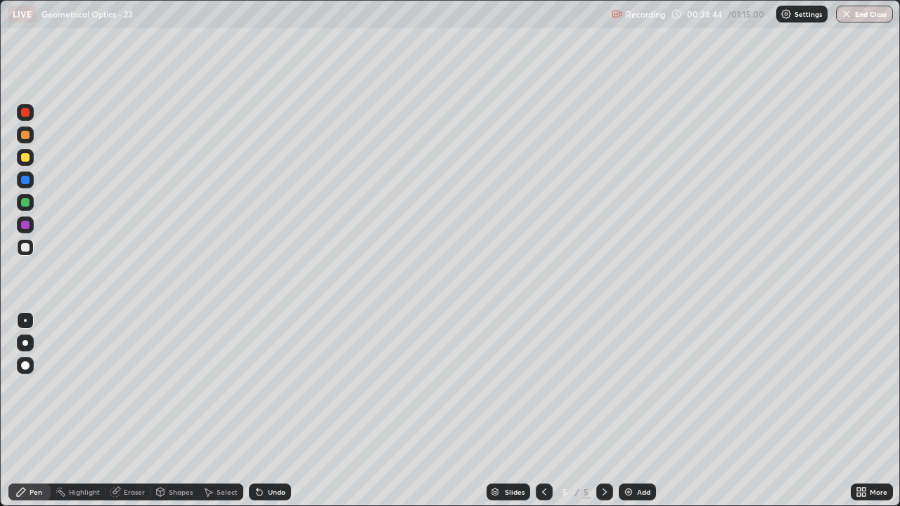
click at [176, 411] on div "Shapes" at bounding box center [175, 492] width 48 height 17
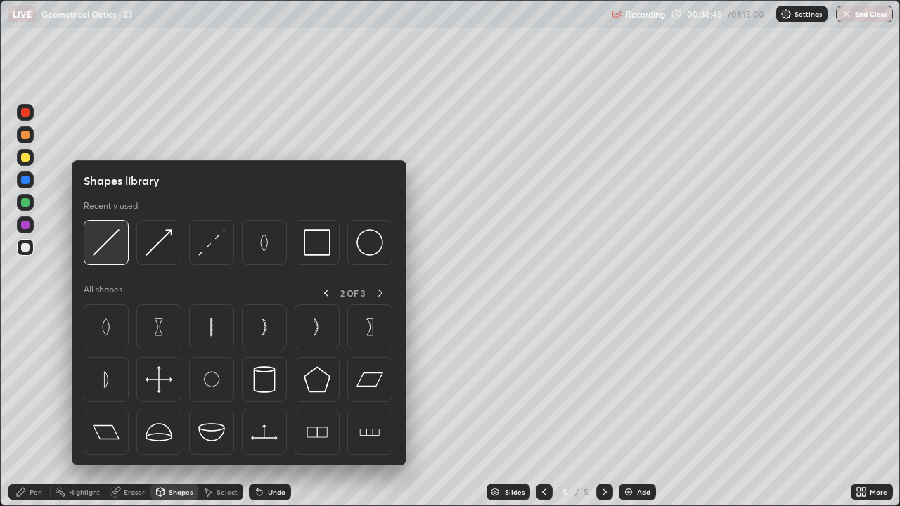
click at [106, 246] on img at bounding box center [106, 242] width 27 height 27
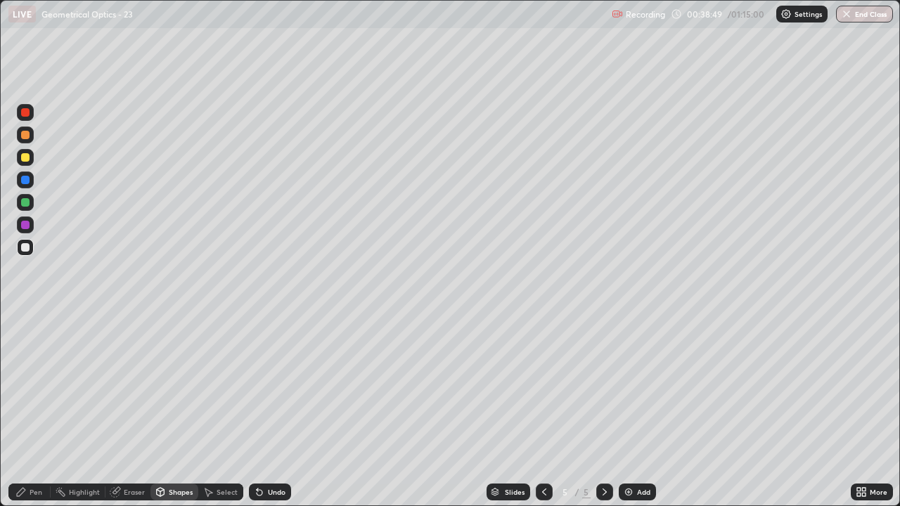
click at [26, 411] on icon at bounding box center [20, 492] width 11 height 11
click at [24, 161] on div at bounding box center [25, 157] width 8 height 8
click at [542, 411] on icon at bounding box center [544, 492] width 11 height 11
click at [543, 411] on icon at bounding box center [544, 492] width 11 height 11
click at [603, 411] on icon at bounding box center [604, 492] width 11 height 11
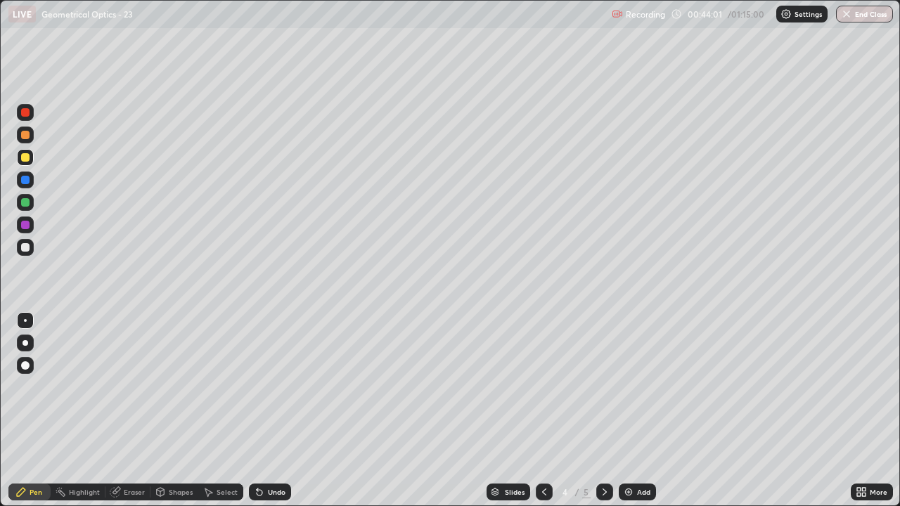
click at [638, 411] on div "Add" at bounding box center [643, 492] width 13 height 7
click at [27, 248] on div at bounding box center [25, 247] width 8 height 8
click at [26, 247] on div at bounding box center [25, 247] width 8 height 8
click at [175, 411] on div "Shapes" at bounding box center [175, 492] width 48 height 17
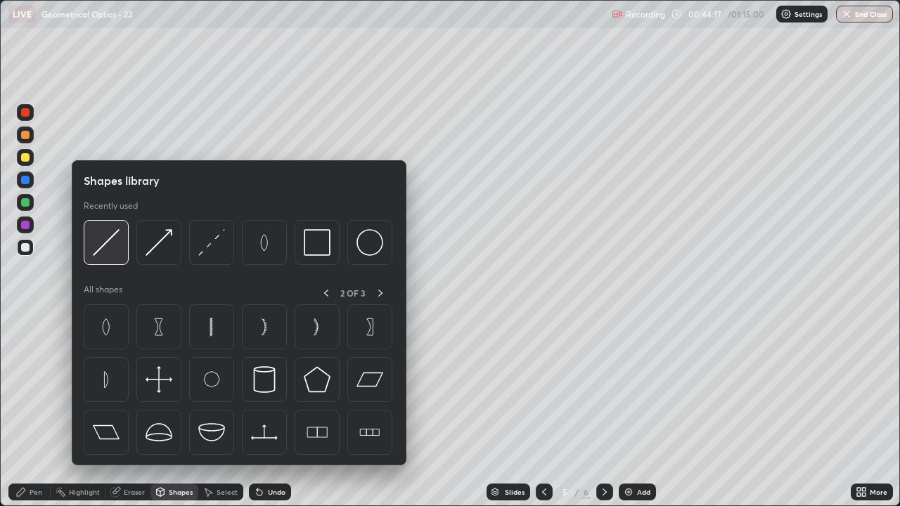
click at [105, 244] on img at bounding box center [106, 242] width 27 height 27
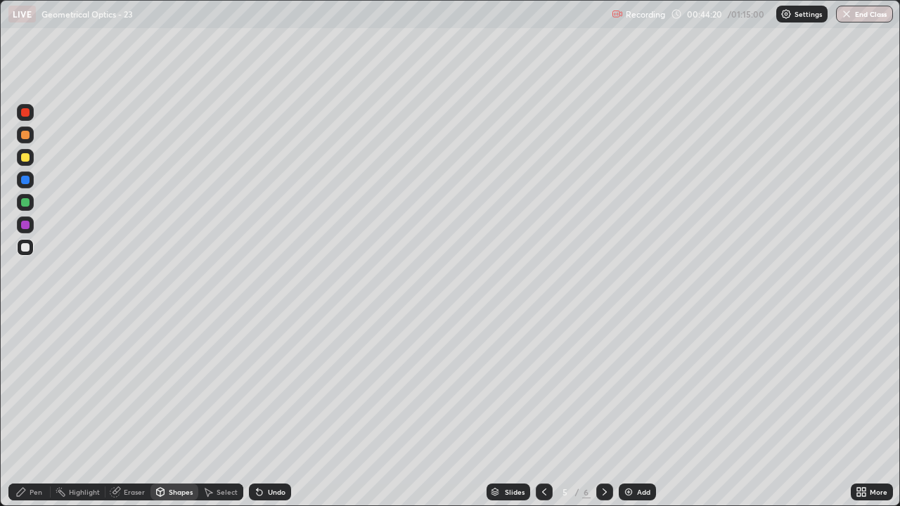
click at [39, 411] on div "Pen" at bounding box center [29, 492] width 42 height 17
click at [177, 411] on div "Shapes" at bounding box center [175, 492] width 48 height 17
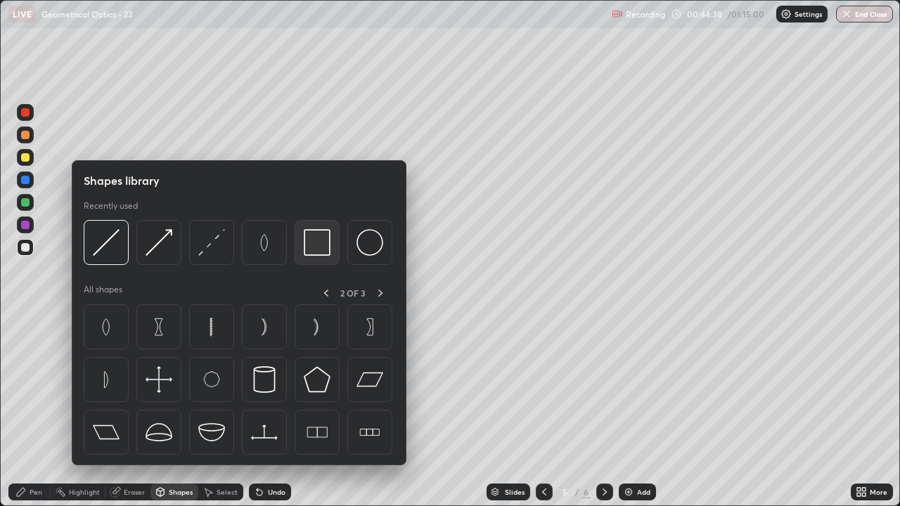
click at [316, 243] on img at bounding box center [317, 242] width 27 height 27
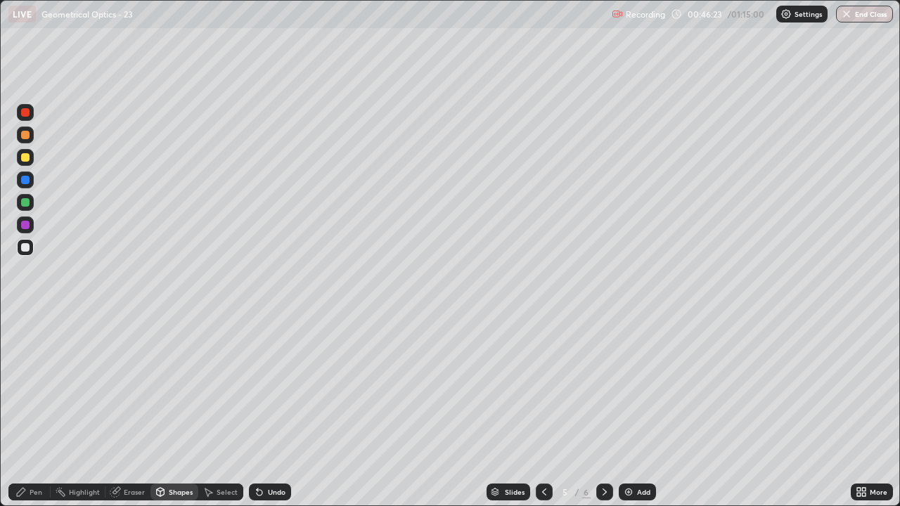
click at [630, 411] on img at bounding box center [628, 492] width 11 height 11
click at [29, 411] on div "Pen" at bounding box center [29, 492] width 42 height 17
click at [28, 246] on div at bounding box center [25, 247] width 8 height 8
click at [171, 411] on div "Shapes" at bounding box center [181, 492] width 24 height 7
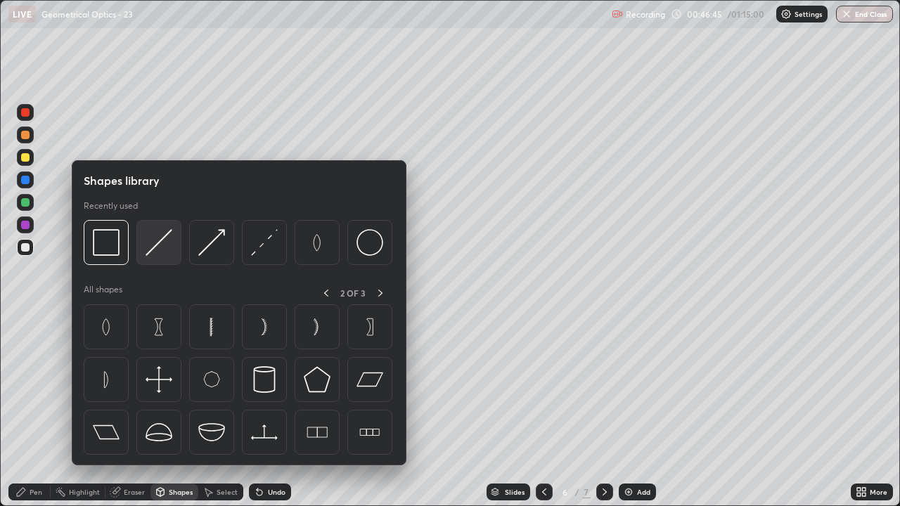
click at [160, 253] on img at bounding box center [159, 242] width 27 height 27
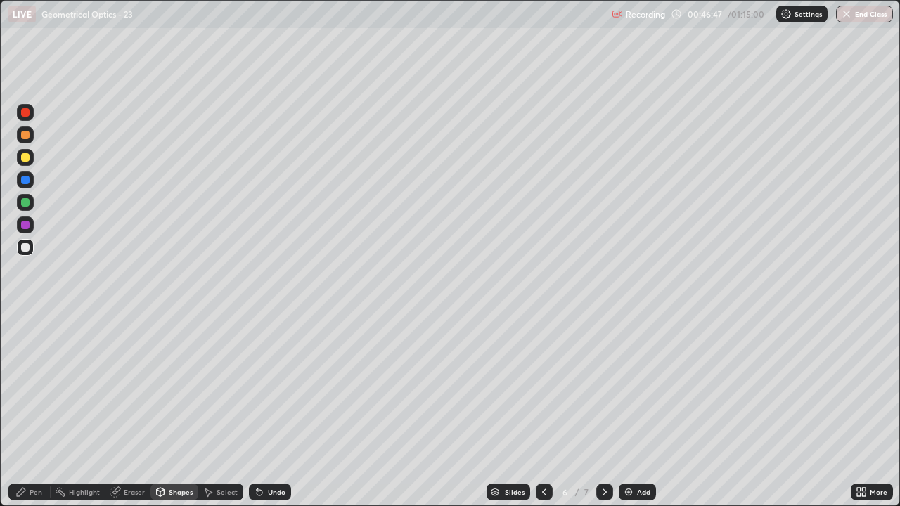
click at [32, 411] on div "Pen" at bounding box center [36, 492] width 13 height 7
click at [23, 411] on icon at bounding box center [20, 492] width 11 height 11
click at [22, 247] on div at bounding box center [25, 247] width 8 height 8
click at [543, 411] on icon at bounding box center [544, 492] width 11 height 11
click at [604, 411] on icon at bounding box center [604, 492] width 11 height 11
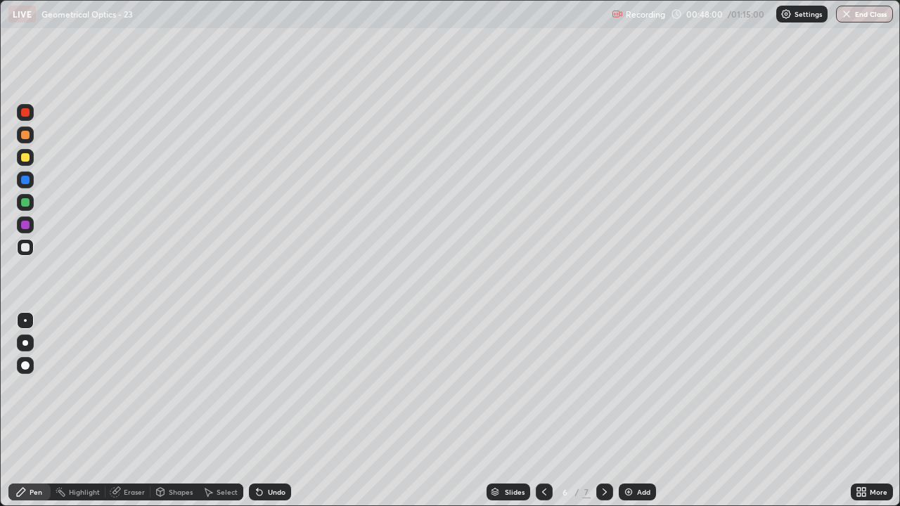
click at [33, 411] on div "Pen" at bounding box center [29, 492] width 42 height 17
click at [26, 245] on div at bounding box center [25, 247] width 8 height 8
click at [27, 411] on div "Pen" at bounding box center [29, 492] width 42 height 17
click at [30, 246] on div at bounding box center [25, 247] width 17 height 17
click at [236, 411] on div "Select" at bounding box center [220, 492] width 45 height 28
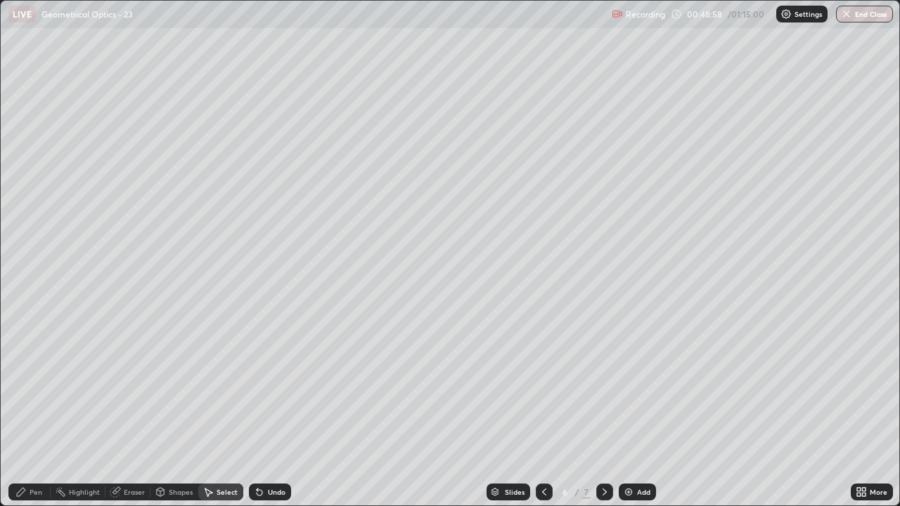
click at [542, 411] on icon at bounding box center [544, 492] width 11 height 11
click at [539, 411] on icon at bounding box center [544, 492] width 11 height 11
click at [543, 411] on icon at bounding box center [544, 492] width 11 height 11
click at [604, 411] on icon at bounding box center [605, 492] width 4 height 7
click at [599, 411] on icon at bounding box center [604, 492] width 11 height 11
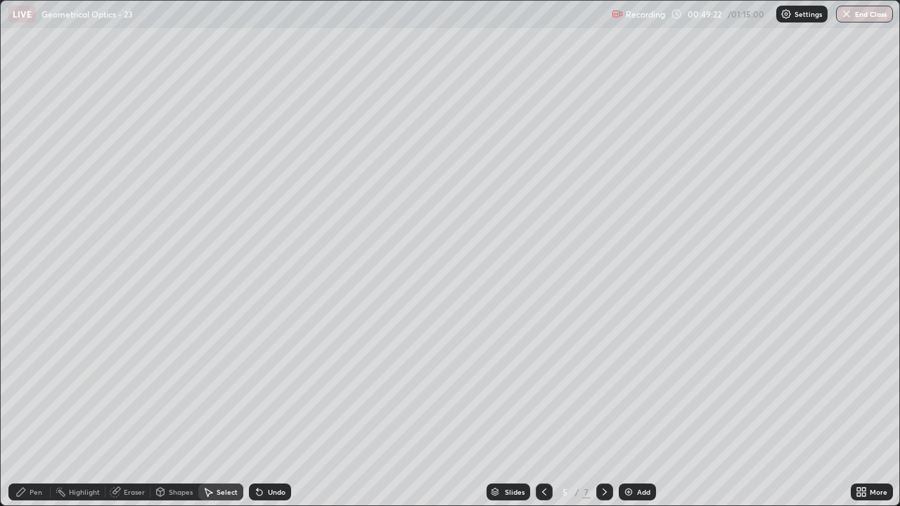
click at [596, 411] on div at bounding box center [604, 492] width 17 height 17
click at [177, 411] on div "Shapes" at bounding box center [181, 492] width 24 height 7
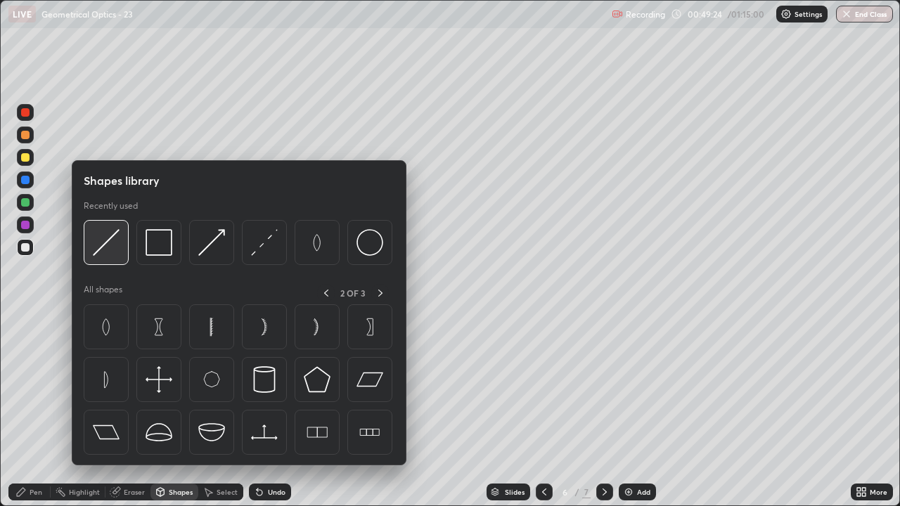
click at [106, 244] on img at bounding box center [106, 242] width 27 height 27
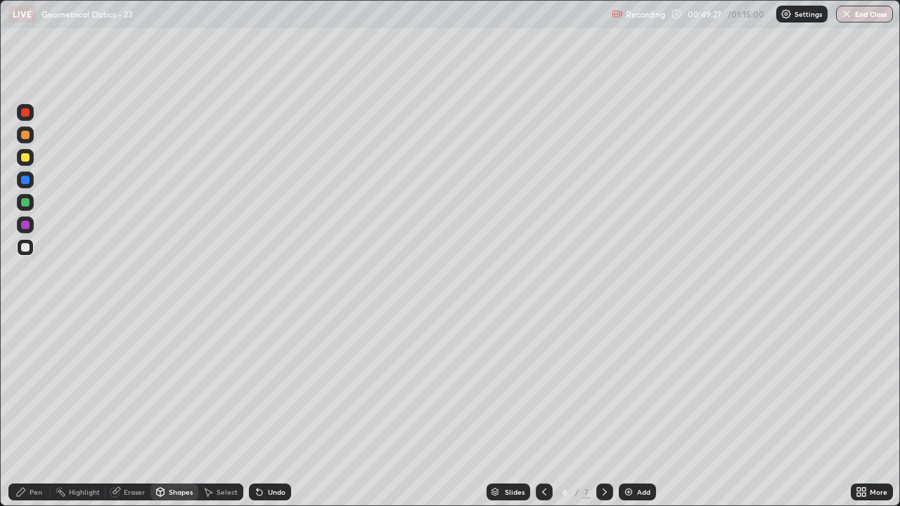
click at [268, 411] on div "Undo" at bounding box center [277, 492] width 18 height 7
click at [30, 411] on div "Pen" at bounding box center [36, 492] width 13 height 7
click at [27, 411] on div "Pen" at bounding box center [29, 492] width 42 height 17
click at [30, 411] on div "Pen" at bounding box center [29, 492] width 42 height 17
click at [29, 245] on div at bounding box center [25, 247] width 8 height 8
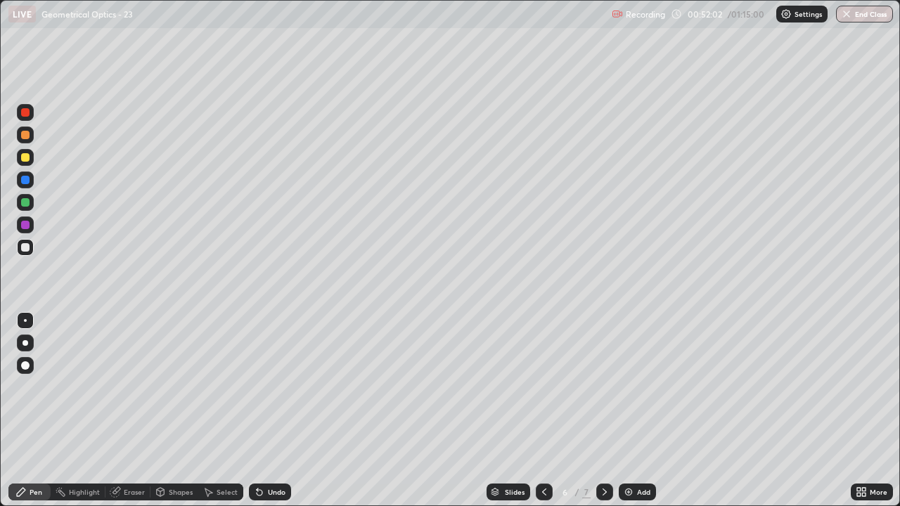
click at [543, 411] on icon at bounding box center [544, 492] width 11 height 11
click at [542, 411] on icon at bounding box center [544, 492] width 11 height 11
click at [537, 411] on div at bounding box center [544, 492] width 17 height 17
click at [603, 411] on icon at bounding box center [604, 492] width 11 height 11
click at [596, 411] on div at bounding box center [604, 492] width 17 height 17
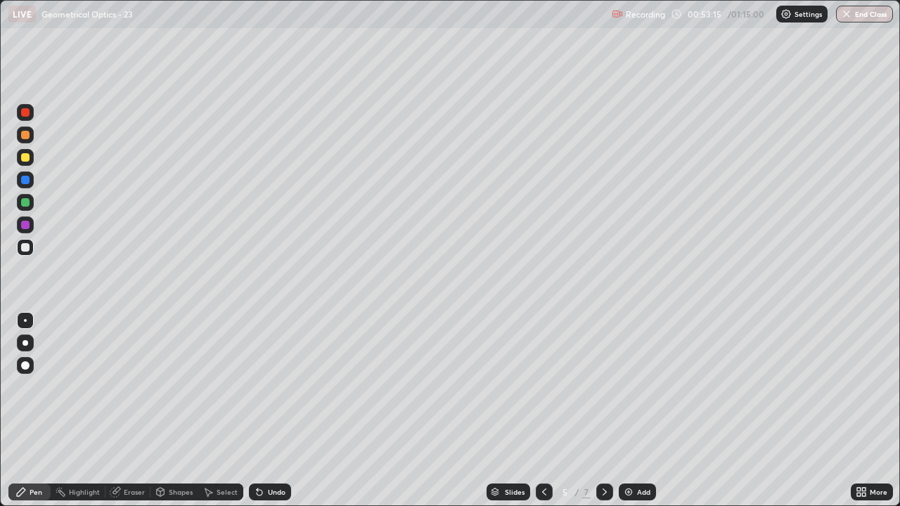
click at [602, 411] on icon at bounding box center [604, 492] width 11 height 11
click at [29, 411] on div "Pen" at bounding box center [29, 492] width 42 height 17
click at [27, 248] on div at bounding box center [25, 247] width 8 height 8
click at [122, 411] on div "Eraser" at bounding box center [128, 492] width 45 height 17
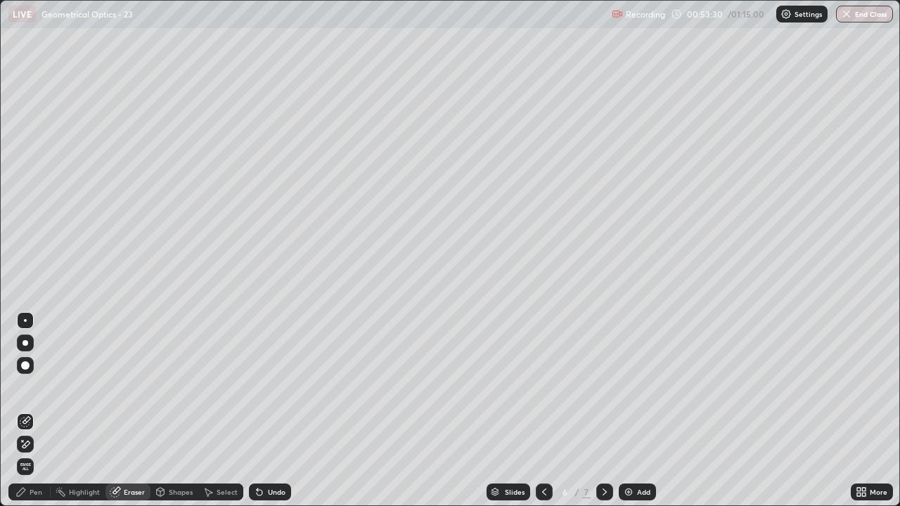
click at [32, 411] on div "Pen" at bounding box center [36, 492] width 13 height 7
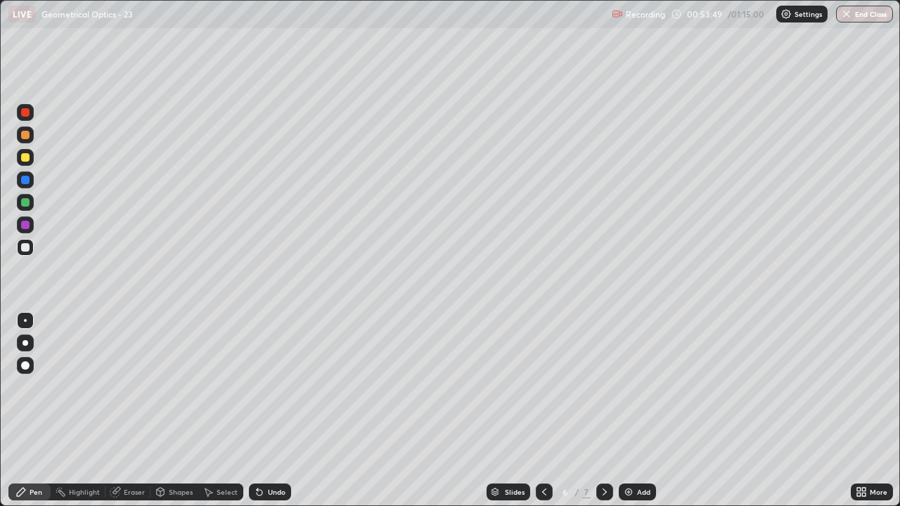
click at [26, 159] on div at bounding box center [25, 157] width 8 height 8
click at [26, 249] on div at bounding box center [25, 247] width 8 height 8
click at [27, 225] on div at bounding box center [25, 225] width 8 height 8
click at [635, 411] on div "Add" at bounding box center [637, 492] width 37 height 17
click at [33, 411] on div "Pen" at bounding box center [29, 492] width 42 height 17
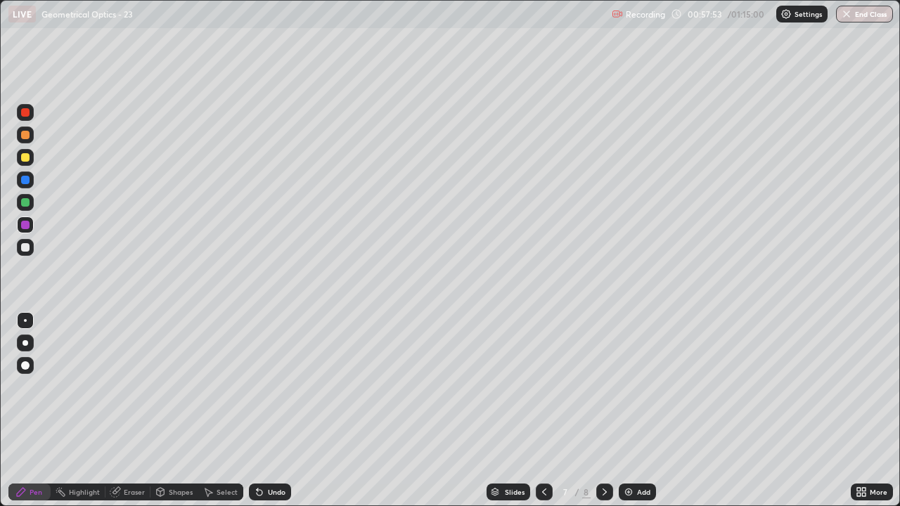
click at [27, 241] on div at bounding box center [25, 247] width 17 height 17
click at [172, 411] on div "Shapes" at bounding box center [175, 492] width 48 height 17
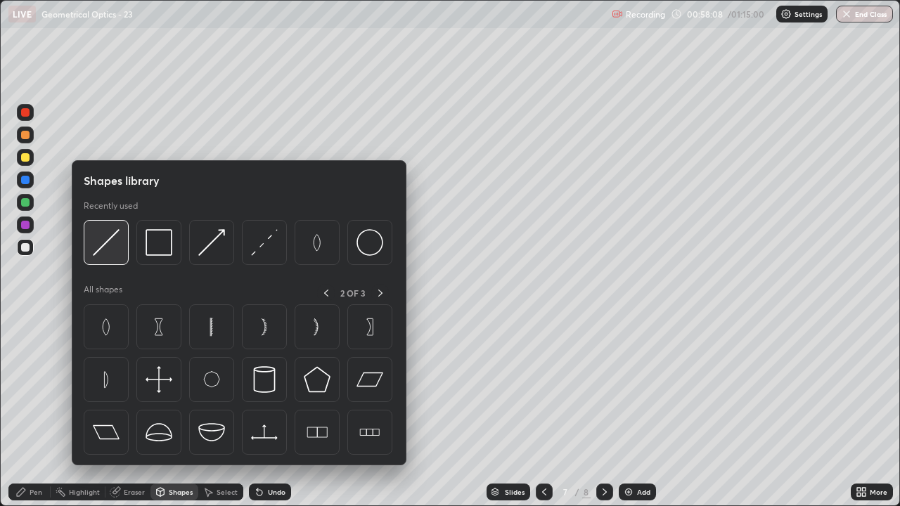
click at [103, 253] on img at bounding box center [106, 242] width 27 height 27
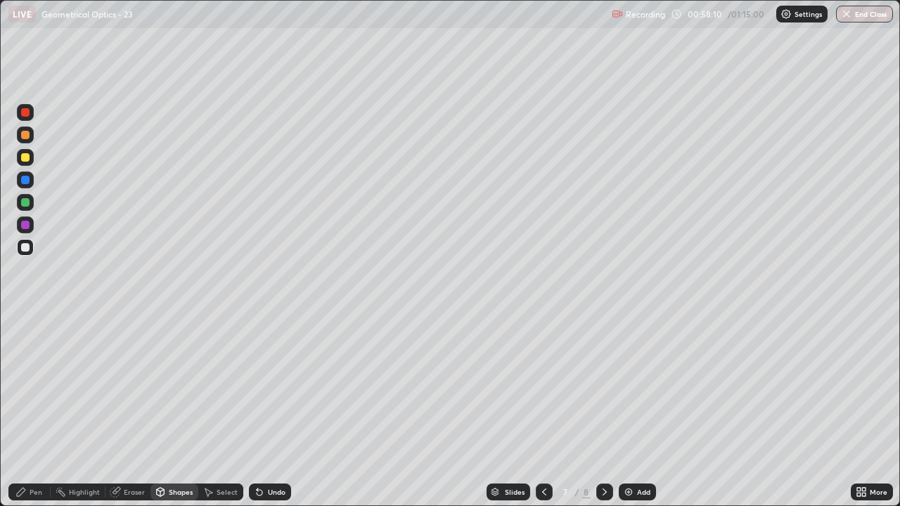
click at [23, 411] on icon at bounding box center [20, 492] width 11 height 11
click at [543, 411] on icon at bounding box center [544, 492] width 11 height 11
click at [604, 411] on icon at bounding box center [605, 492] width 4 height 7
click at [174, 411] on div "Shapes" at bounding box center [181, 492] width 24 height 7
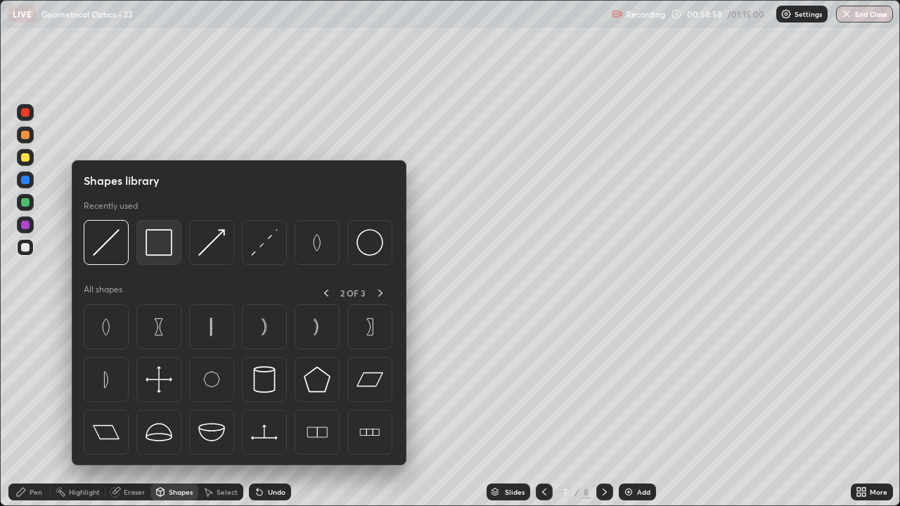
click at [158, 244] on img at bounding box center [159, 242] width 27 height 27
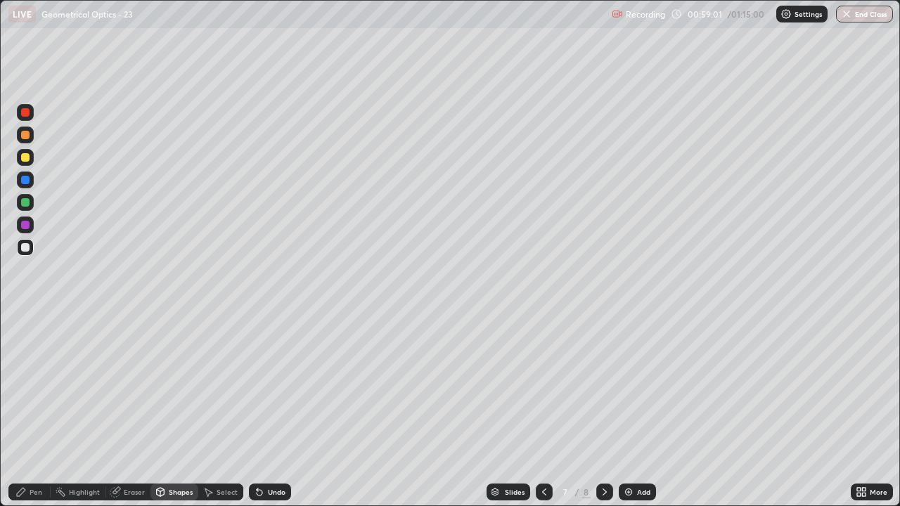
click at [25, 411] on icon at bounding box center [20, 492] width 11 height 11
click at [272, 411] on div "Undo" at bounding box center [277, 492] width 18 height 7
click at [269, 411] on div "Undo" at bounding box center [277, 492] width 18 height 7
click at [634, 411] on div "Add" at bounding box center [637, 492] width 37 height 17
click at [31, 246] on div at bounding box center [25, 247] width 17 height 17
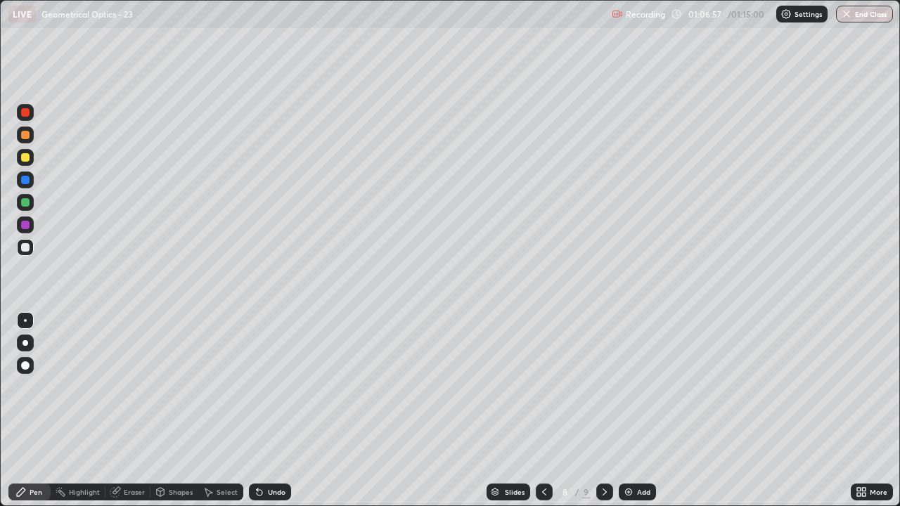
click at [275, 411] on div "Undo" at bounding box center [277, 492] width 18 height 7
click at [122, 411] on div "Eraser" at bounding box center [128, 492] width 45 height 17
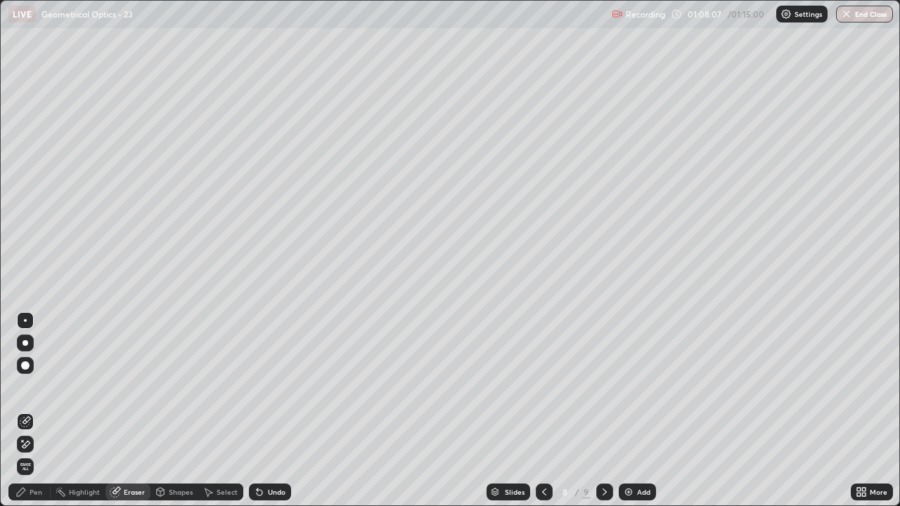
click at [29, 411] on div "Pen" at bounding box center [29, 492] width 42 height 17
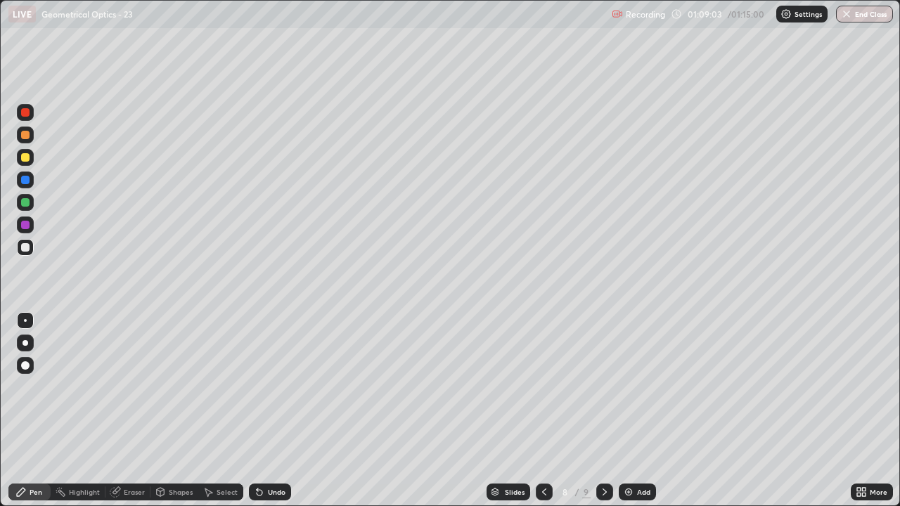
click at [862, 18] on button "End Class" at bounding box center [864, 14] width 57 height 17
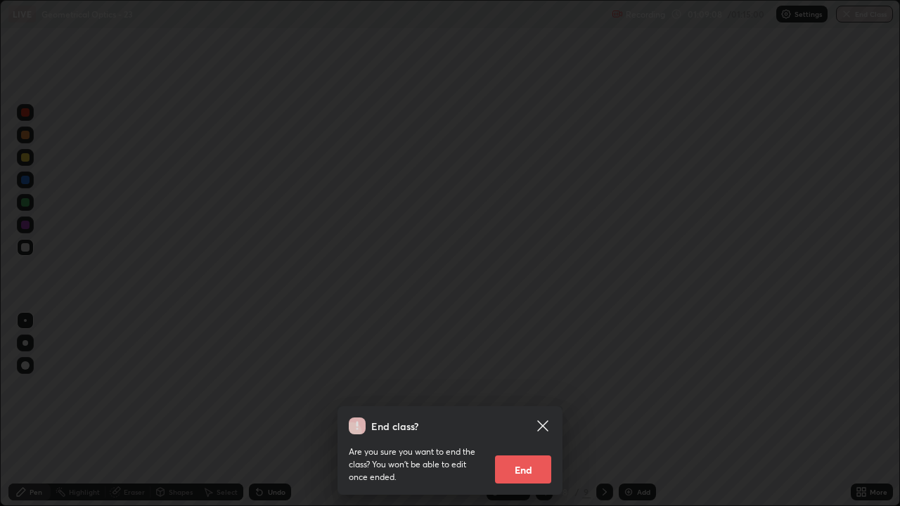
click at [520, 411] on button "End" at bounding box center [523, 470] width 56 height 28
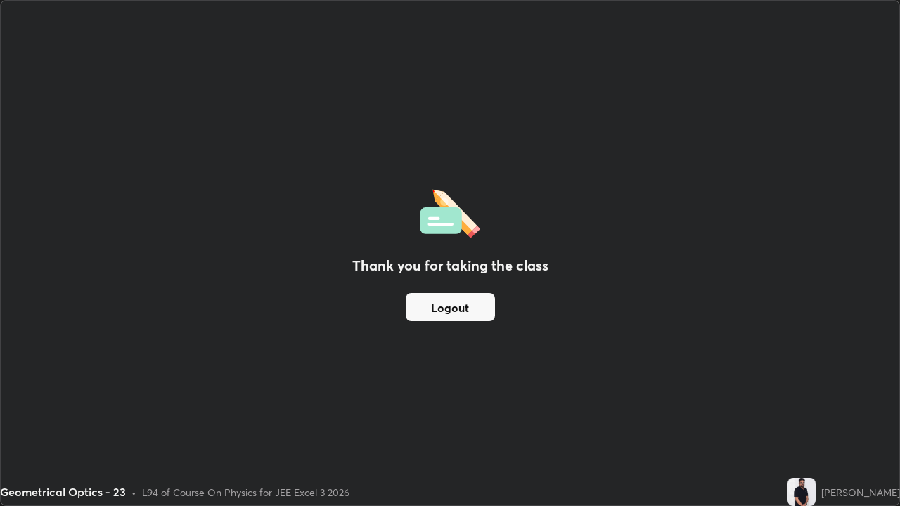
click at [462, 313] on button "Logout" at bounding box center [450, 307] width 89 height 28
